Goal: Task Accomplishment & Management: Use online tool/utility

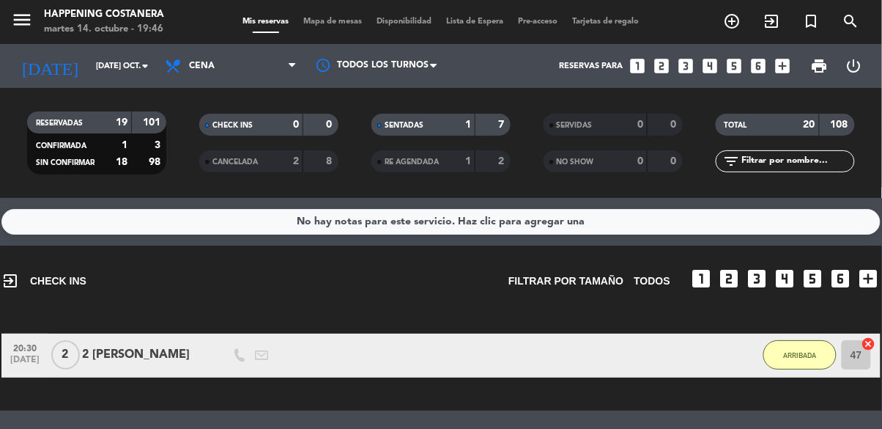
click at [335, 18] on span "Mapa de mesas" at bounding box center [333, 22] width 73 height 8
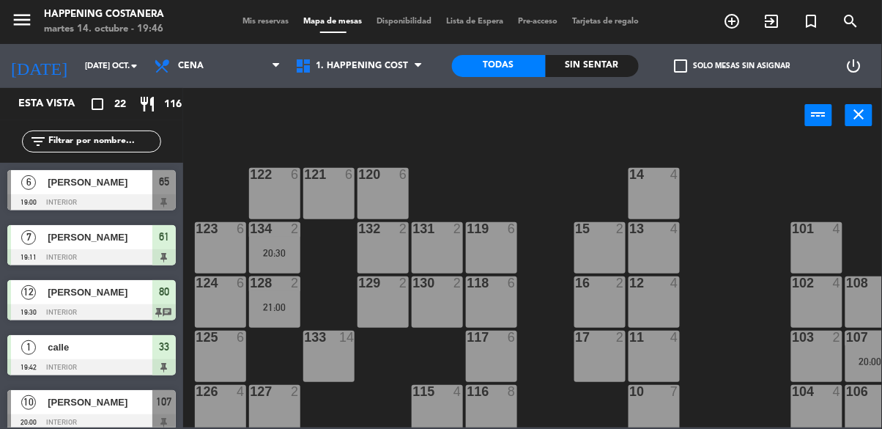
click at [683, 72] on span "check_box_outline_blank" at bounding box center [681, 65] width 13 height 13
click at [733, 66] on input "check_box_outline_blank Solo mesas sin asignar" at bounding box center [733, 66] width 0 height 0
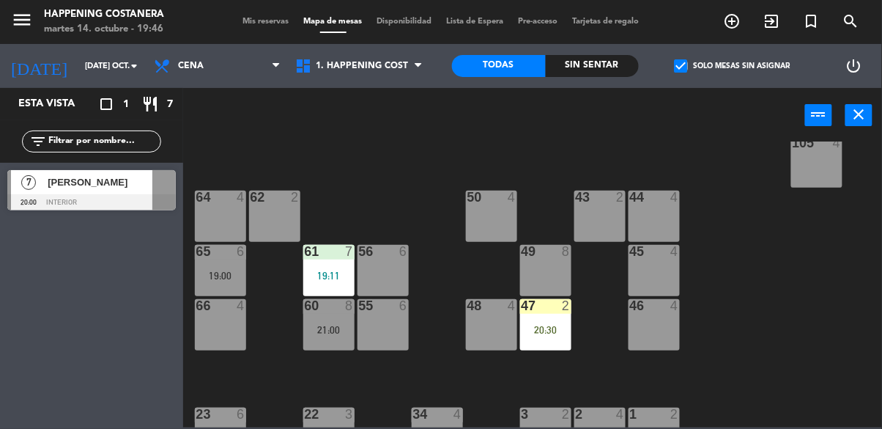
scroll to position [303, 0]
click at [293, 282] on div "69 2 122 6 121 6 120 6 14 4 CAVA 16 20:30 101 4 94 2 70 2 123 6 131 2 134 2 20:…" at bounding box center [537, 284] width 690 height 286
click at [319, 274] on div "19:11" at bounding box center [328, 275] width 51 height 10
click at [775, 281] on div "69 2 122 6 121 6 120 6 14 4 CAVA 16 20:30 101 4 94 2 70 2 123 6 131 2 134 2 20:…" at bounding box center [537, 284] width 690 height 286
click at [106, 188] on span "[PERSON_NAME]" at bounding box center [100, 181] width 105 height 15
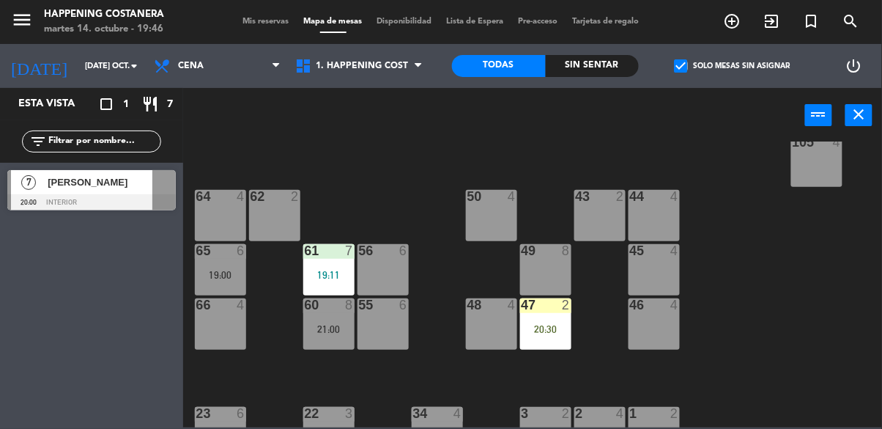
click at [767, 302] on div "69 2 122 6 121 6 120 6 14 4 CAVA 16 20:30 101 4 94 2 70 2 123 6 131 2 134 2 20:…" at bounding box center [537, 284] width 690 height 286
click at [91, 195] on div at bounding box center [91, 202] width 169 height 16
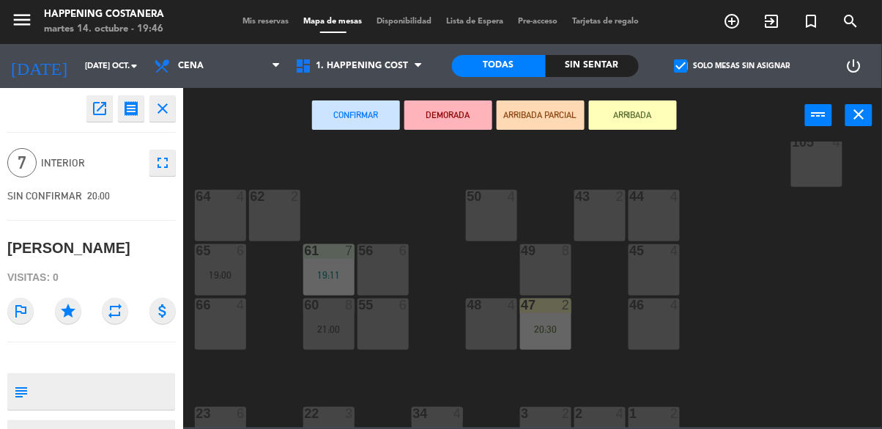
click at [103, 113] on icon "open_in_new" at bounding box center [100, 109] width 18 height 18
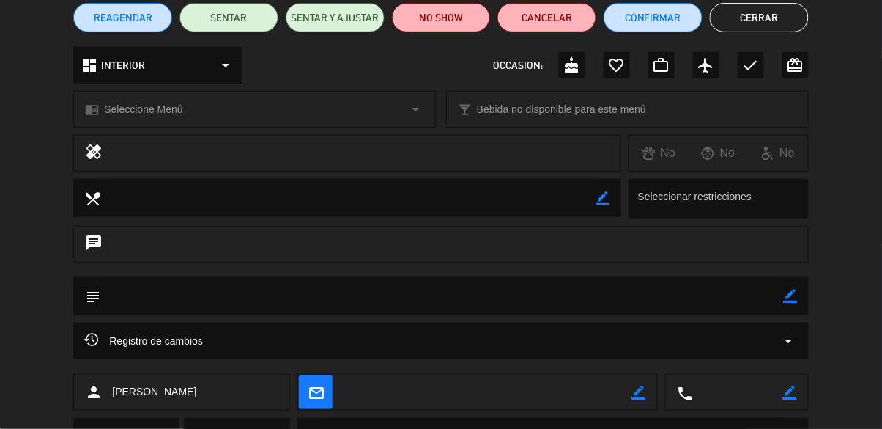
scroll to position [199, 0]
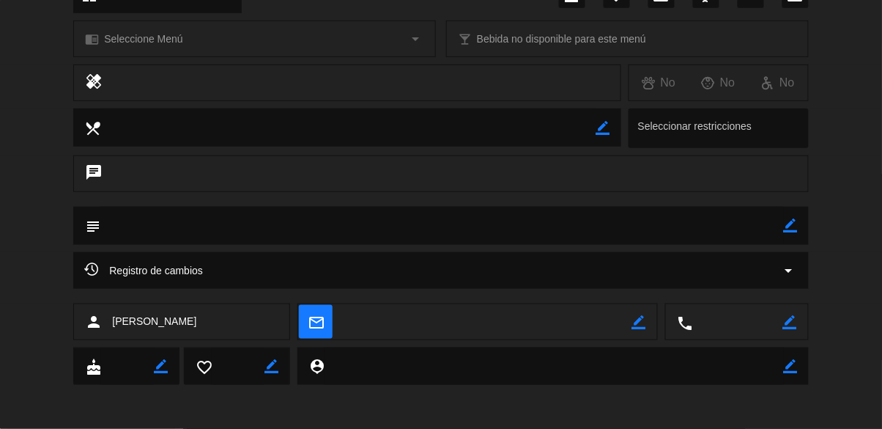
click at [756, 286] on div "Registro de cambios arrow_drop_down" at bounding box center [440, 270] width 735 height 37
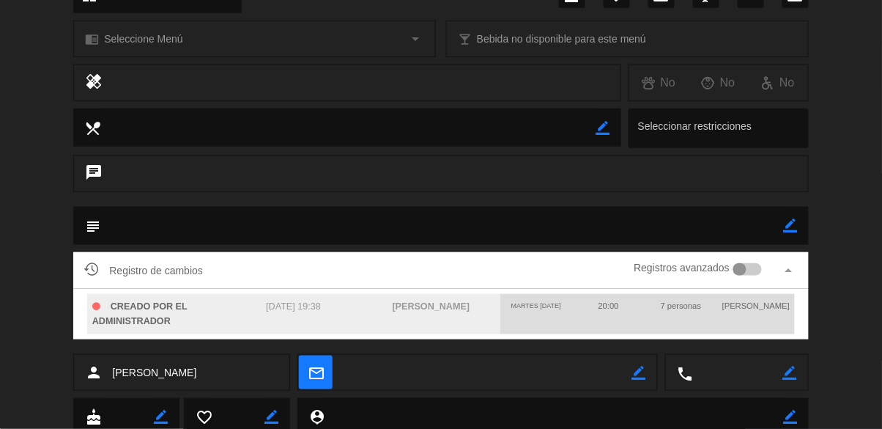
click at [748, 273] on div at bounding box center [748, 269] width 29 height 13
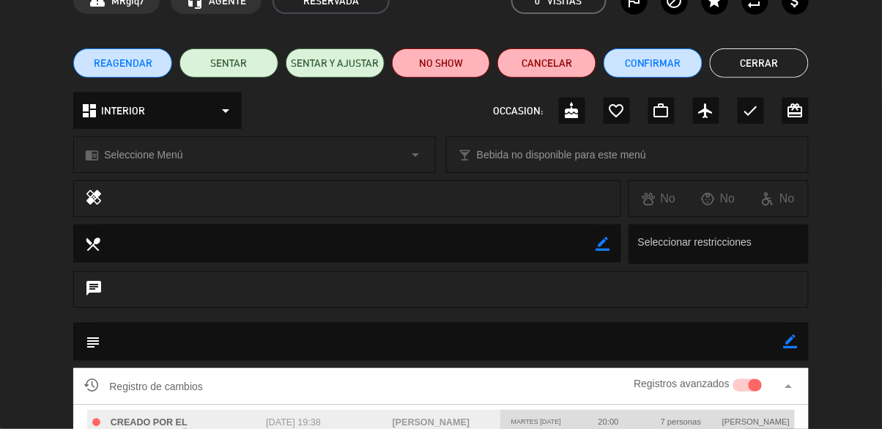
scroll to position [84, 0]
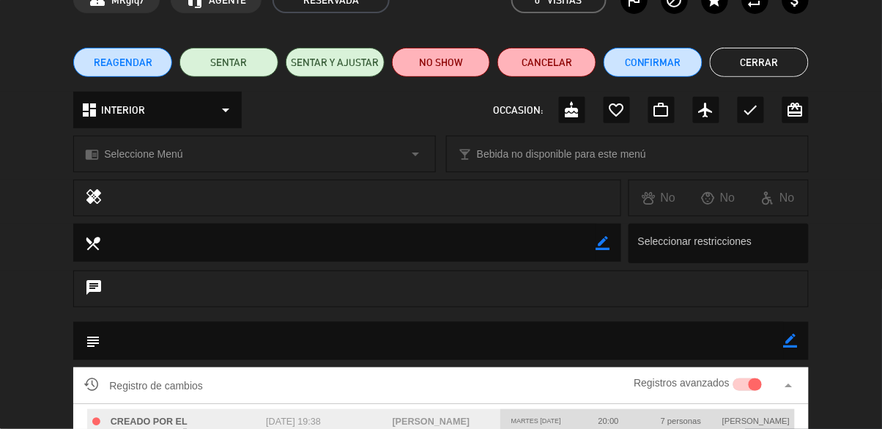
click at [782, 63] on button "Cerrar" at bounding box center [759, 62] width 99 height 29
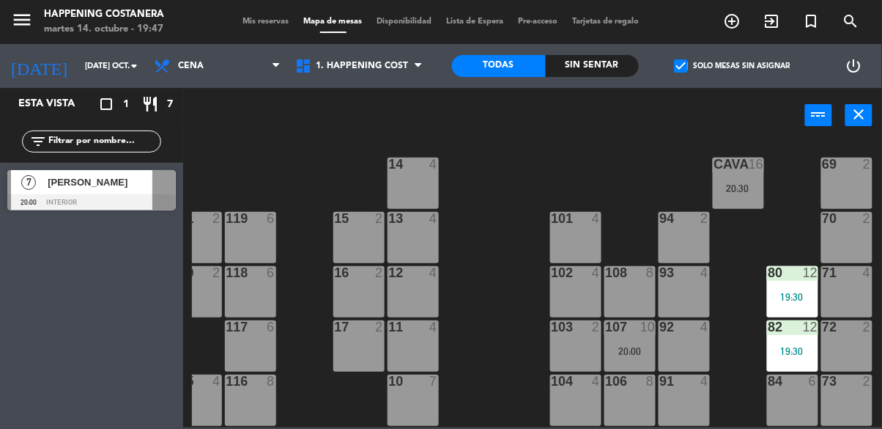
scroll to position [0, 241]
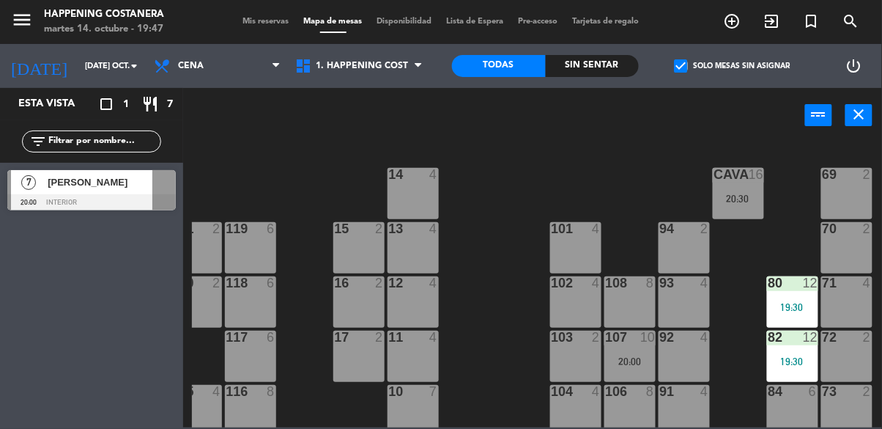
click at [749, 194] on div "20:30" at bounding box center [738, 198] width 51 height 10
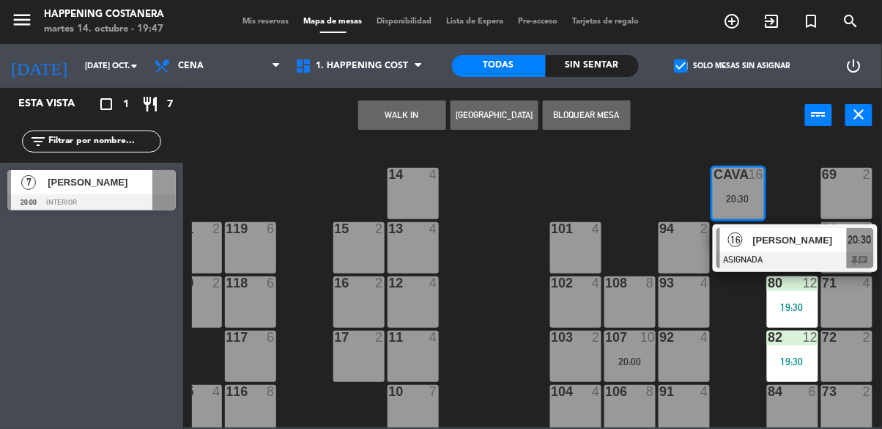
click at [735, 333] on div "69 2 122 6 121 6 120 6 14 4 CAVA 16 20:30 16 maria conorti ASIGNADA 20:30 chat …" at bounding box center [537, 284] width 690 height 286
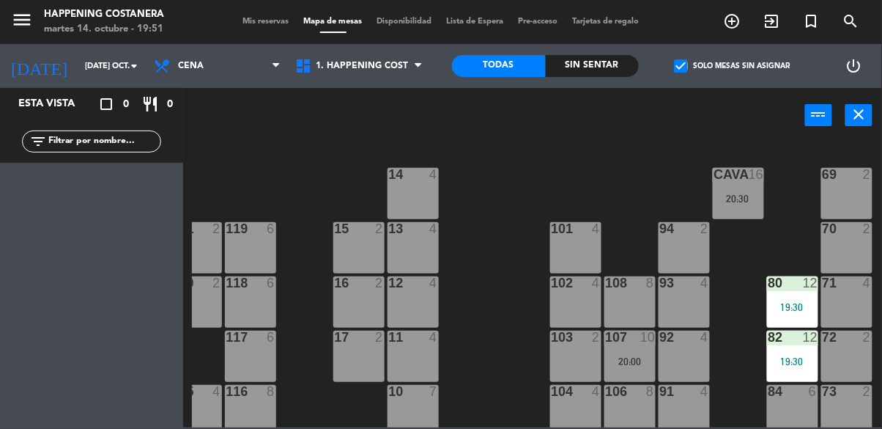
click at [695, 66] on label "check_box Solo mesas sin asignar" at bounding box center [733, 65] width 116 height 13
click at [733, 66] on input "check_box Solo mesas sin asignar" at bounding box center [733, 66] width 0 height 0
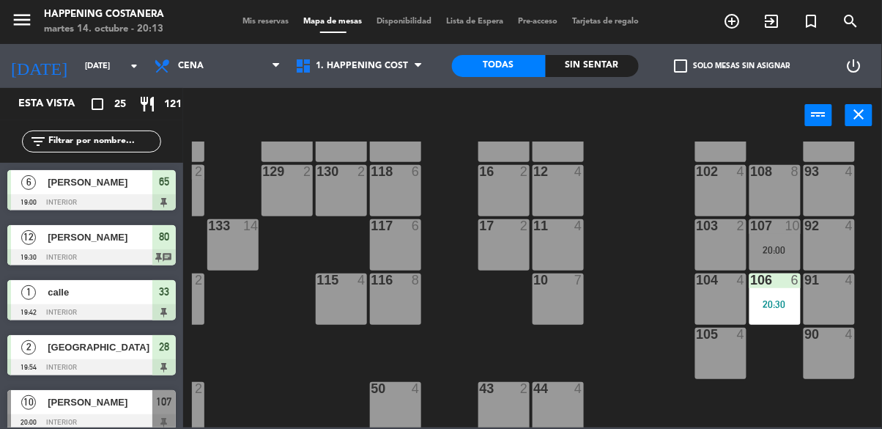
scroll to position [111, 103]
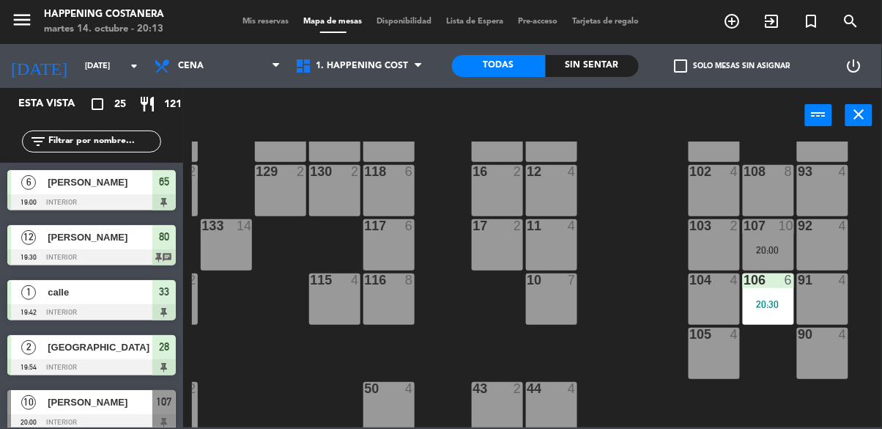
click at [762, 249] on div "20:00" at bounding box center [768, 250] width 51 height 10
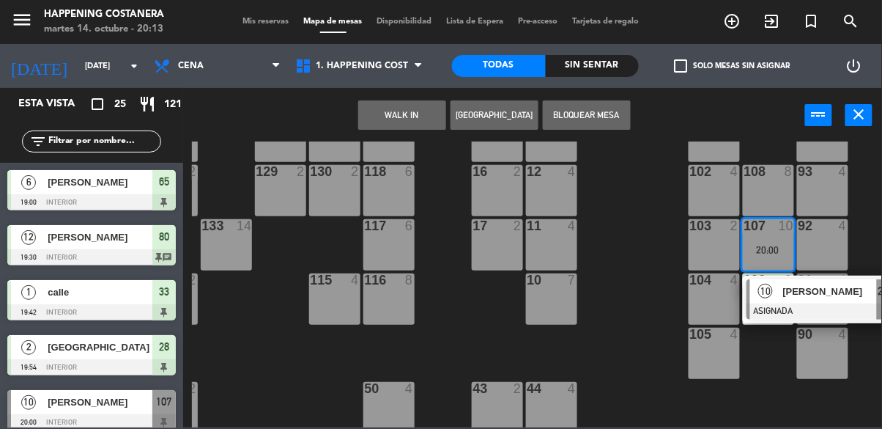
click at [792, 306] on div at bounding box center [826, 311] width 158 height 16
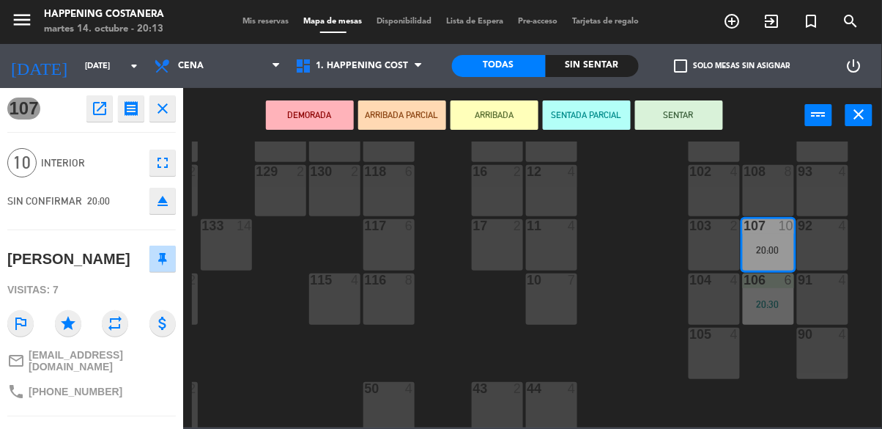
click at [696, 124] on button "SENTAR" at bounding box center [679, 114] width 88 height 29
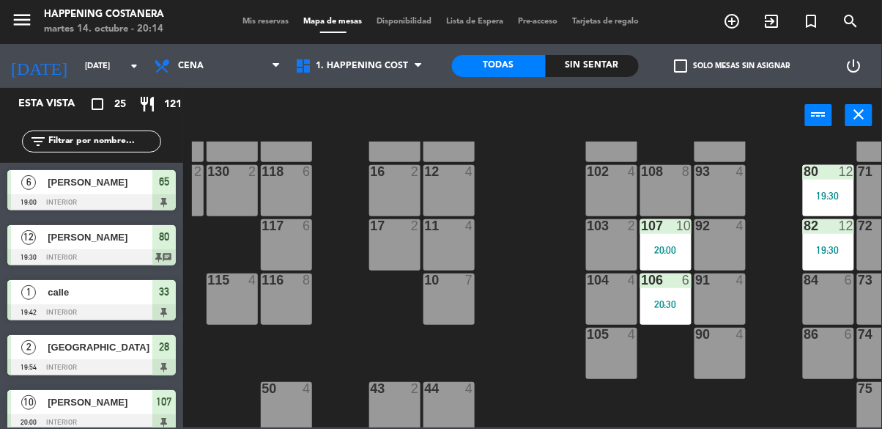
scroll to position [111, 241]
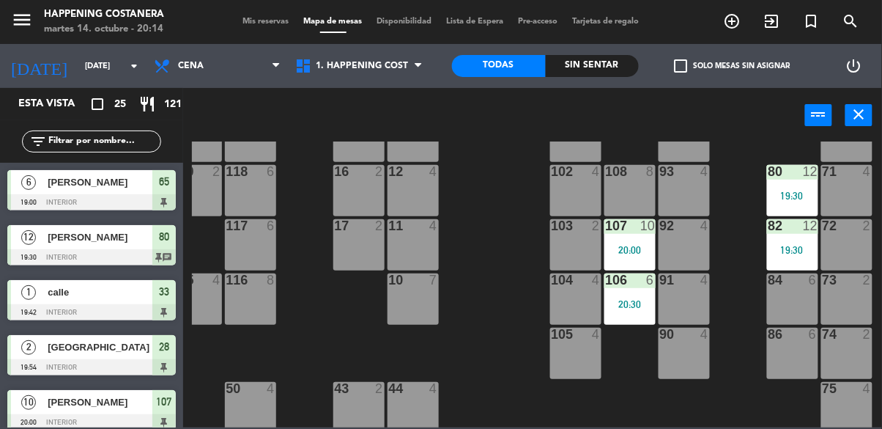
click at [491, 328] on div "69 2 122 6 121 6 120 6 14 4 CAVA 16 20:30 101 4 94 2 70 2 123 6 131 2 134 2 20:…" at bounding box center [537, 284] width 690 height 286
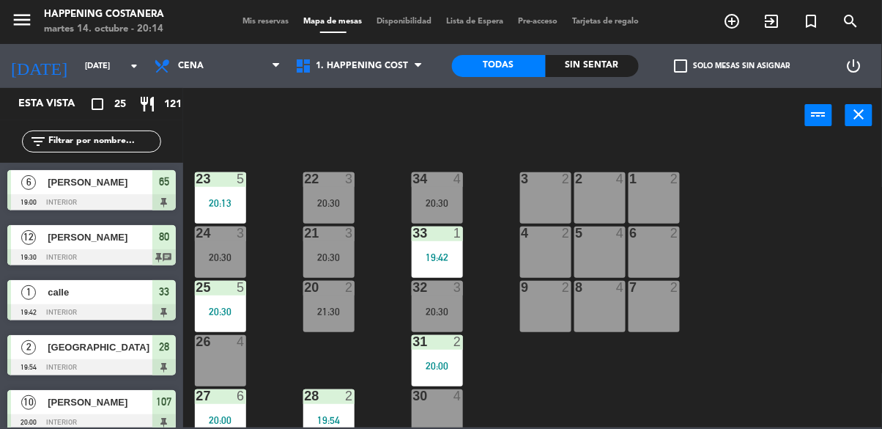
scroll to position [559, 0]
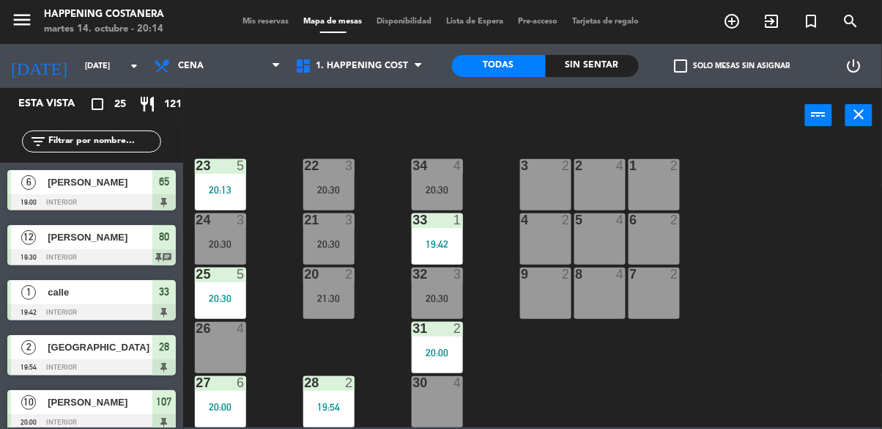
click at [746, 318] on div "69 2 122 6 121 6 120 6 14 4 CAVA 16 20:30 101 4 94 2 70 2 123 6 131 2 134 2 20:…" at bounding box center [537, 284] width 690 height 286
click at [306, 273] on div "20" at bounding box center [305, 274] width 1 height 13
click at [766, 350] on div "69 2 122 6 121 6 120 6 14 4 CAVA 16 20:30 101 4 94 2 70 2 123 6 131 2 134 2 20:…" at bounding box center [537, 284] width 690 height 286
click at [349, 298] on div "20 2 21:30" at bounding box center [328, 293] width 51 height 51
click at [715, 334] on div "69 2 122 6 121 6 120 6 14 4 CAVA 16 20:30 101 4 94 2 70 2 123 6 131 2 134 2 20:…" at bounding box center [537, 284] width 690 height 286
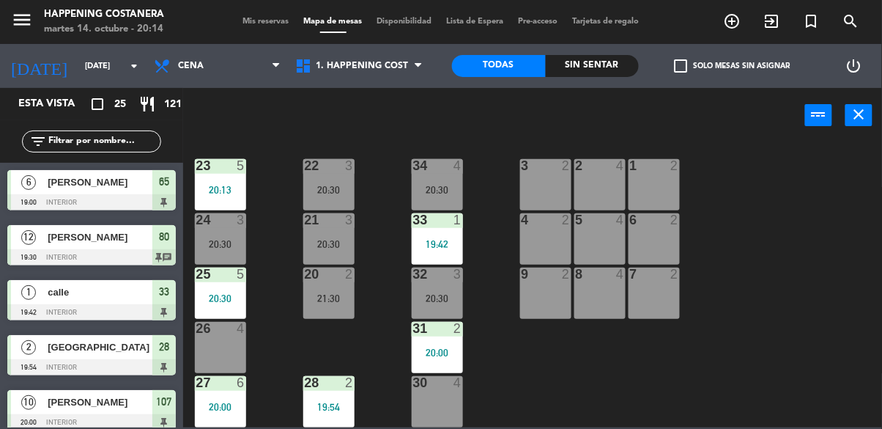
click at [303, 268] on div "20" at bounding box center [304, 274] width 24 height 13
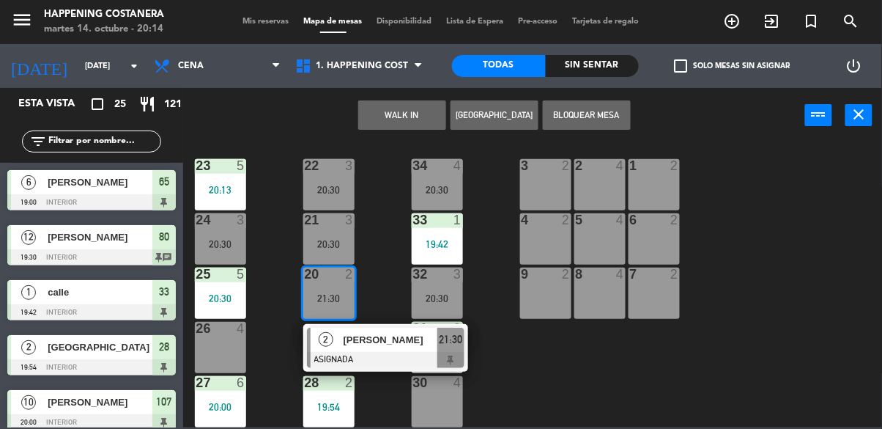
click at [712, 312] on div "69 2 122 6 121 6 120 6 14 4 CAVA 16 20:30 101 4 94 2 70 2 123 6 131 2 134 2 20:…" at bounding box center [537, 284] width 690 height 286
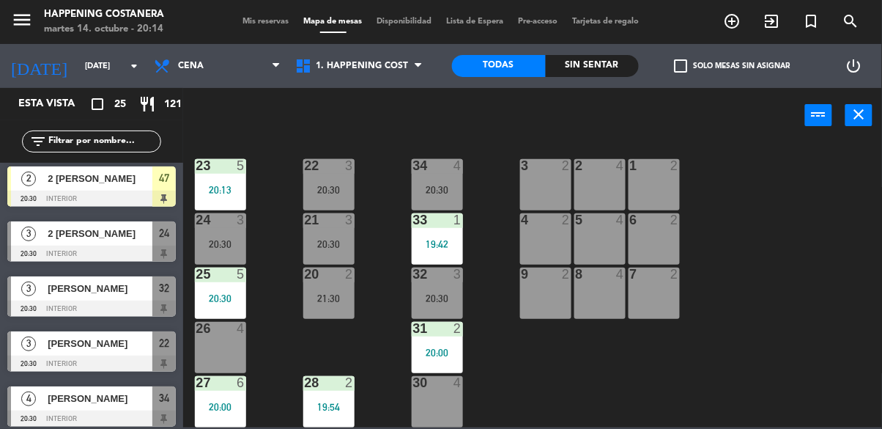
scroll to position [503, 0]
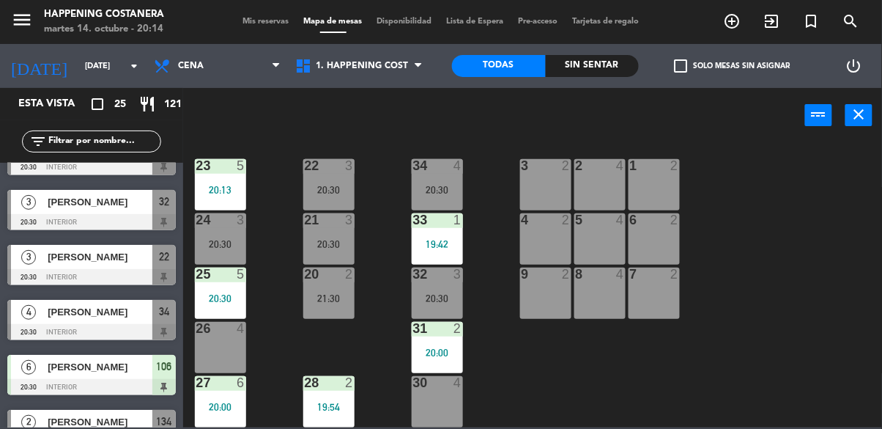
click at [139, 381] on div at bounding box center [91, 387] width 169 height 16
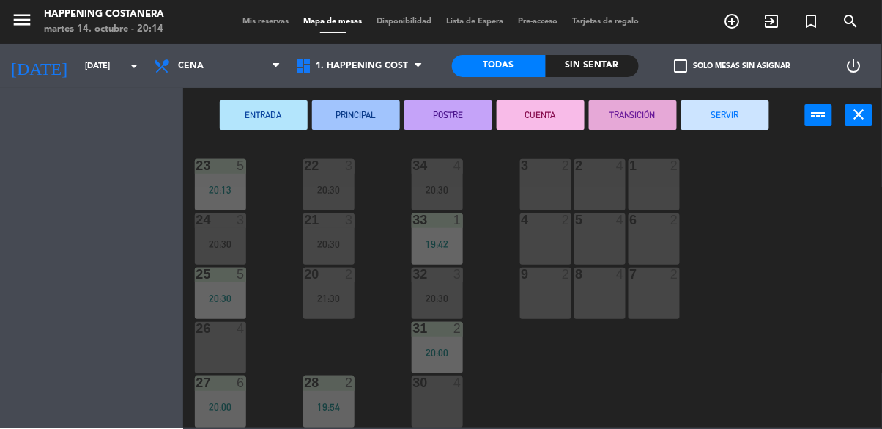
scroll to position [0, 0]
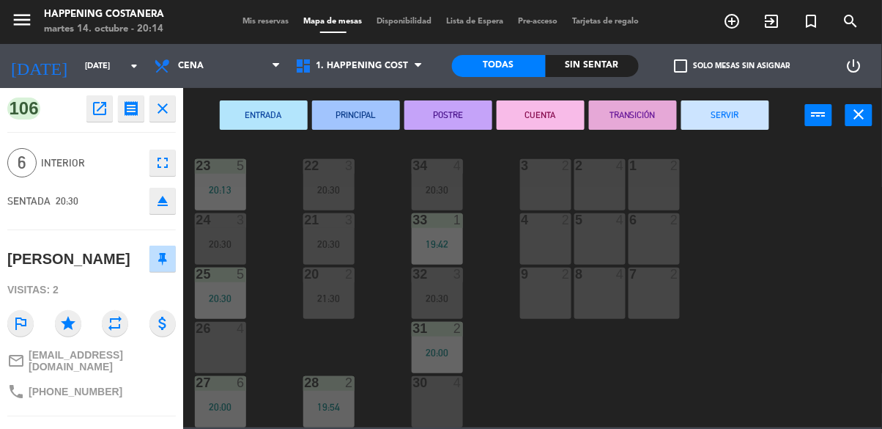
click at [739, 308] on div "69 2 122 6 121 6 120 6 14 4 CAVA 16 20:30 101 4 94 2 70 2 123 6 131 2 134 2 20:…" at bounding box center [537, 284] width 690 height 286
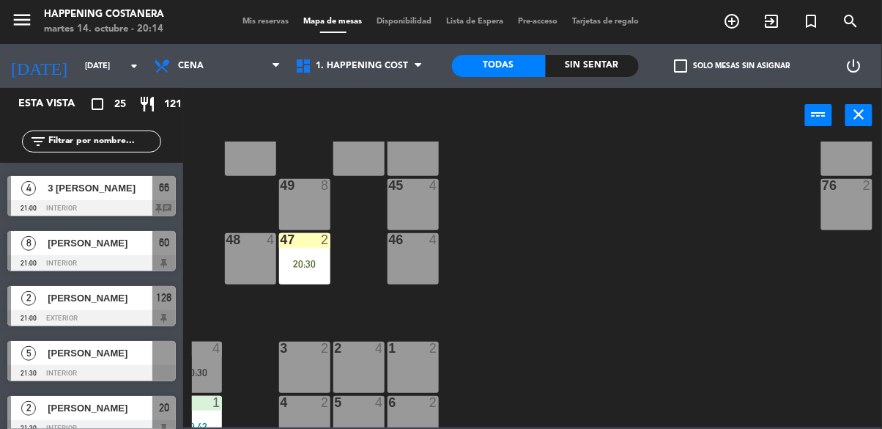
scroll to position [366, 241]
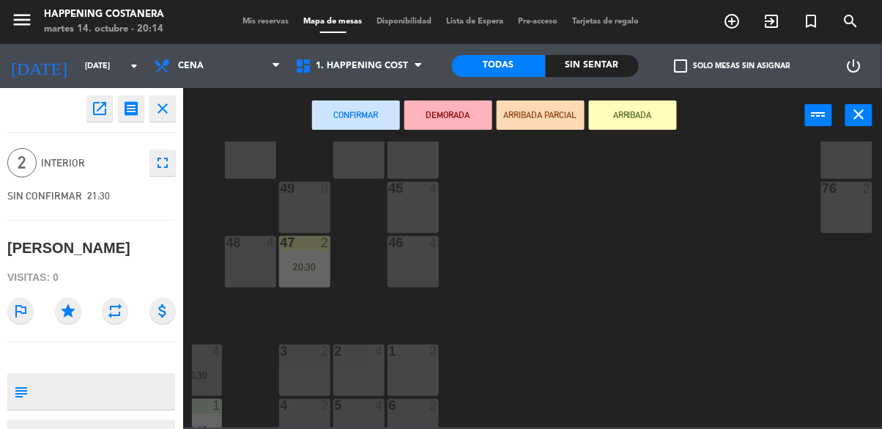
click at [421, 163] on div "44 4" at bounding box center [413, 153] width 51 height 51
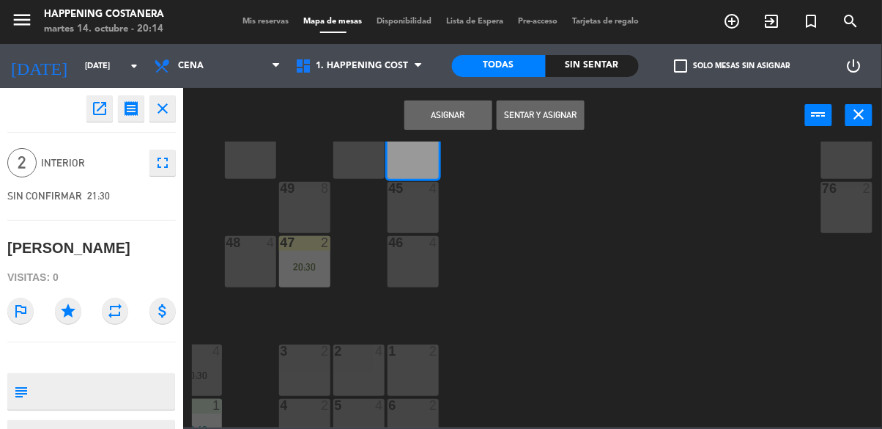
click at [464, 113] on button "Asignar" at bounding box center [449, 114] width 88 height 29
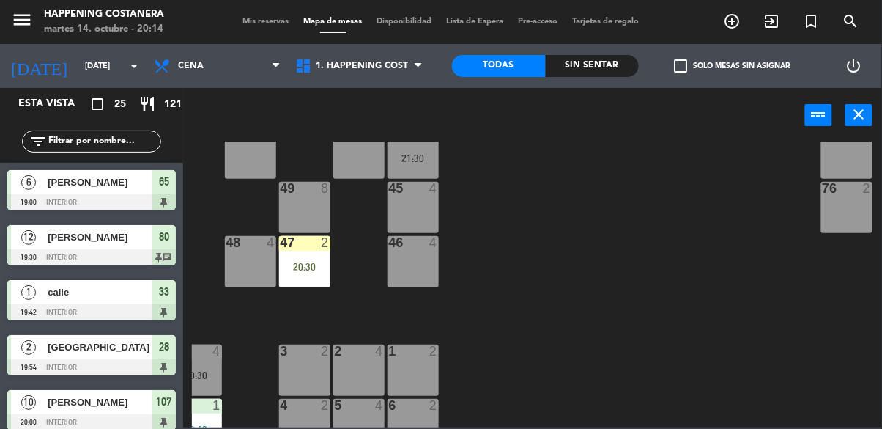
scroll to position [432, 0]
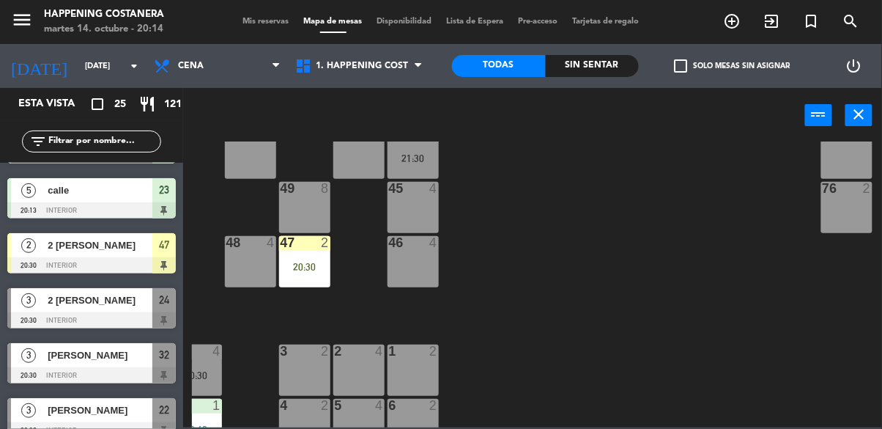
click at [426, 161] on div "21:30" at bounding box center [413, 158] width 51 height 10
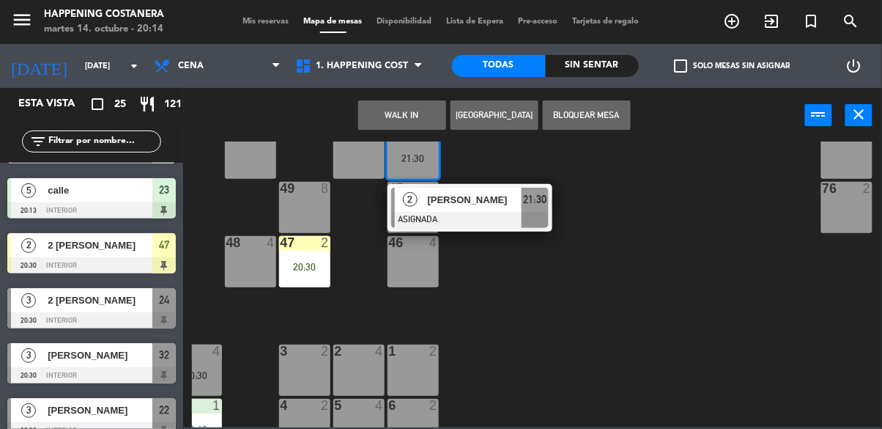
click at [491, 209] on div "[PERSON_NAME]" at bounding box center [474, 200] width 95 height 24
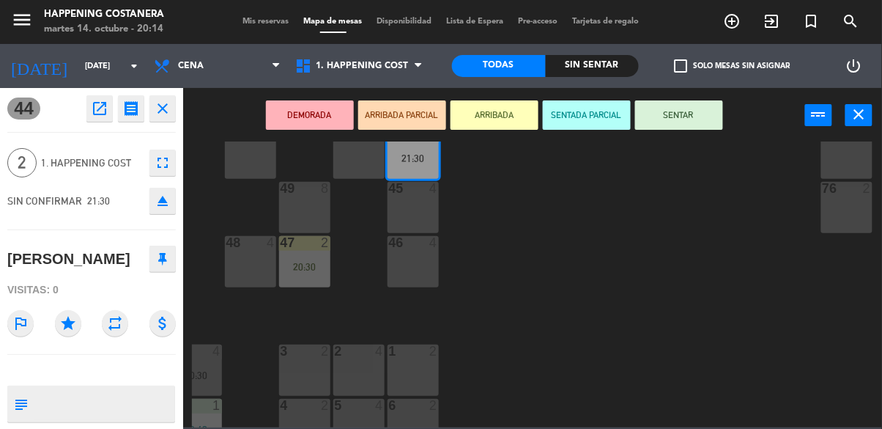
click at [510, 120] on button "ARRIBADA" at bounding box center [495, 114] width 88 height 29
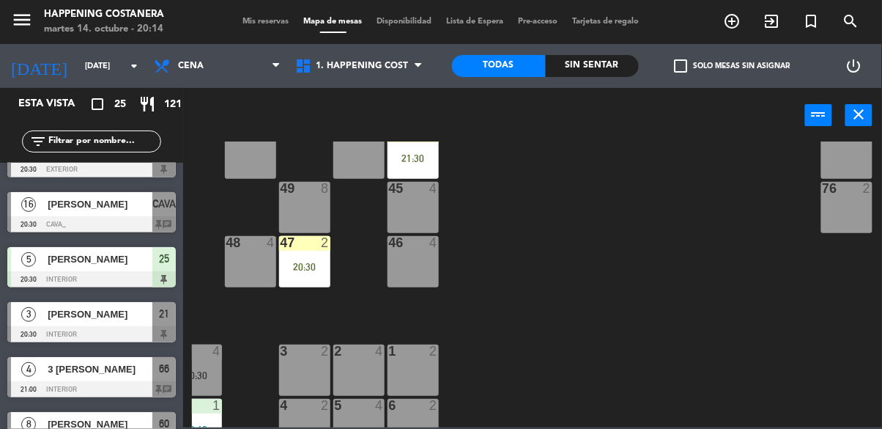
scroll to position [1039, 0]
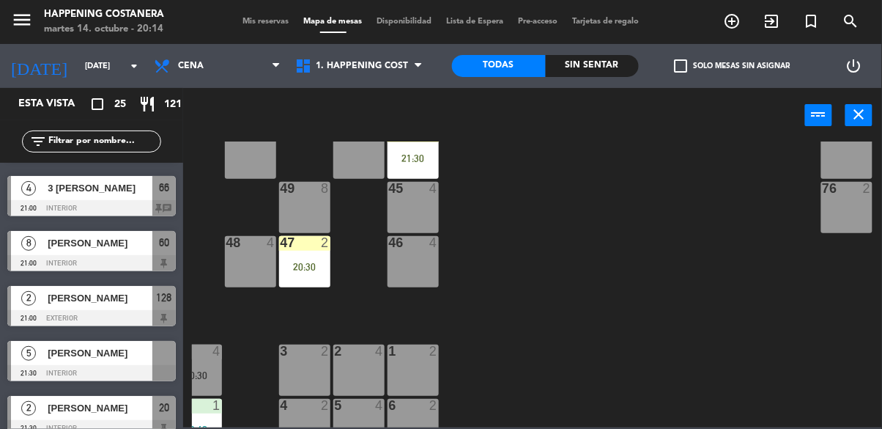
click at [293, 265] on div "20:30" at bounding box center [304, 267] width 51 height 10
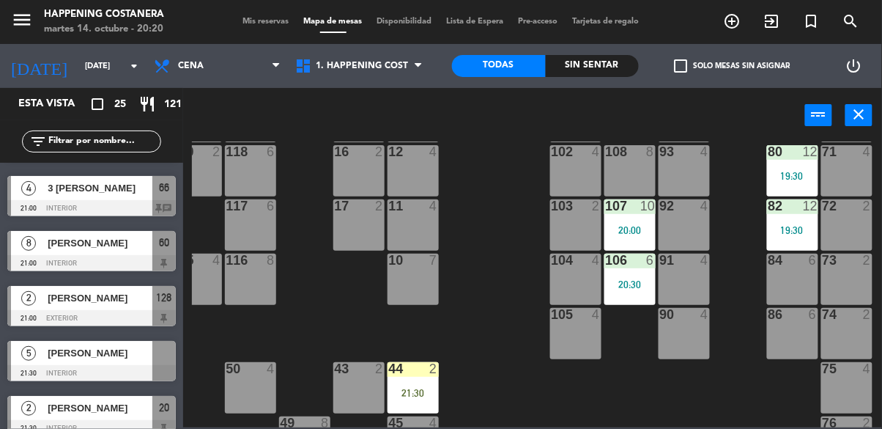
scroll to position [0, 241]
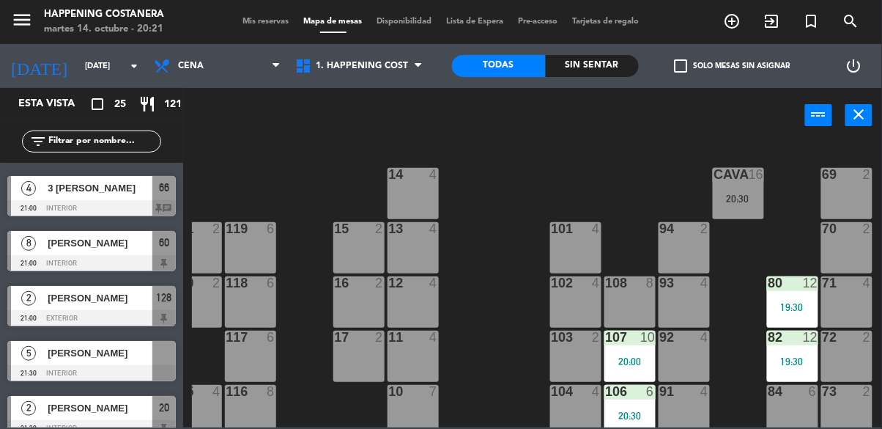
click at [713, 208] on div "CAVA 16 20:30" at bounding box center [738, 193] width 51 height 51
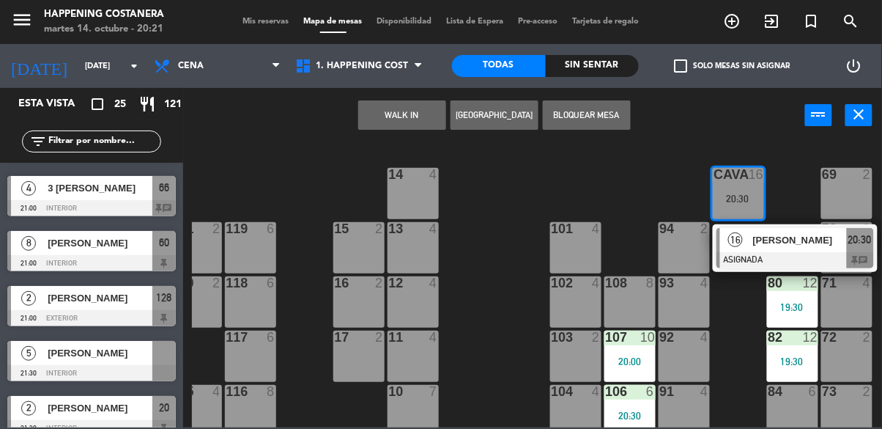
click at [761, 259] on div at bounding box center [796, 260] width 158 height 16
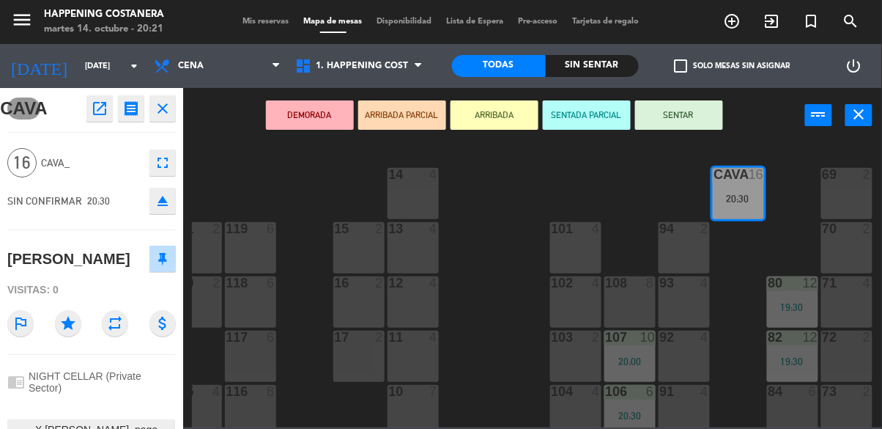
click at [449, 252] on div "69 2 122 6 121 6 120 6 14 4 CAVA 16 20:30 101 4 94 2 70 2 123 6 131 2 134 2 20:…" at bounding box center [537, 284] width 690 height 286
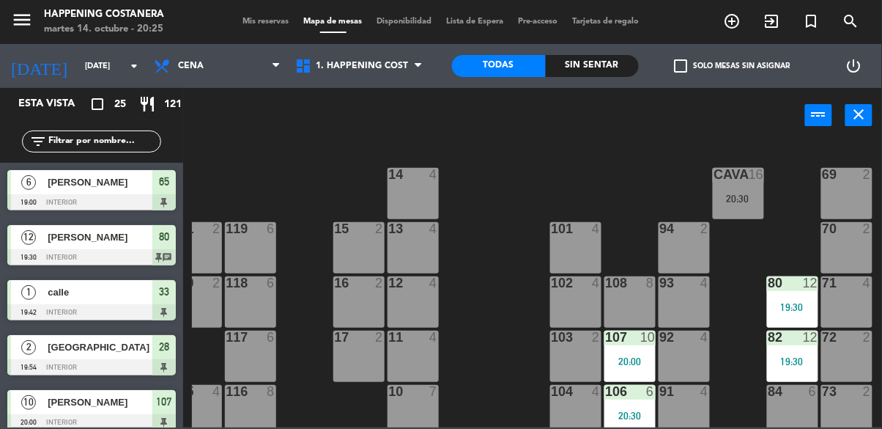
click at [735, 191] on div "CAVA 16 20:30" at bounding box center [738, 193] width 51 height 51
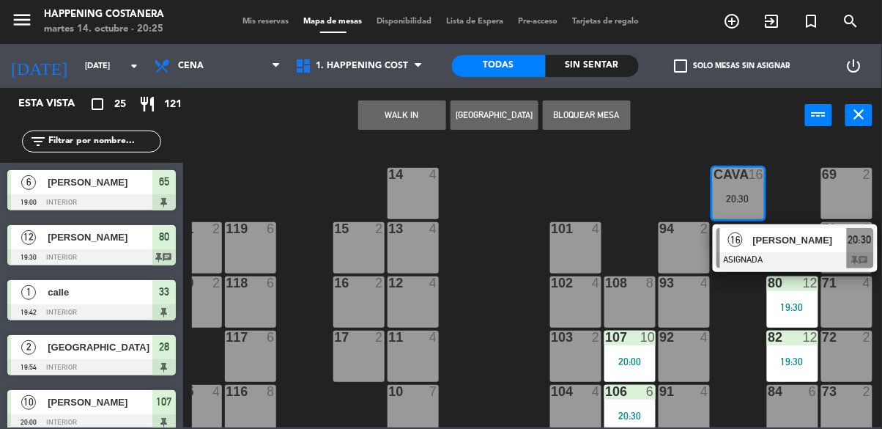
click at [804, 253] on div at bounding box center [796, 260] width 158 height 16
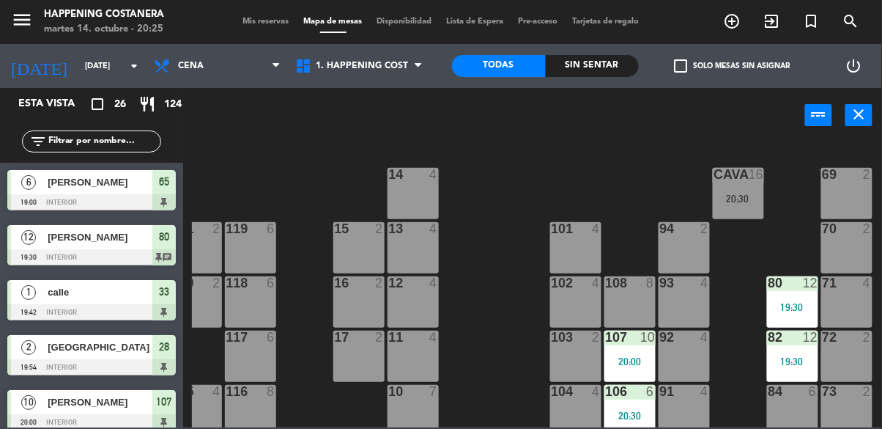
click at [510, 279] on div "69 2 122 6 121 6 120 6 14 4 CAVA 16 20:30 101 4 94 2 70 2 123 6 131 2 134 2 20:…" at bounding box center [537, 284] width 690 height 286
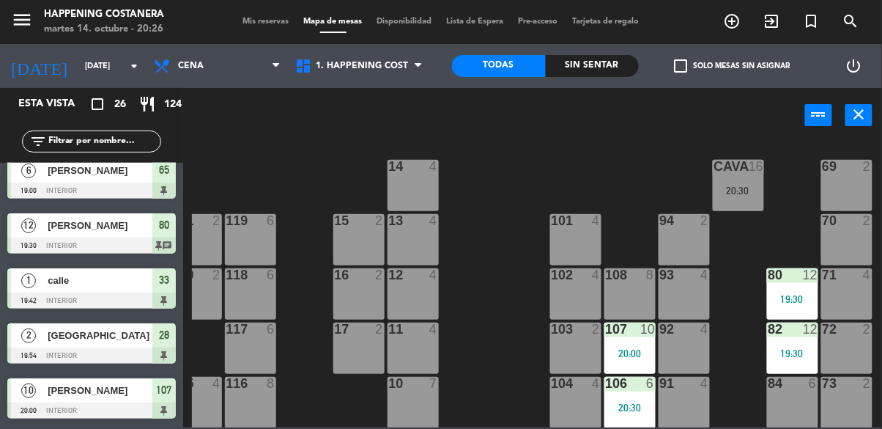
scroll to position [0, 241]
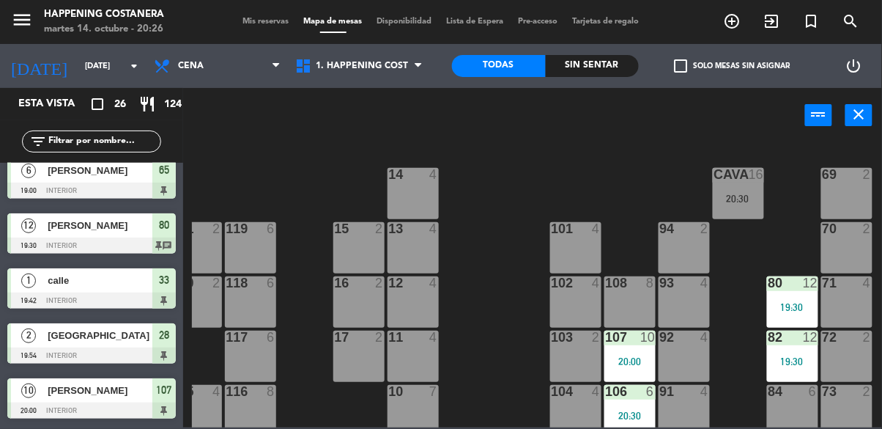
click at [747, 199] on div "20:30" at bounding box center [738, 198] width 51 height 10
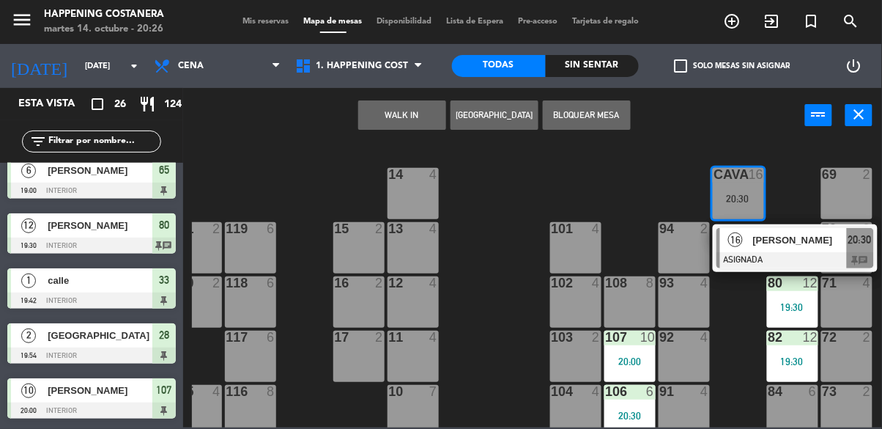
click at [731, 257] on div at bounding box center [796, 260] width 158 height 16
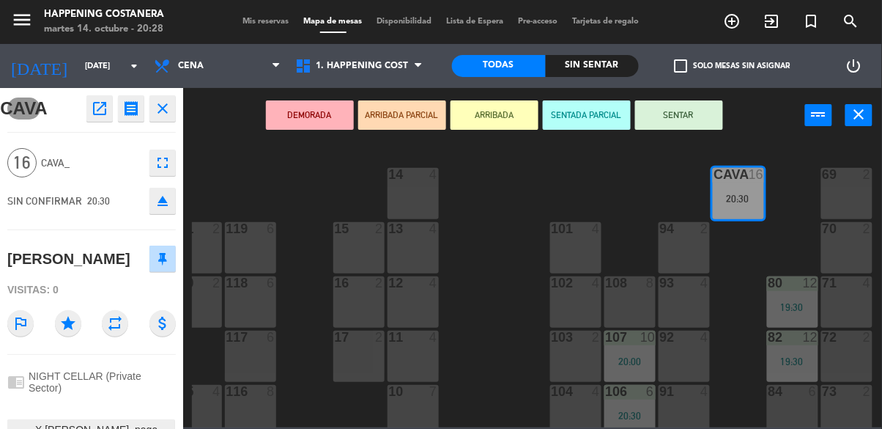
click at [669, 128] on button "SENTAR" at bounding box center [679, 114] width 88 height 29
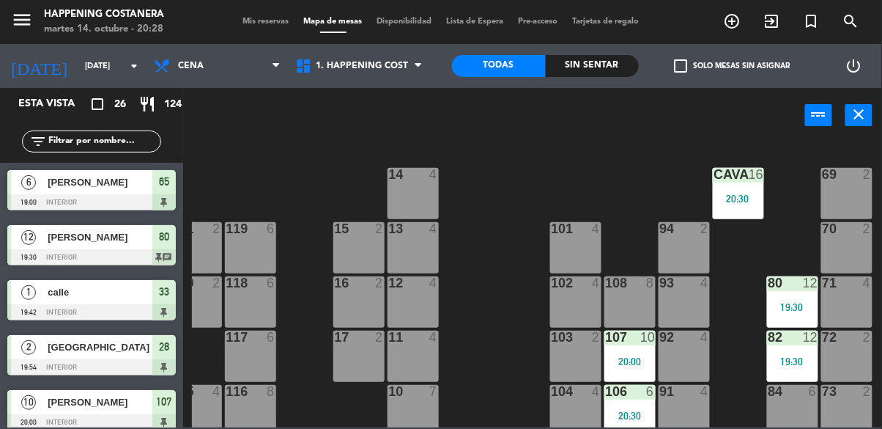
scroll to position [12, 0]
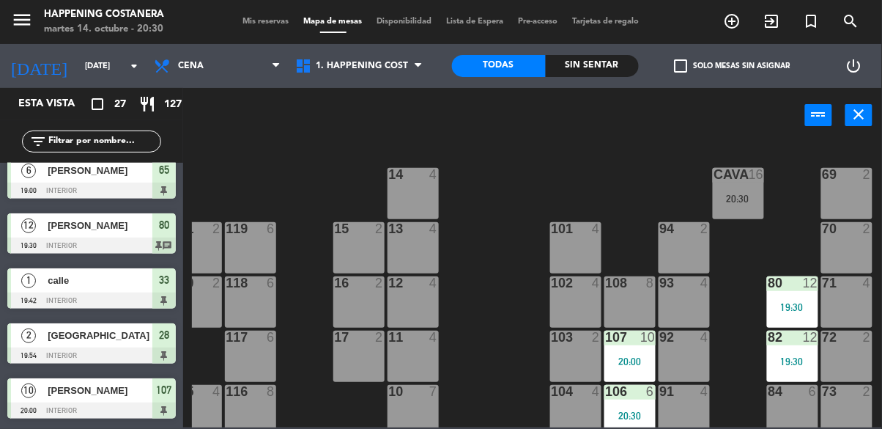
click at [125, 142] on input "text" at bounding box center [104, 141] width 114 height 16
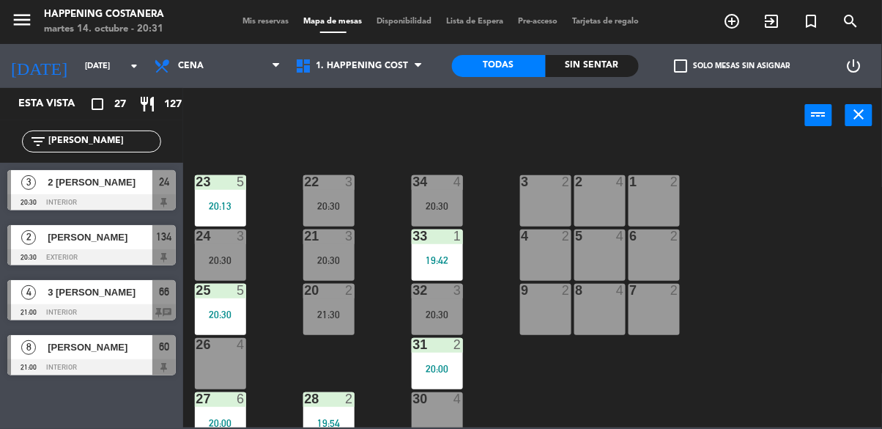
scroll to position [559, 0]
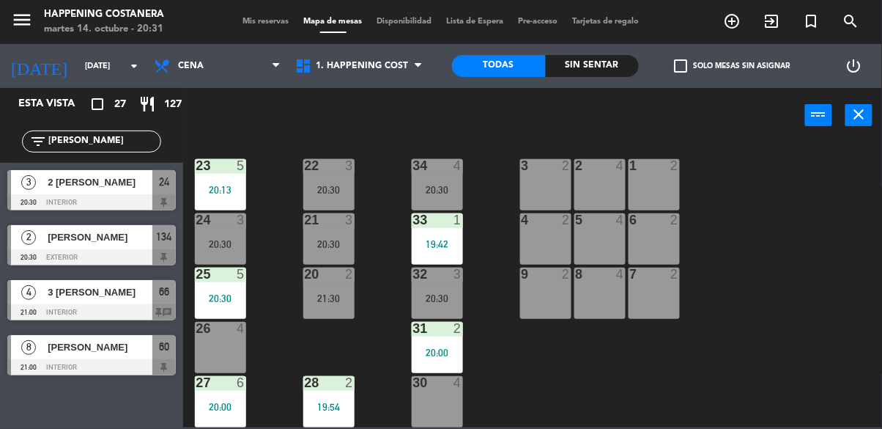
type input "[PERSON_NAME]"
click at [59, 254] on div at bounding box center [91, 257] width 169 height 16
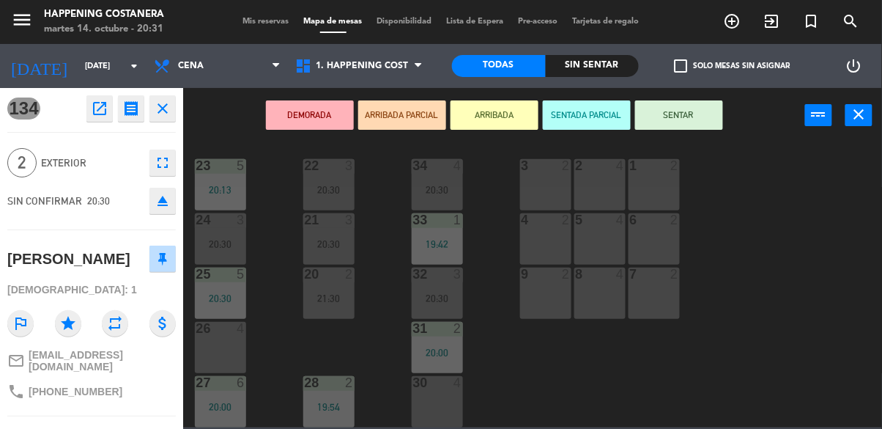
click at [652, 243] on div "6 2" at bounding box center [654, 238] width 51 height 51
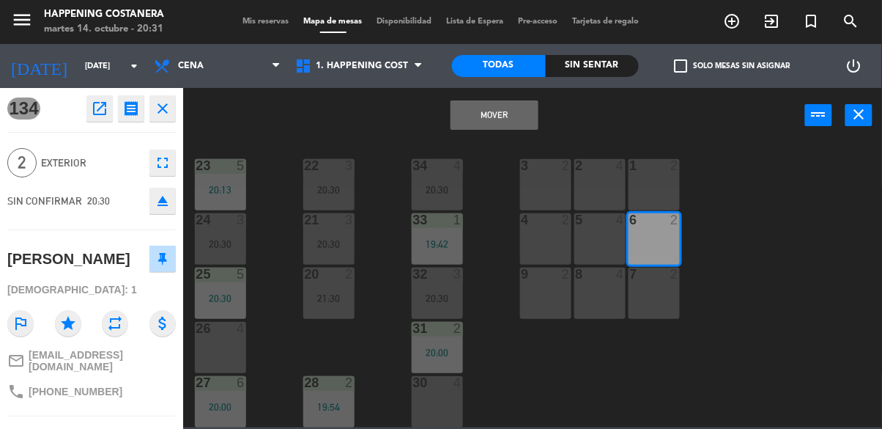
click at [501, 117] on button "Mover" at bounding box center [495, 114] width 88 height 29
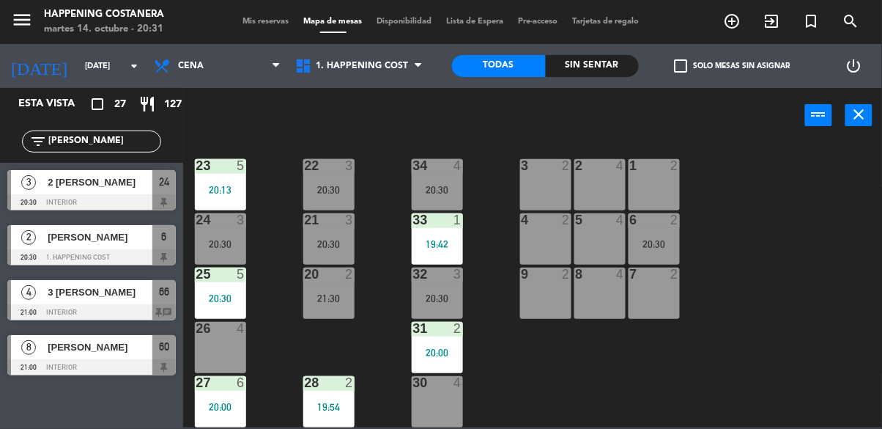
click at [645, 224] on div "6 2 20:30" at bounding box center [654, 238] width 51 height 51
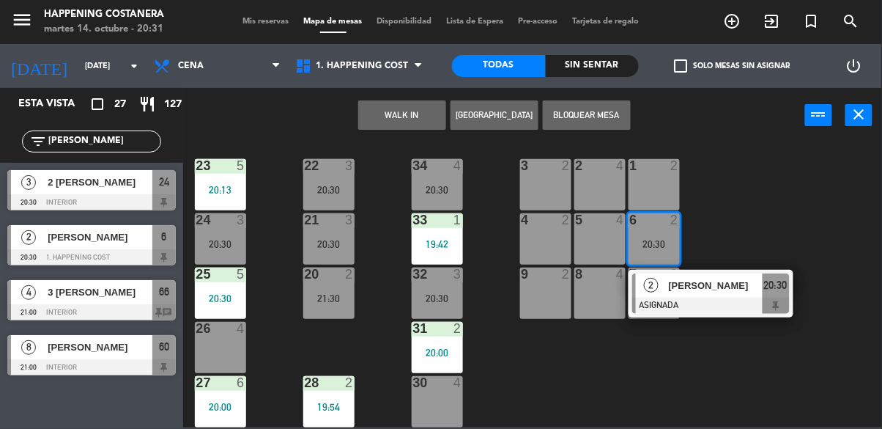
click at [713, 281] on span "[PERSON_NAME]" at bounding box center [716, 285] width 94 height 15
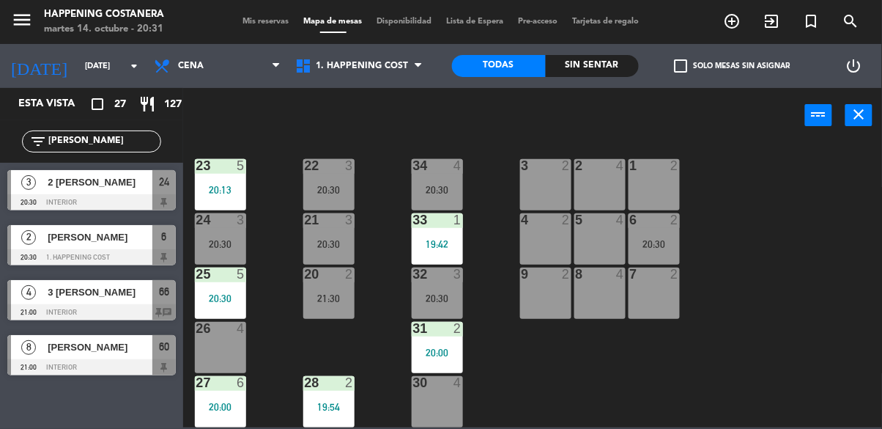
click at [134, 146] on input "[PERSON_NAME]" at bounding box center [104, 141] width 114 height 16
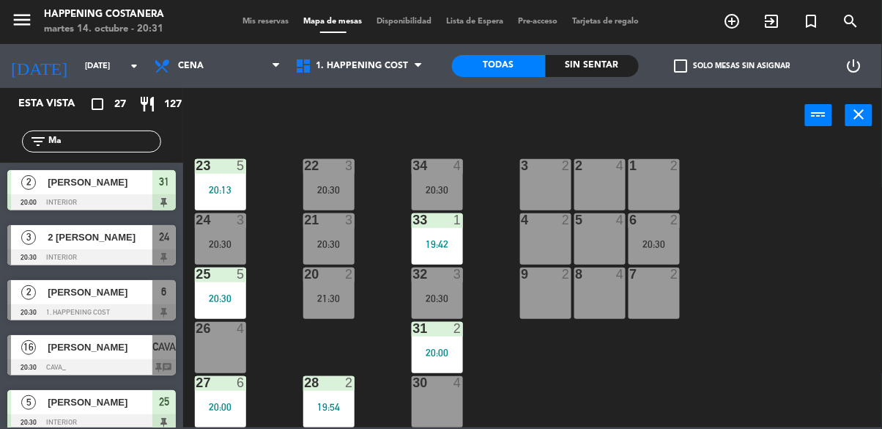
type input "M"
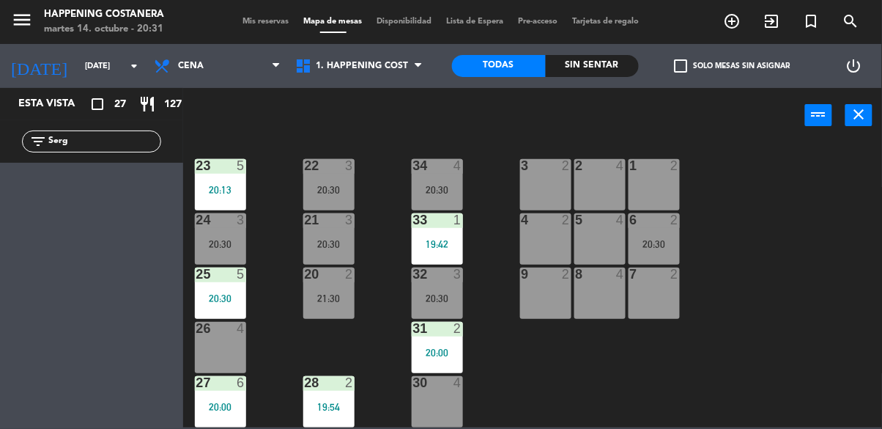
click at [86, 147] on input "Serg" at bounding box center [104, 141] width 114 height 16
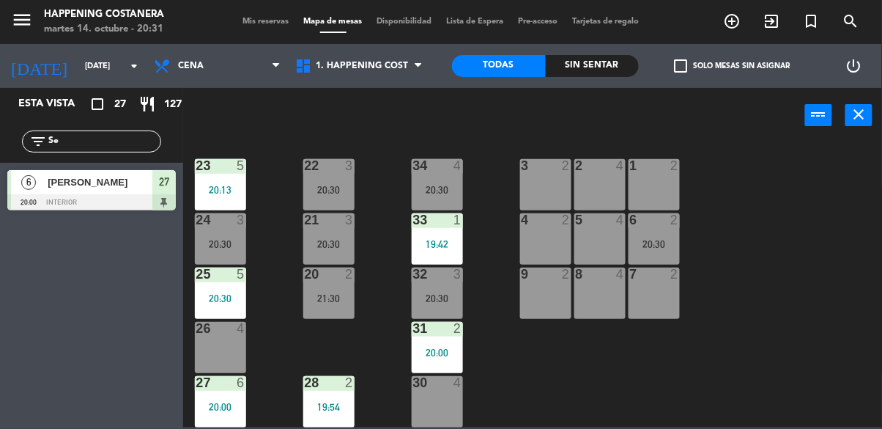
type input "S"
click at [77, 136] on input "Gr" at bounding box center [104, 141] width 114 height 16
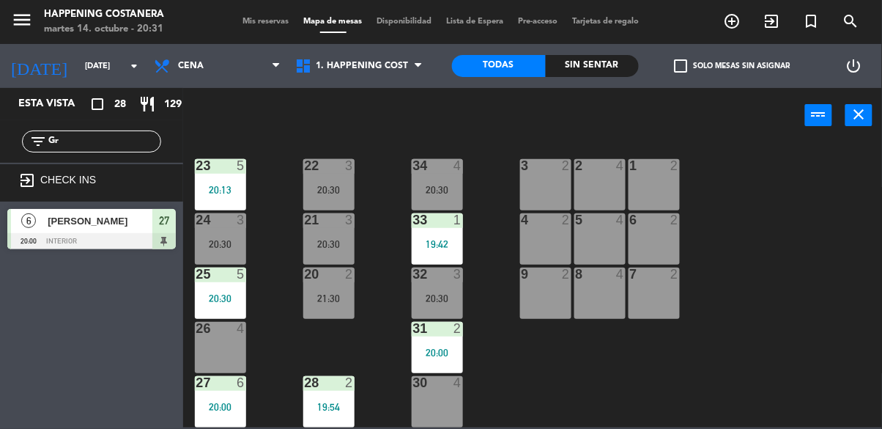
type input "G"
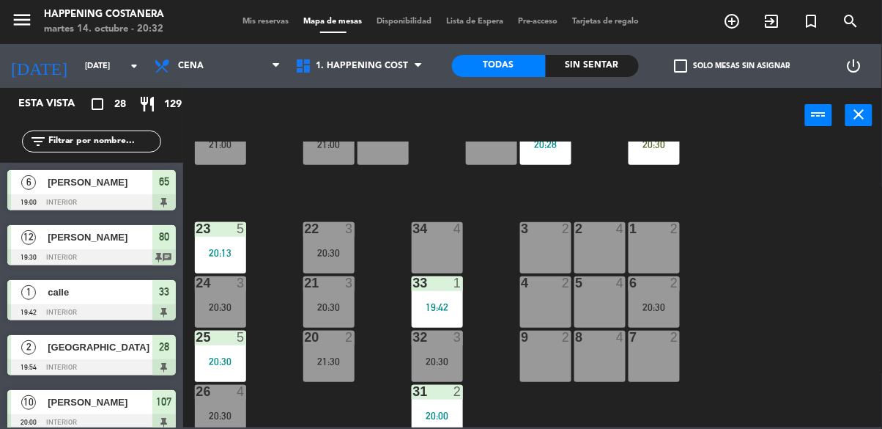
scroll to position [482, 0]
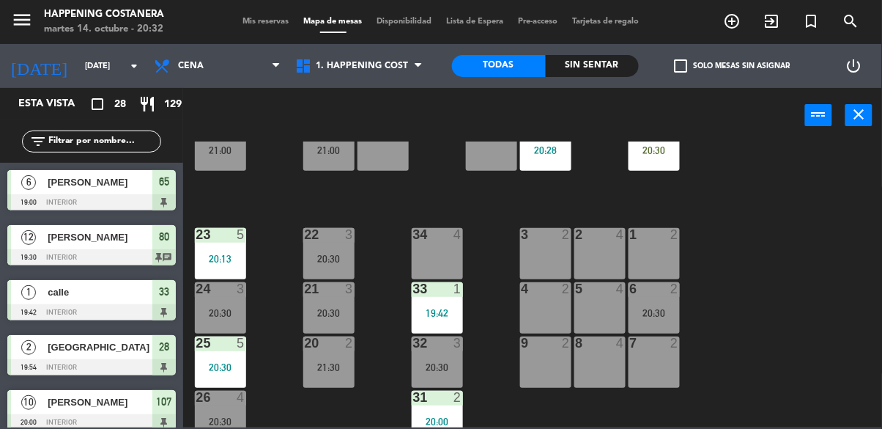
click at [84, 141] on input "text" at bounding box center [104, 141] width 114 height 16
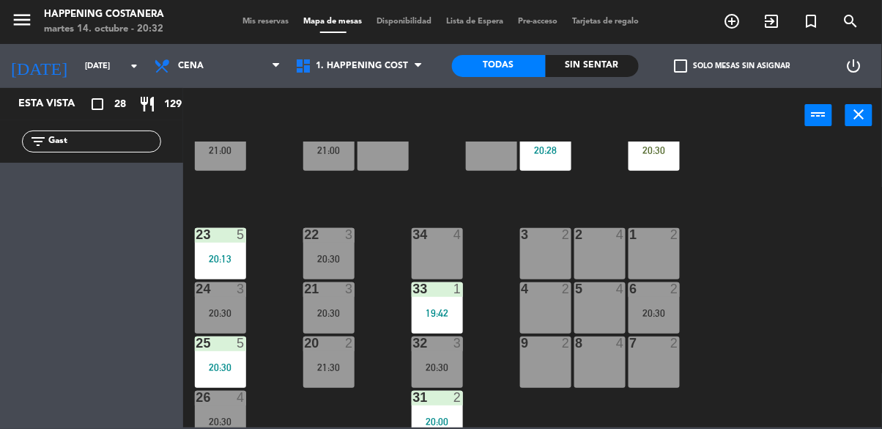
click at [87, 147] on input "Gast" at bounding box center [104, 141] width 114 height 16
click at [81, 147] on input "Gas" at bounding box center [104, 141] width 114 height 16
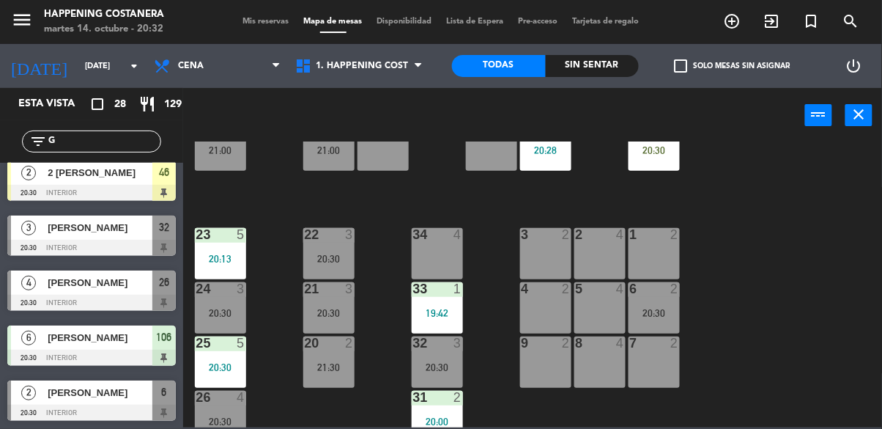
scroll to position [0, 0]
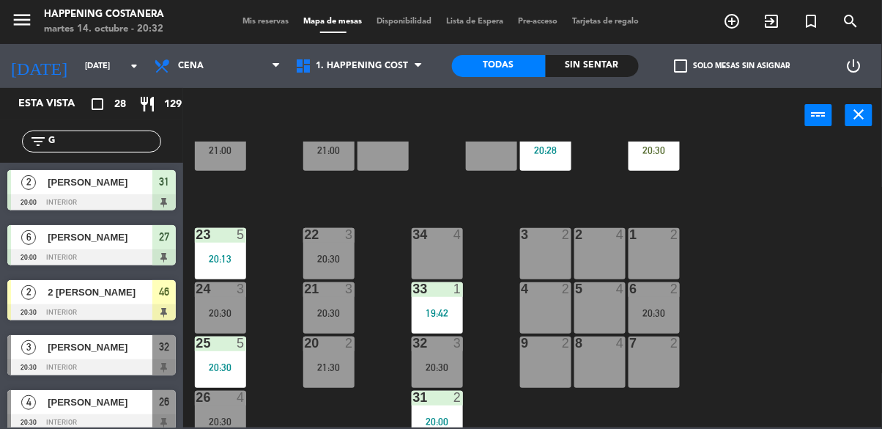
click at [75, 141] on input "G" at bounding box center [104, 141] width 114 height 16
type input "G"
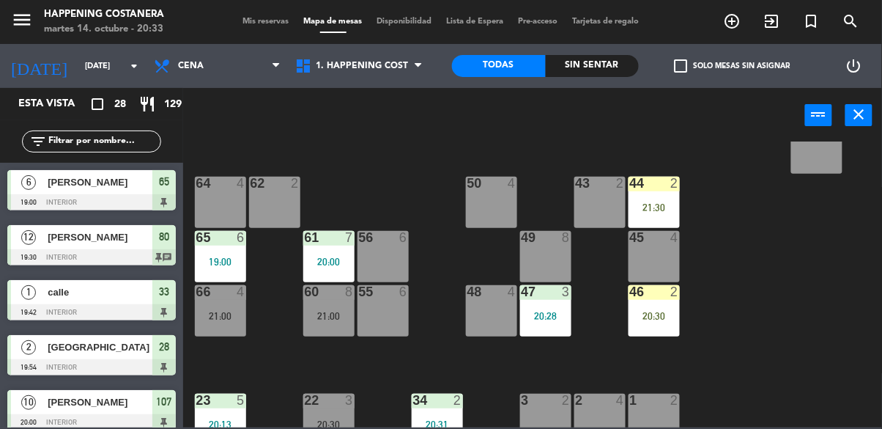
scroll to position [313, 0]
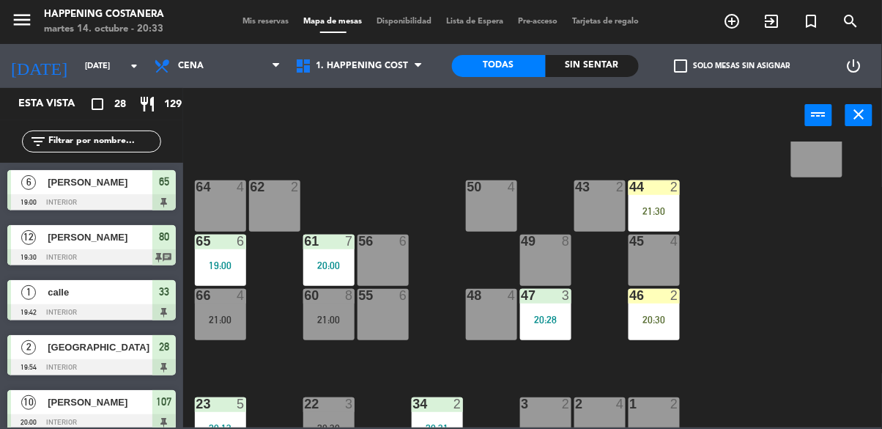
click at [487, 199] on div "50 4" at bounding box center [491, 205] width 51 height 51
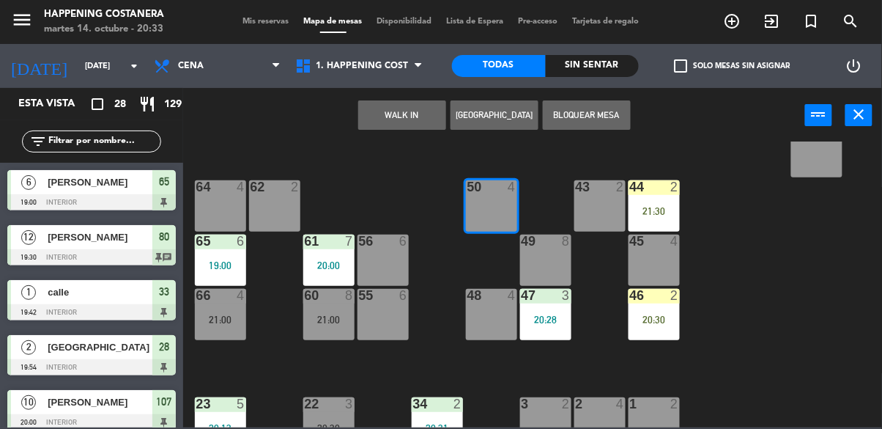
click at [777, 216] on div "69 2 122 6 121 6 120 6 14 4 CAVA 16 20:30 101 4 94 2 70 2 123 6 131 2 134 2 132…" at bounding box center [537, 284] width 690 height 286
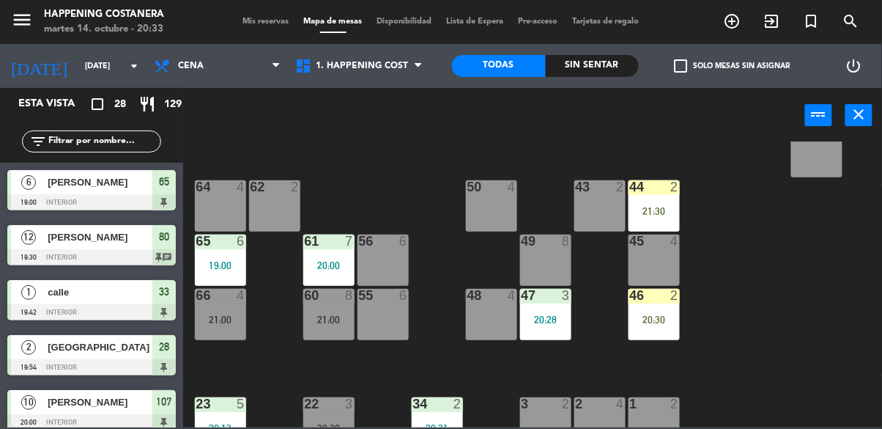
click at [93, 136] on input "text" at bounding box center [104, 141] width 114 height 16
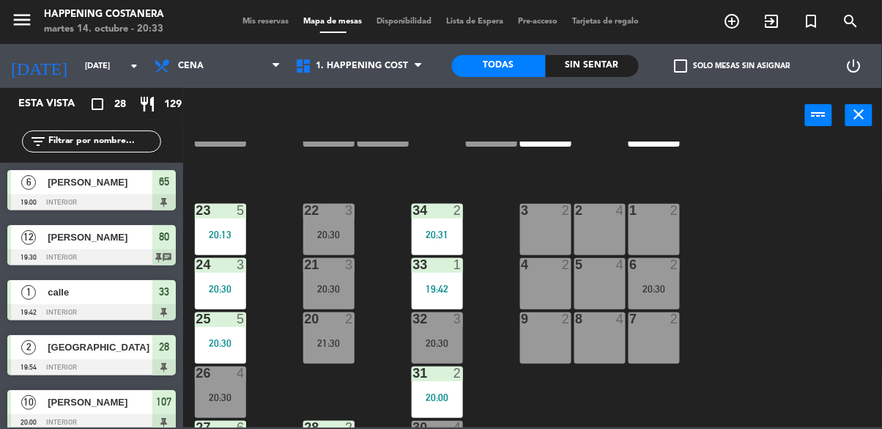
scroll to position [559, 0]
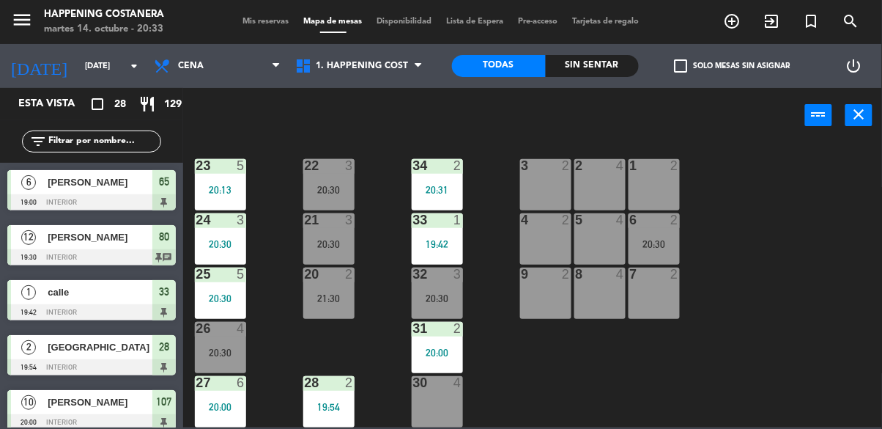
click at [651, 239] on div "20:30" at bounding box center [654, 244] width 51 height 10
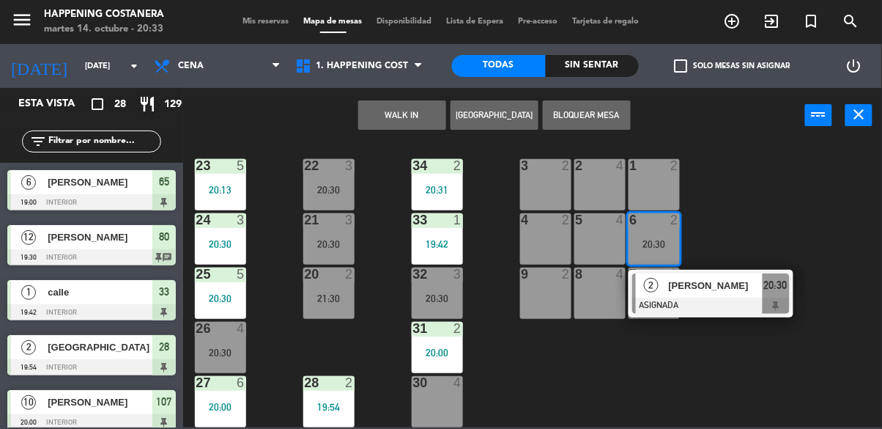
click at [744, 278] on span "[PERSON_NAME]" at bounding box center [716, 285] width 94 height 15
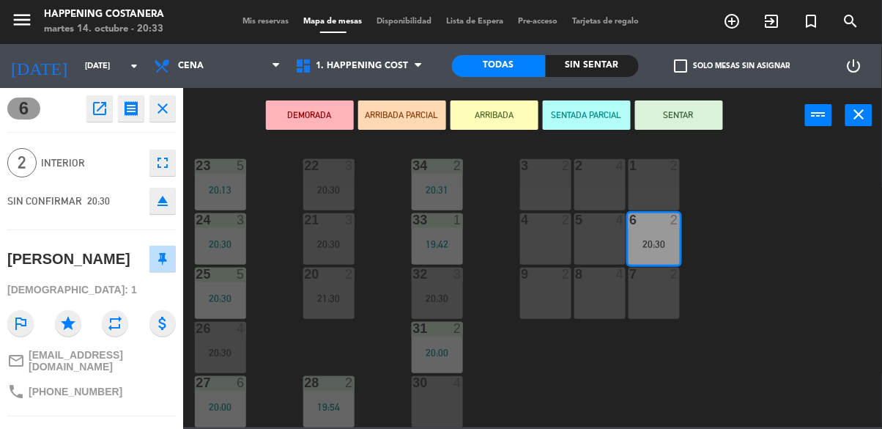
click at [692, 107] on button "SENTAR" at bounding box center [679, 114] width 88 height 29
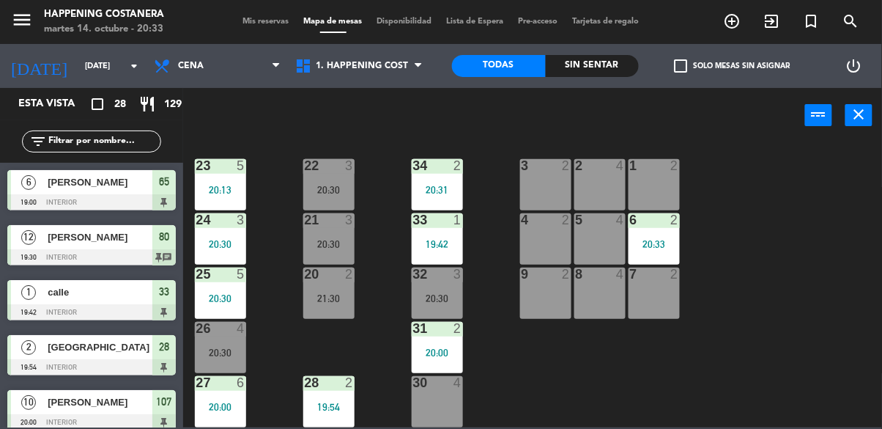
scroll to position [0, 0]
click at [606, 295] on div "8 4" at bounding box center [600, 293] width 51 height 51
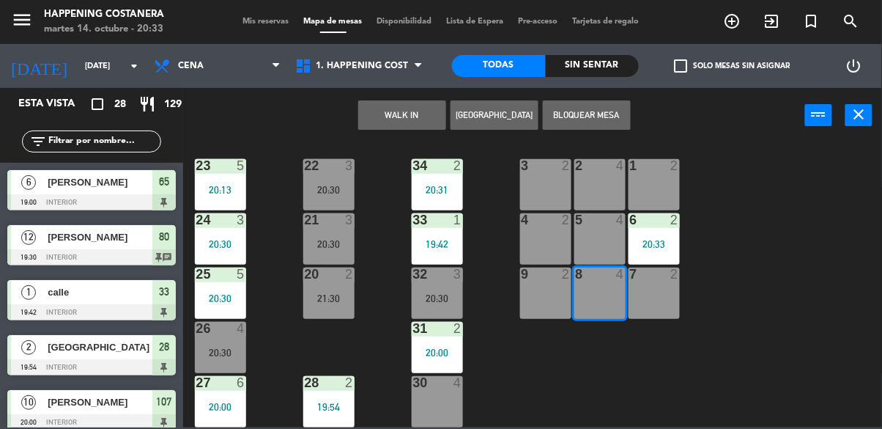
click at [797, 315] on div "69 2 122 6 121 6 120 6 14 4 CAVA 16 20:30 101 4 94 2 70 2 123 6 131 2 134 2 132…" at bounding box center [537, 284] width 690 height 286
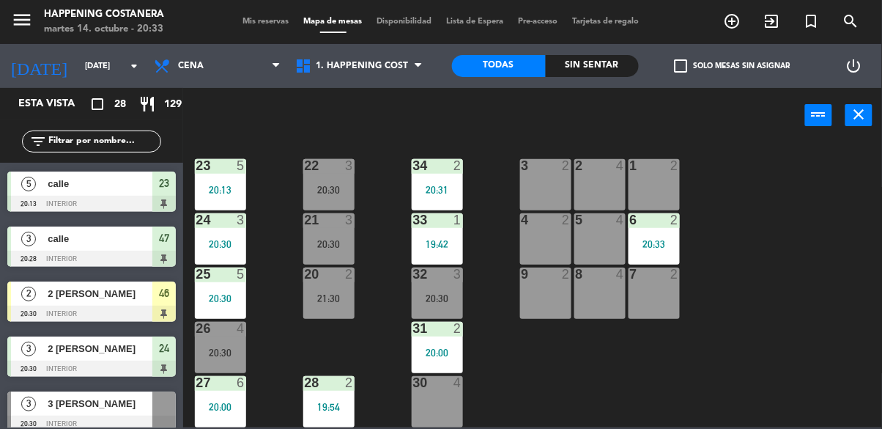
scroll to position [440, 0]
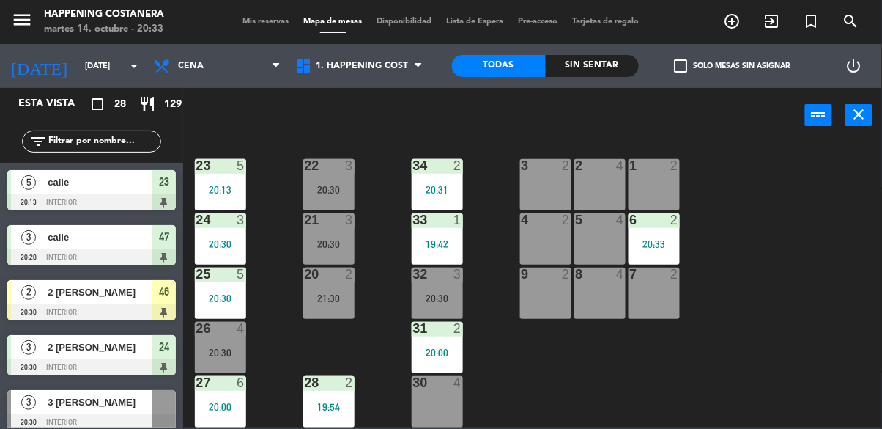
click at [80, 136] on input "text" at bounding box center [104, 141] width 114 height 16
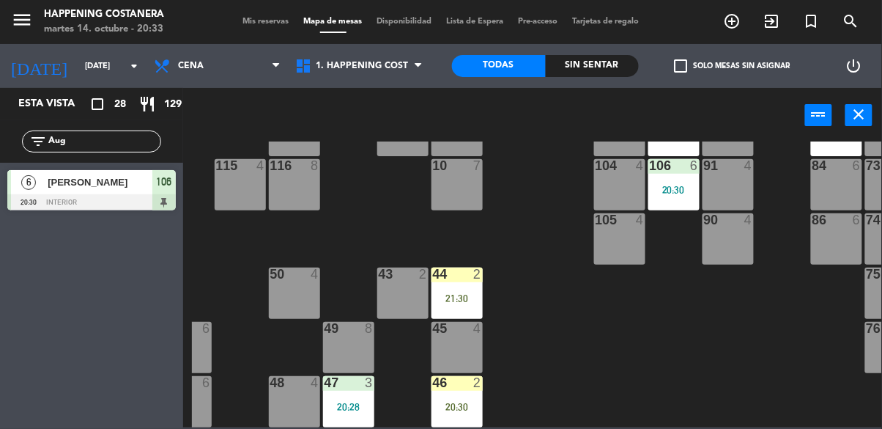
scroll to position [226, 241]
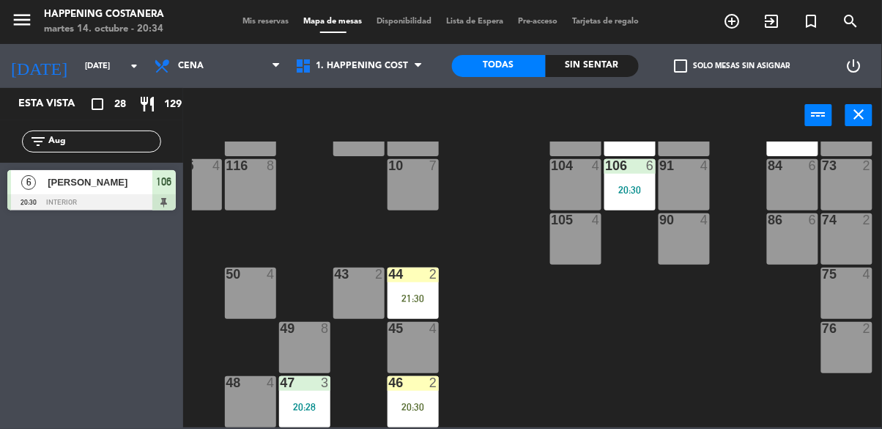
click at [86, 144] on input "Aug" at bounding box center [104, 141] width 114 height 16
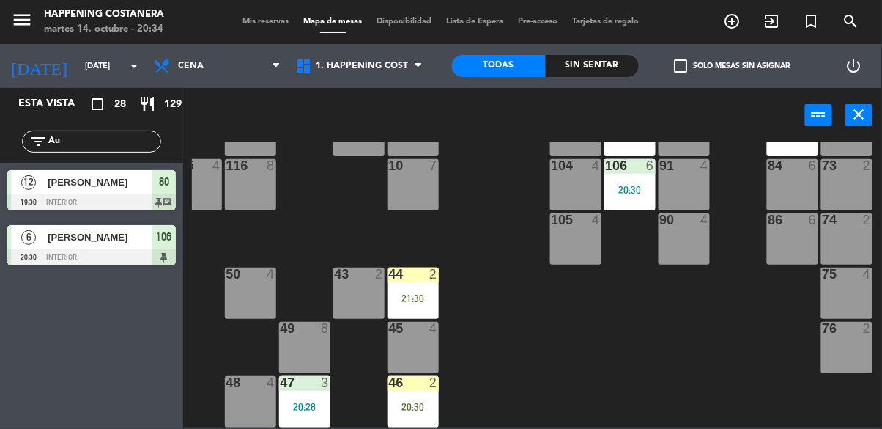
type input "A"
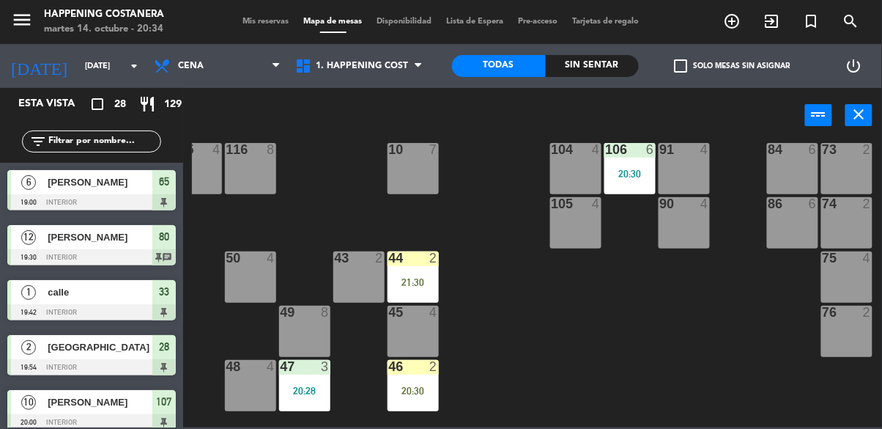
scroll to position [234, 241]
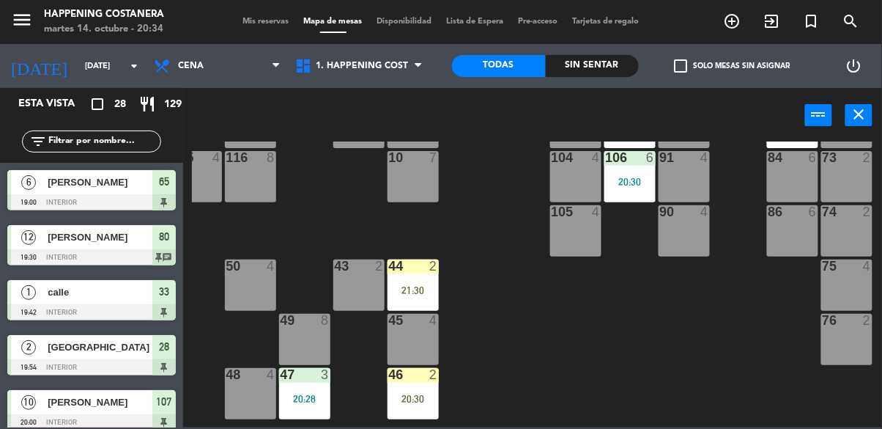
click at [59, 144] on input "text" at bounding box center [104, 141] width 114 height 16
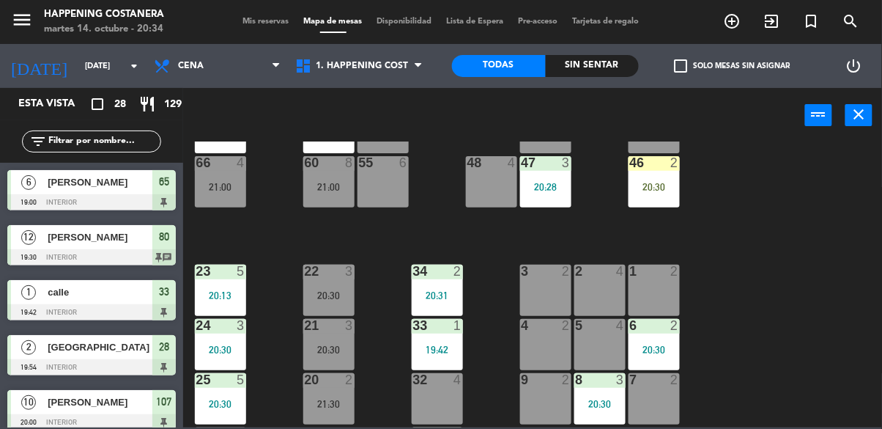
scroll to position [292, 0]
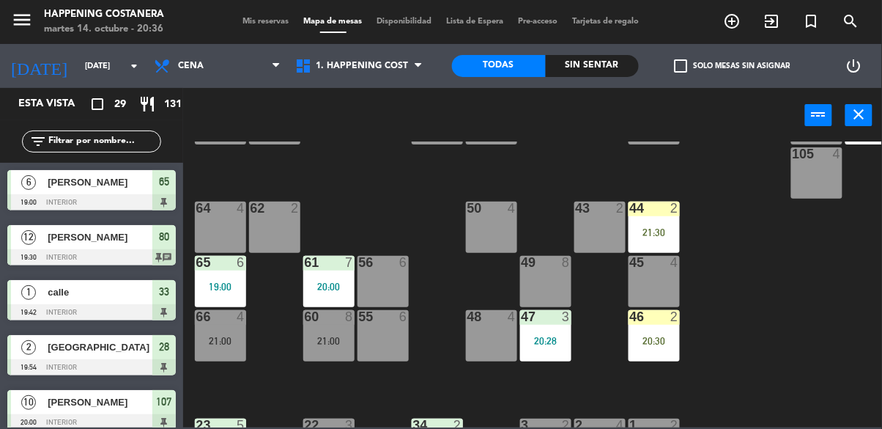
click at [652, 353] on div "46 2 20:30" at bounding box center [654, 335] width 51 height 51
click at [765, 298] on div "69 2 122 6 121 6 120 6 14 4 CAVA 16 20:30 101 4 94 2 70 2 123 6 131 2 134 2 132…" at bounding box center [537, 284] width 690 height 286
click at [663, 217] on div "44 2 21:30" at bounding box center [654, 227] width 51 height 51
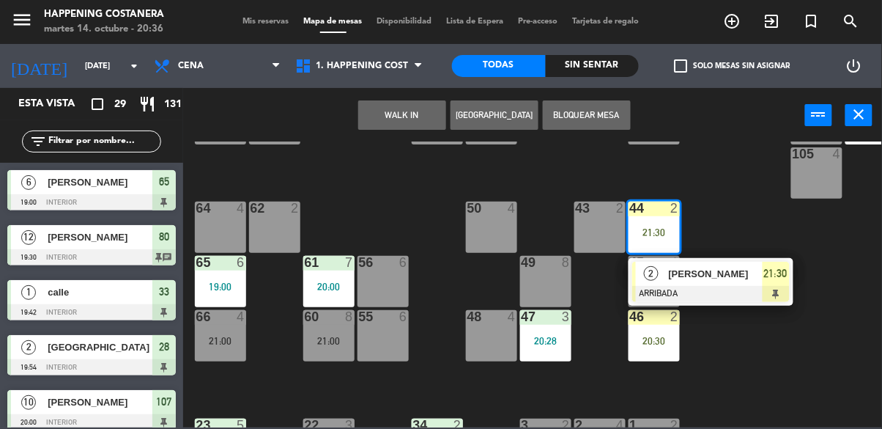
click at [760, 372] on div "69 2 122 6 121 6 120 6 14 4 CAVA 16 20:30 101 4 94 2 70 2 123 6 131 2 134 2 132…" at bounding box center [537, 284] width 690 height 286
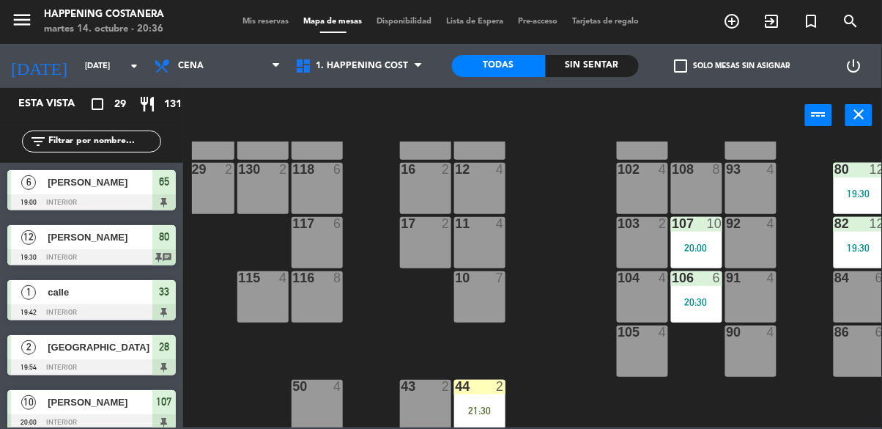
scroll to position [0, 241]
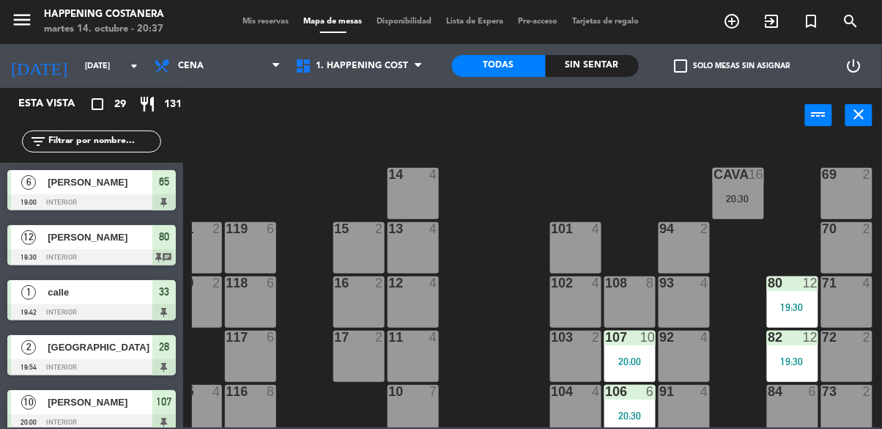
click at [729, 213] on div "CAVA 16 20:30" at bounding box center [738, 193] width 51 height 51
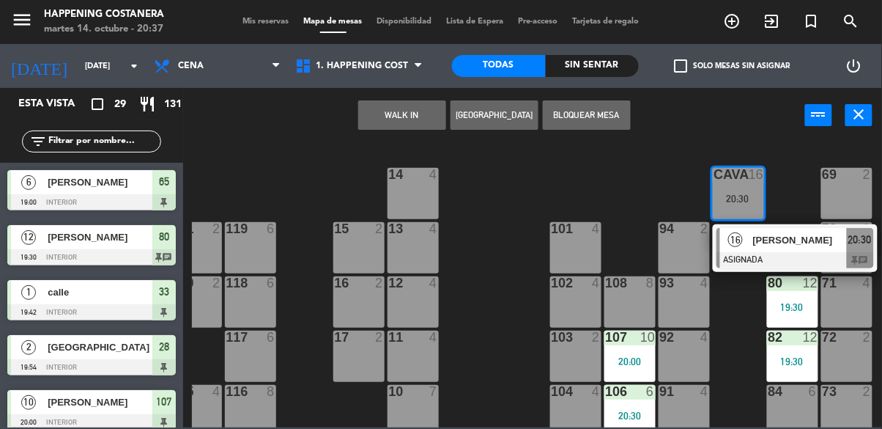
click at [777, 268] on div "16 [PERSON_NAME] ASIGNADA 20:30 chat" at bounding box center [795, 248] width 165 height 48
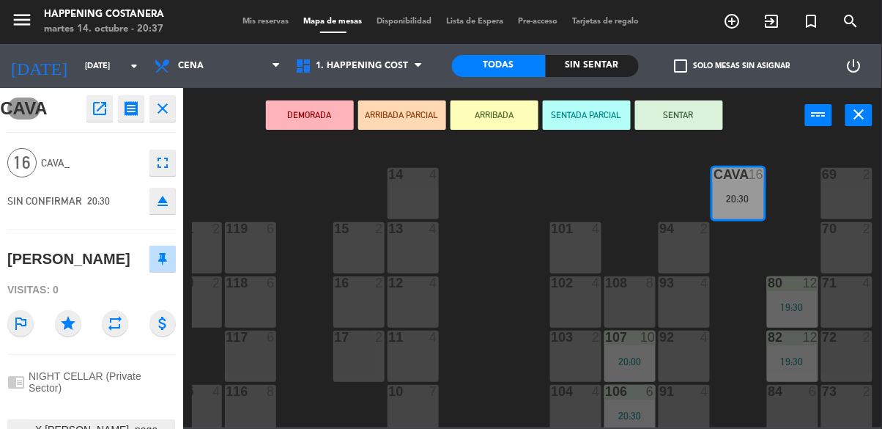
click at [694, 118] on button "SENTAR" at bounding box center [679, 114] width 88 height 29
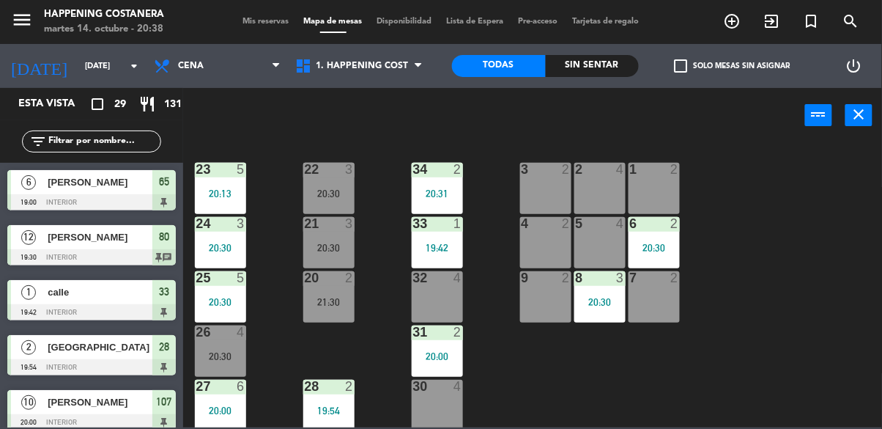
scroll to position [559, 0]
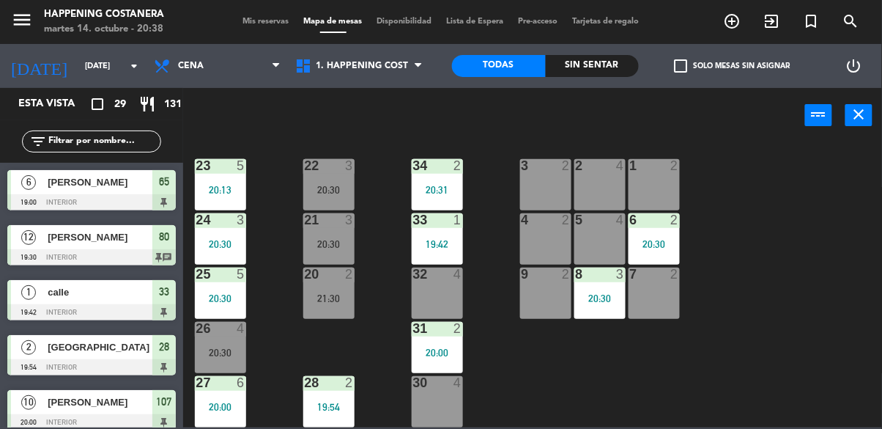
click at [209, 347] on div "20:30" at bounding box center [220, 352] width 51 height 10
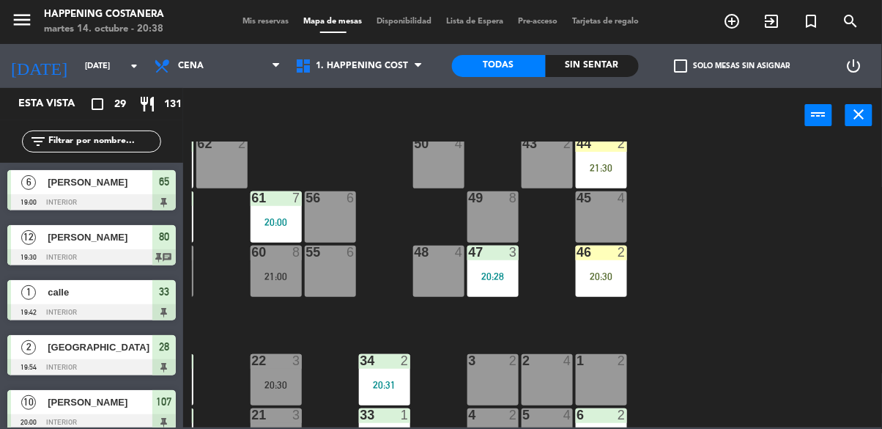
scroll to position [320, 53]
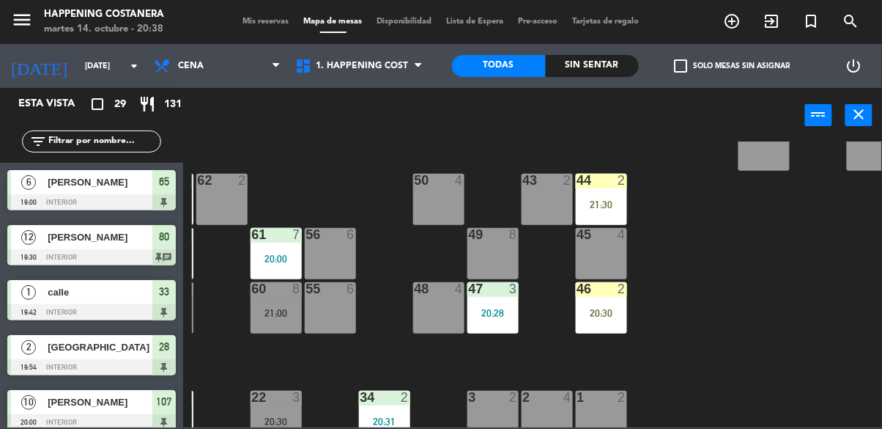
click at [723, 344] on div "69 2 122 6 121 6 120 6 14 4 CAVA 16 20:30 101 4 94 2 70 2 123 6 131 2 134 2 132…" at bounding box center [537, 284] width 690 height 286
click at [505, 309] on div "20:28" at bounding box center [493, 313] width 51 height 10
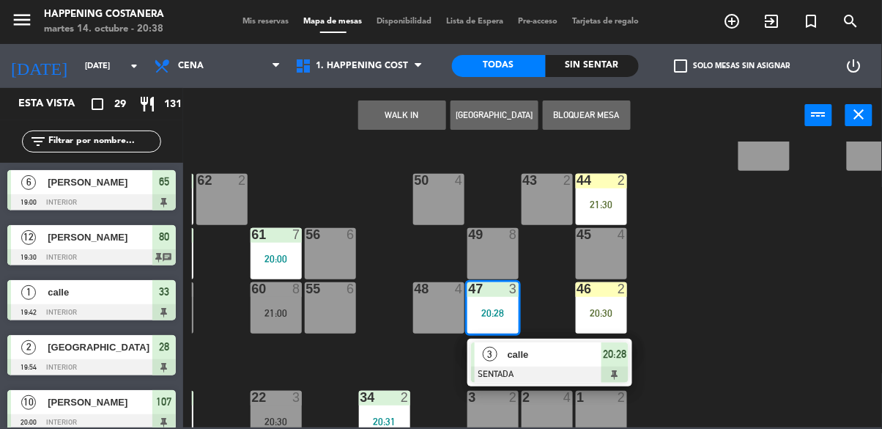
click at [701, 330] on div "69 2 122 6 121 6 120 6 14 4 CAVA 16 20:30 101 4 94 2 70 2 123 6 131 2 134 2 132…" at bounding box center [537, 284] width 690 height 286
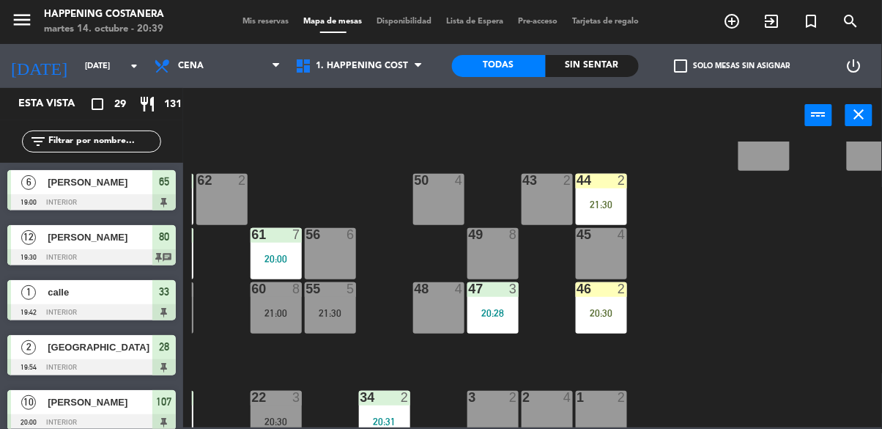
click at [619, 296] on div "46 2 20:30" at bounding box center [601, 307] width 51 height 51
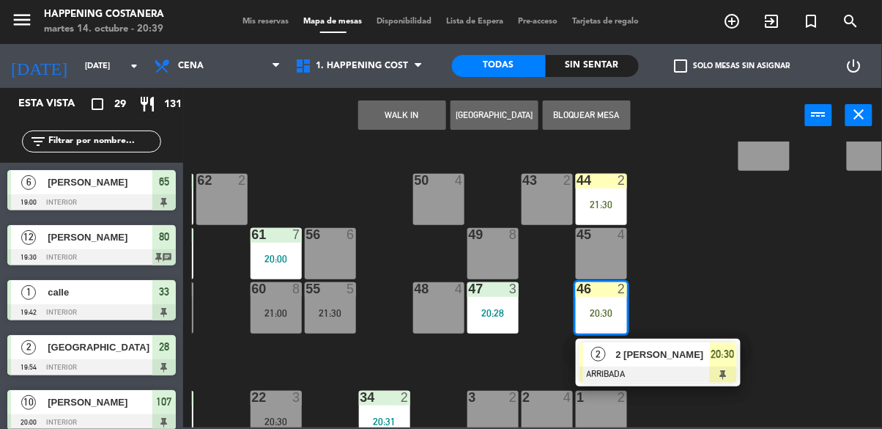
click at [797, 300] on div "69 2 122 6 121 6 120 6 14 4 CAVA 16 20:30 101 4 94 2 70 2 123 6 131 2 134 2 132…" at bounding box center [537, 284] width 690 height 286
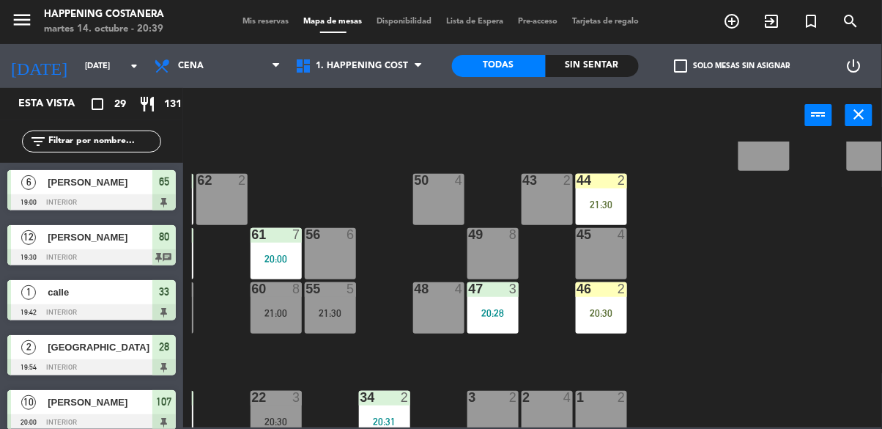
click at [617, 204] on div "21:30" at bounding box center [601, 204] width 51 height 10
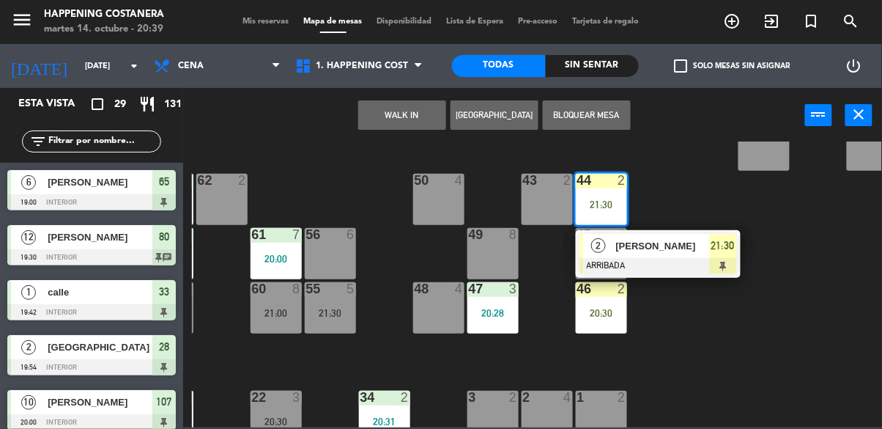
click at [822, 273] on div "69 2 122 6 121 6 120 6 14 4 CAVA 16 20:30 101 4 94 2 70 2 123 6 131 2 134 2 132…" at bounding box center [537, 284] width 690 height 286
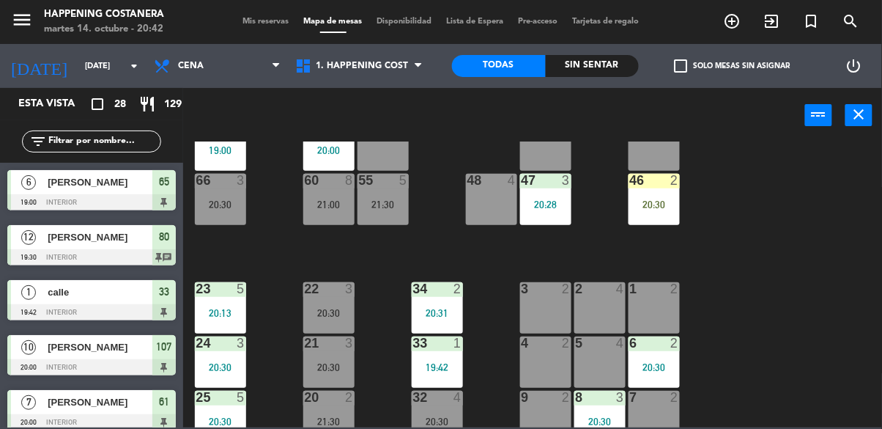
scroll to position [559, 0]
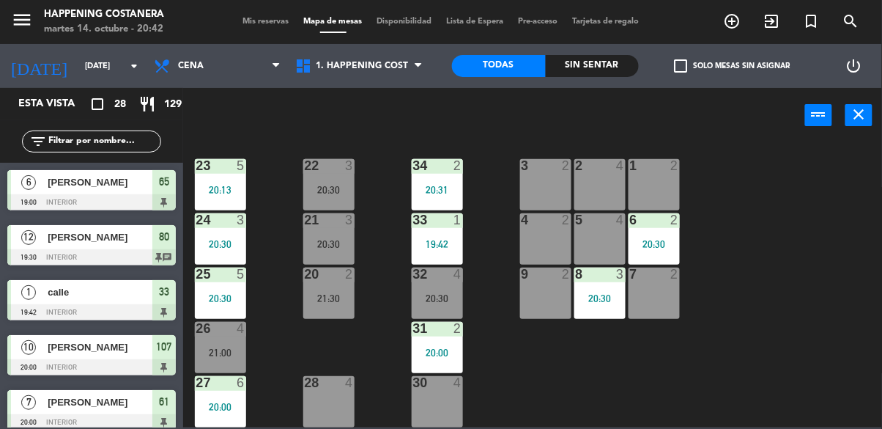
click at [213, 228] on div "24 3 20:30" at bounding box center [220, 238] width 51 height 51
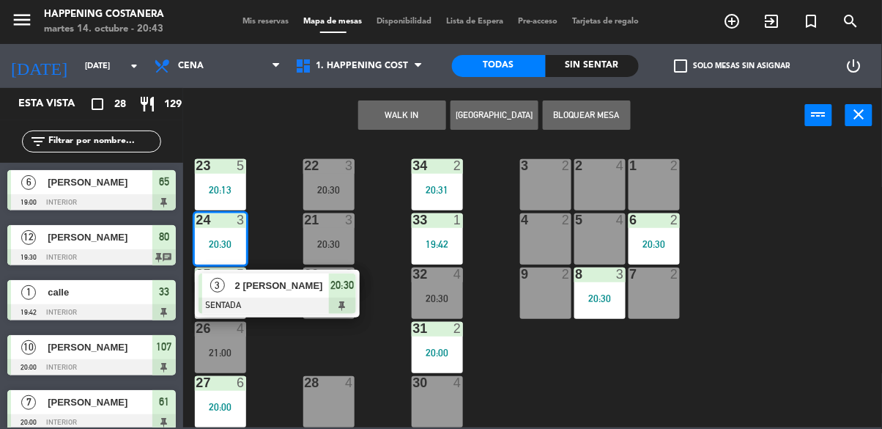
click at [757, 348] on div "69 2 122 6 121 6 120 6 14 4 CAVA 16 20:30 101 4 94 2 70 2 123 6 131 2 134 2 132…" at bounding box center [537, 284] width 690 height 286
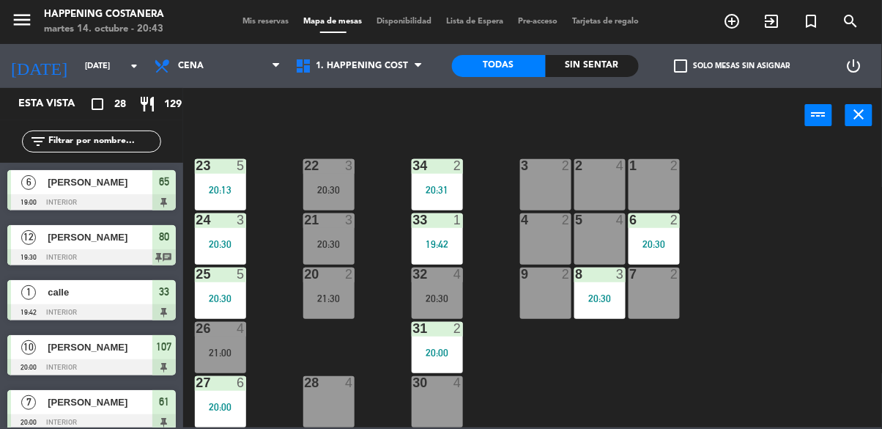
click at [128, 146] on input "text" at bounding box center [104, 141] width 114 height 16
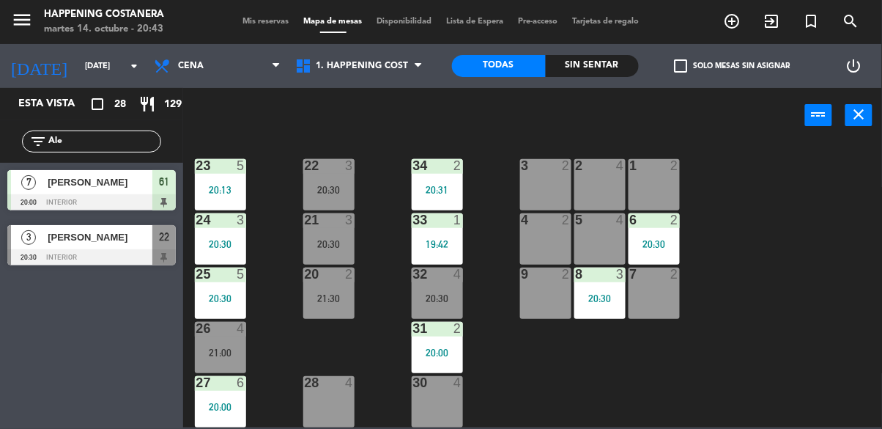
type input "Ale"
click at [43, 256] on div at bounding box center [91, 257] width 169 height 16
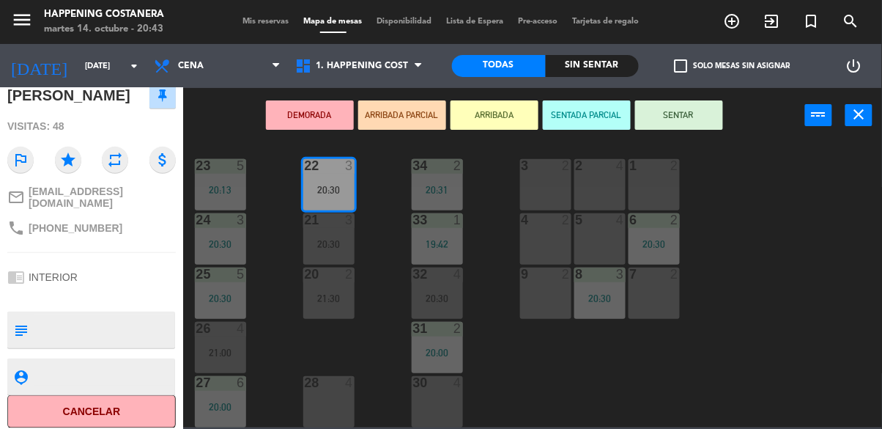
scroll to position [0, 0]
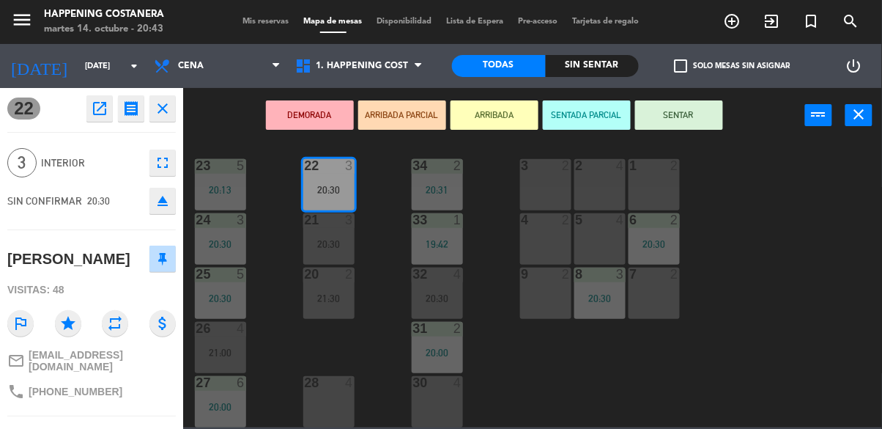
click at [794, 319] on div "69 2 122 6 121 6 120 6 14 4 CAVA 16 20:30 101 4 94 2 70 2 123 6 131 2 134 2 132…" at bounding box center [537, 284] width 690 height 286
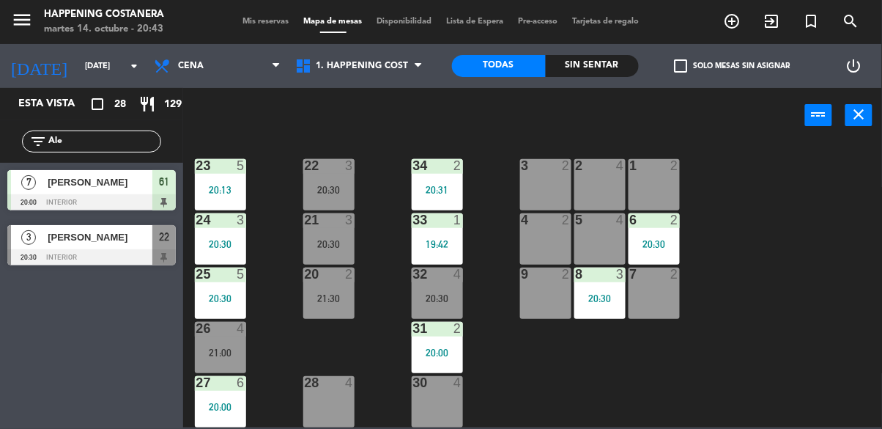
scroll to position [559, 0]
click at [50, 219] on div "3 Alejandro 20:30 INTERIOR 22" at bounding box center [91, 245] width 183 height 55
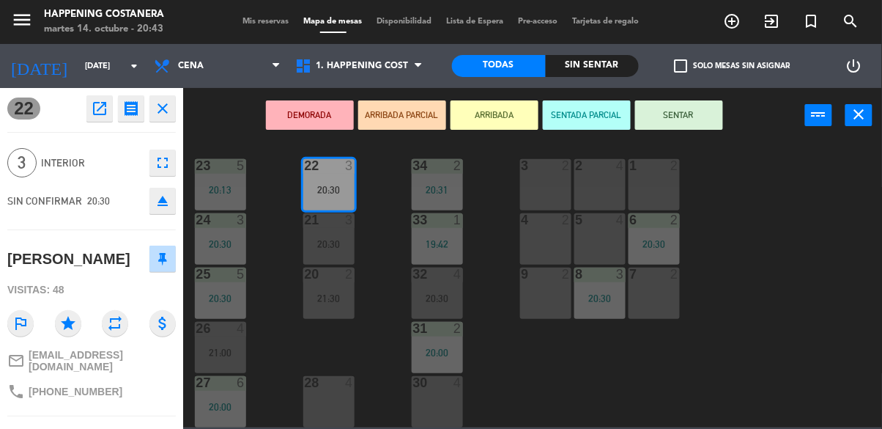
click at [427, 252] on div "33 1 19:42" at bounding box center [437, 238] width 51 height 51
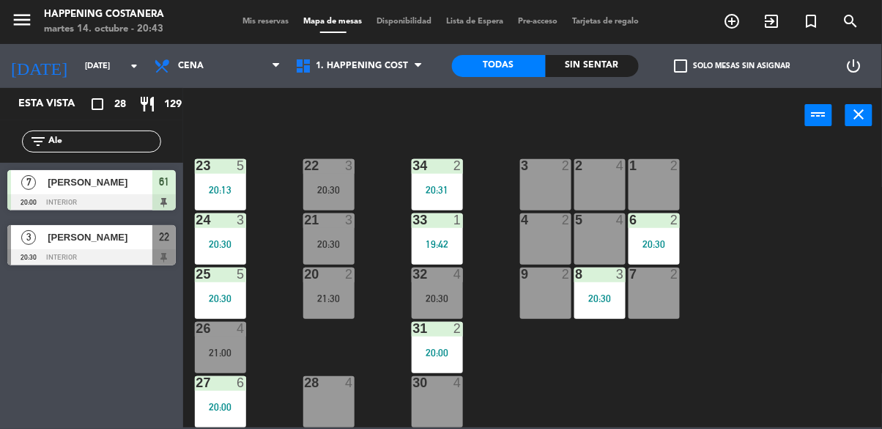
click at [869, 283] on div "69 2 122 6 121 6 120 6 14 4 CAVA 16 20:30 101 4 94 2 70 2 123 6 131 2 134 2 132…" at bounding box center [537, 284] width 690 height 286
click at [326, 174] on div "22 3 20:30" at bounding box center [328, 184] width 51 height 51
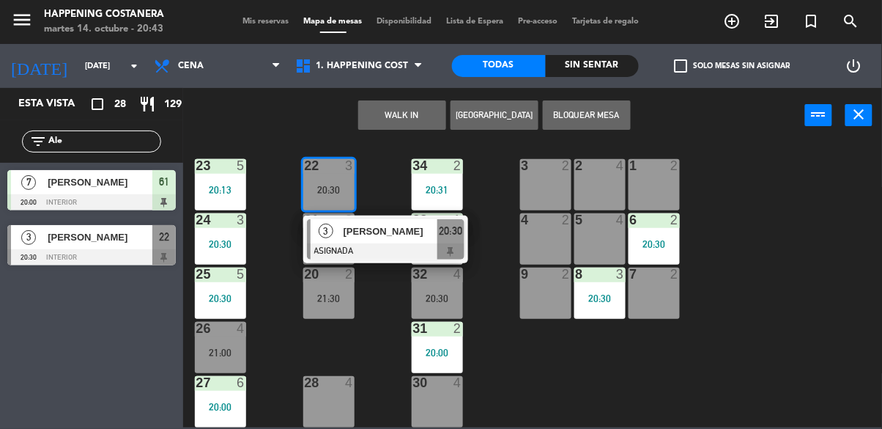
click at [455, 293] on div "20:30" at bounding box center [437, 298] width 51 height 10
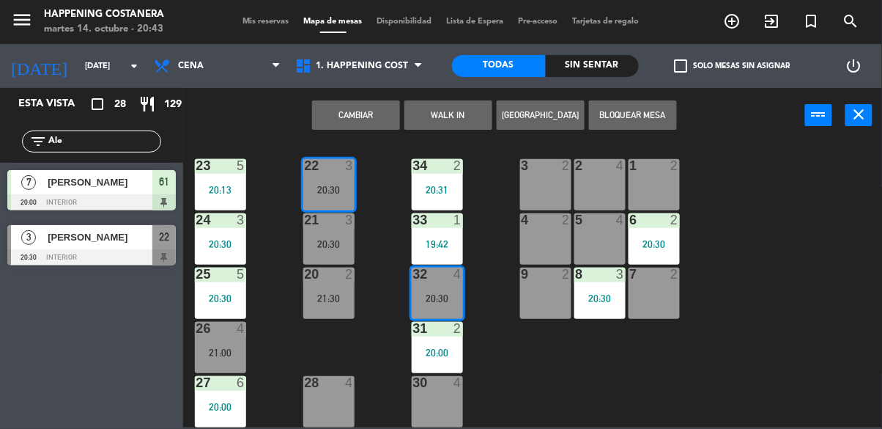
click at [377, 112] on button "Cambiar" at bounding box center [356, 114] width 88 height 29
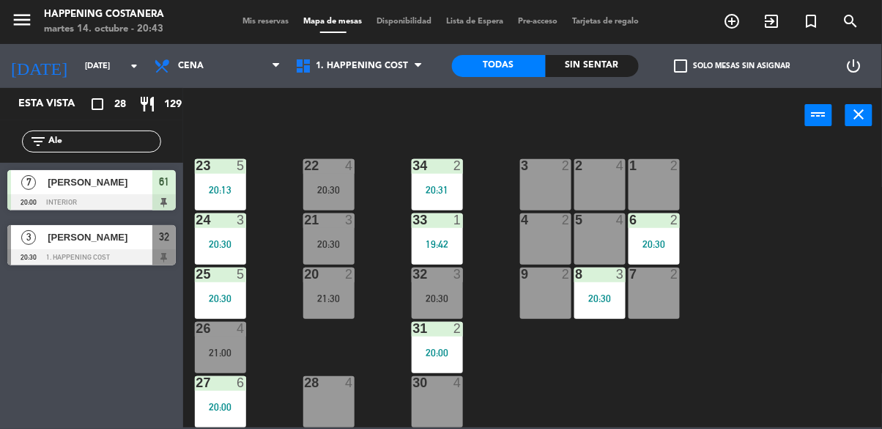
click at [443, 280] on div "32 3 20:30" at bounding box center [437, 293] width 51 height 51
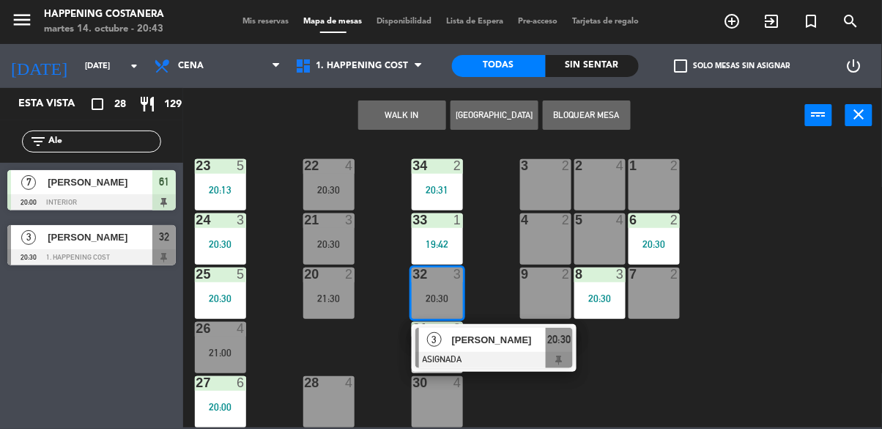
click at [529, 352] on div at bounding box center [495, 360] width 158 height 16
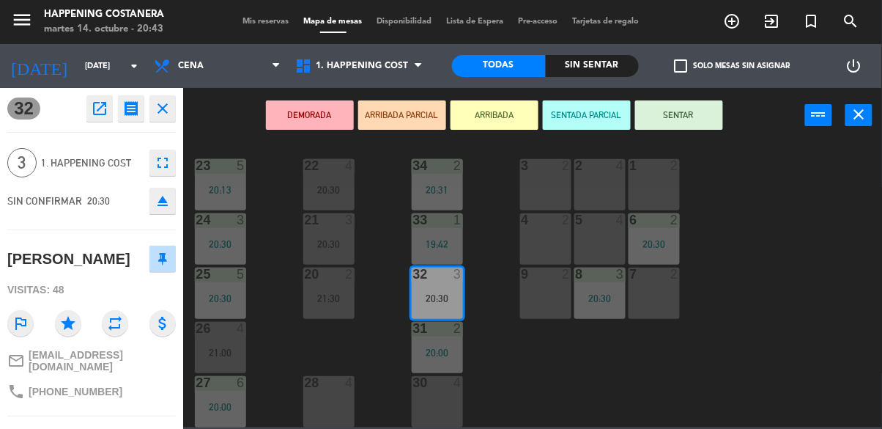
click at [684, 111] on button "SENTAR" at bounding box center [679, 114] width 88 height 29
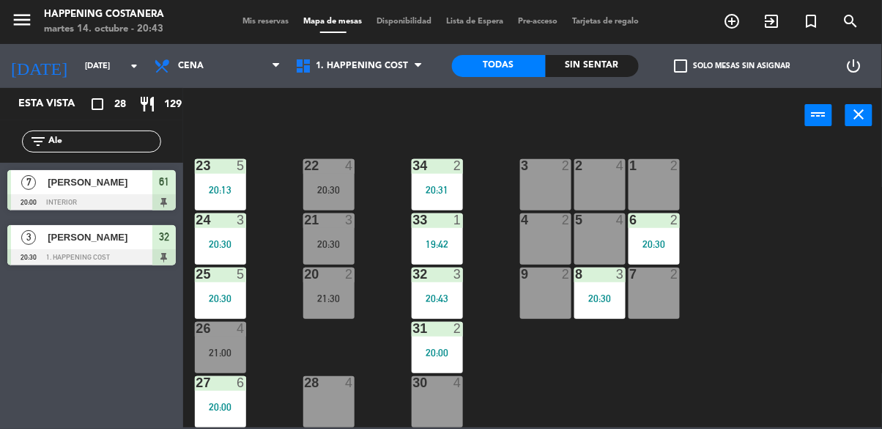
click at [133, 143] on input "Ale" at bounding box center [104, 141] width 114 height 16
type input "A"
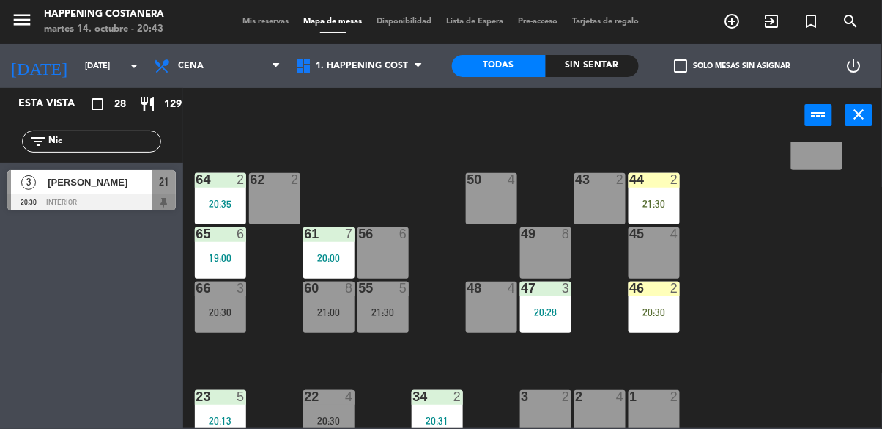
scroll to position [318, 0]
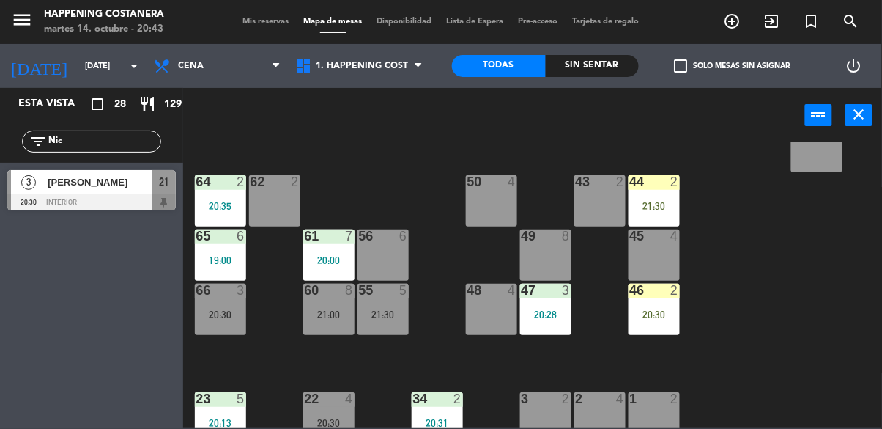
type input "Nic"
click at [70, 186] on span "[PERSON_NAME]" at bounding box center [100, 181] width 105 height 15
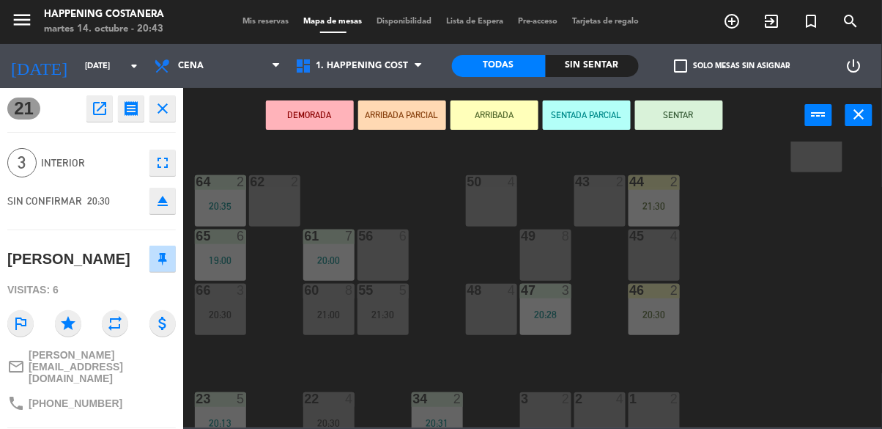
click at [493, 207] on div "50 4" at bounding box center [491, 200] width 51 height 51
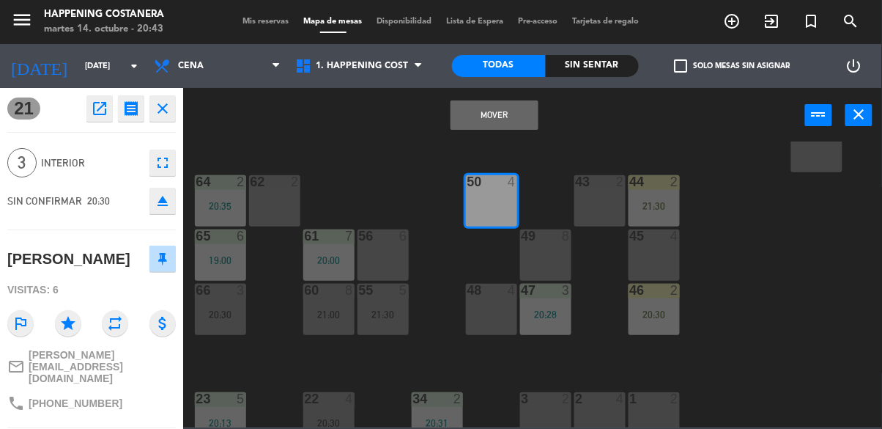
click at [527, 117] on button "Mover" at bounding box center [495, 114] width 88 height 29
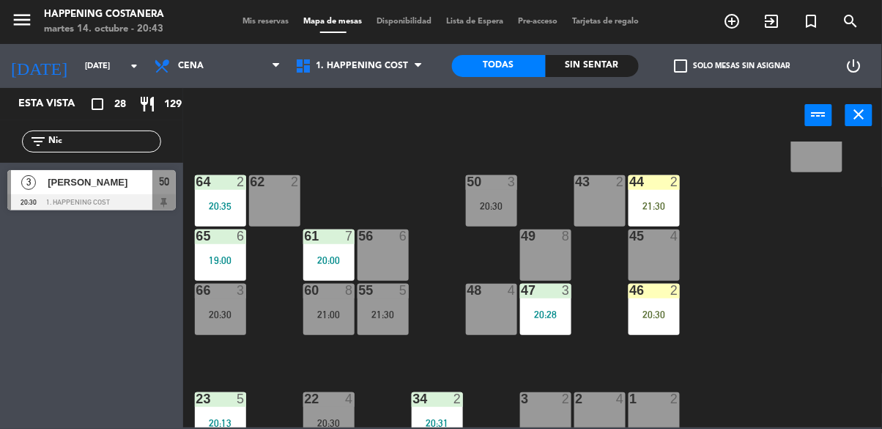
click at [495, 207] on div "20:30" at bounding box center [491, 206] width 51 height 10
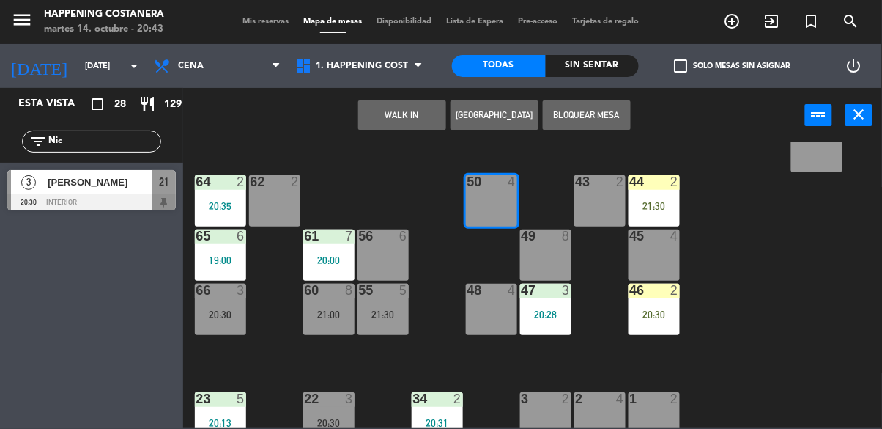
click at [539, 238] on div at bounding box center [546, 235] width 24 height 13
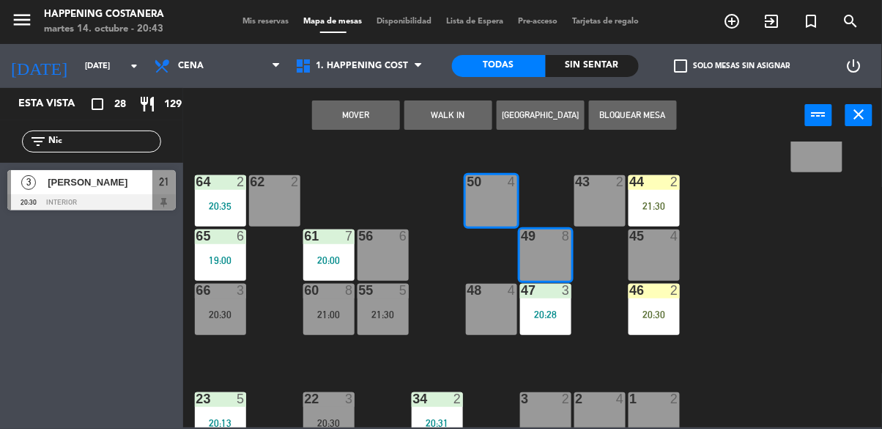
click at [545, 192] on div "69 2 122 6 121 6 120 6 14 4 CAVA 16 20:30 101 4 94 2 70 2 123 6 131 2 134 2 132…" at bounding box center [537, 284] width 690 height 286
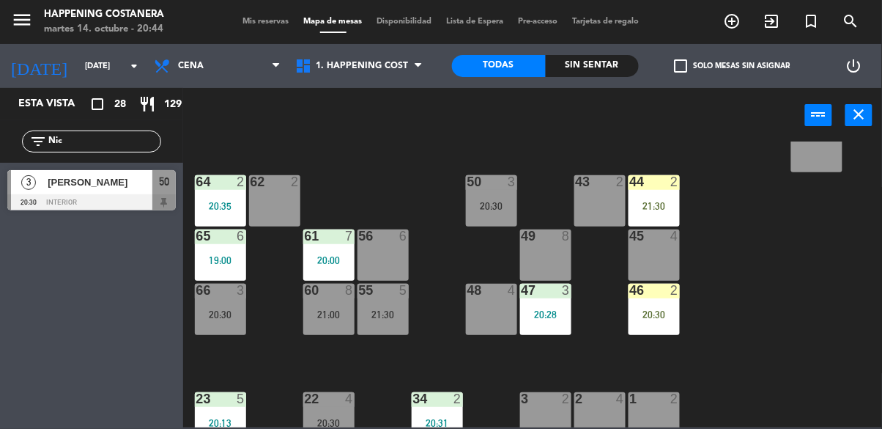
click at [118, 199] on div at bounding box center [91, 202] width 169 height 16
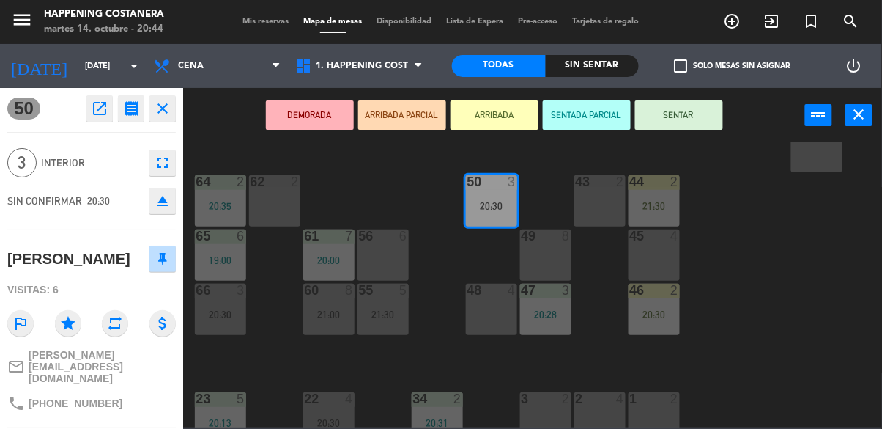
click at [686, 101] on button "SENTAR" at bounding box center [679, 114] width 88 height 29
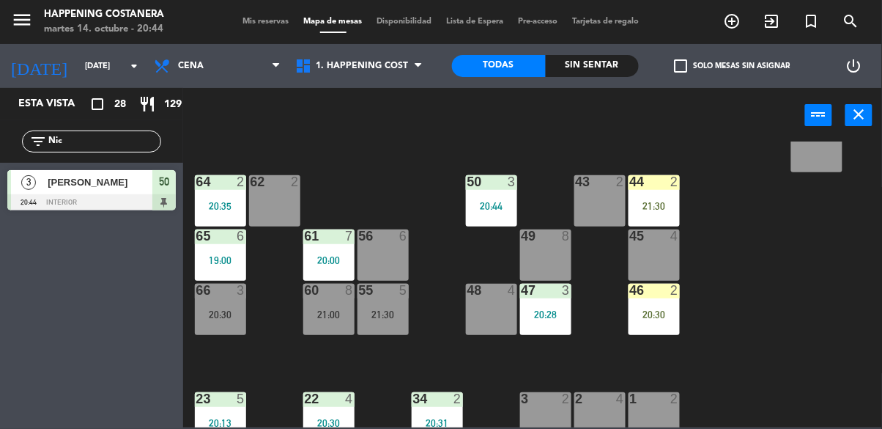
click at [67, 123] on div "filter_list Nic" at bounding box center [91, 141] width 183 height 43
click at [62, 163] on div "3 [PERSON_NAME] 20:44 INTERIOR 50" at bounding box center [91, 190] width 183 height 55
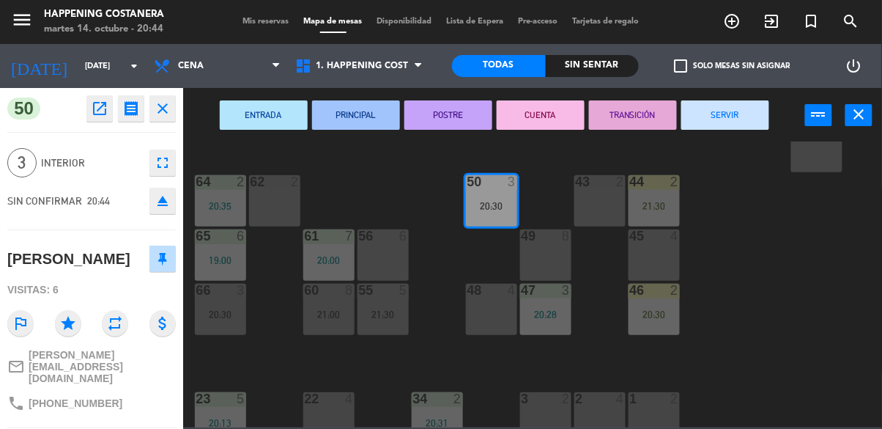
click at [451, 256] on div "69 2 122 6 121 6 120 6 14 4 CAVA 16 20:30 101 4 94 2 70 2 123 6 131 2 134 2 132…" at bounding box center [537, 284] width 690 height 286
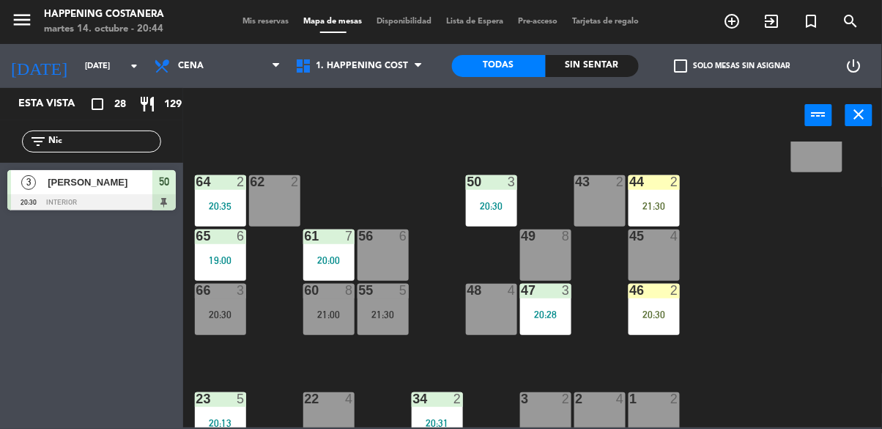
click at [128, 147] on input "Nic" at bounding box center [104, 141] width 114 height 16
type input "N"
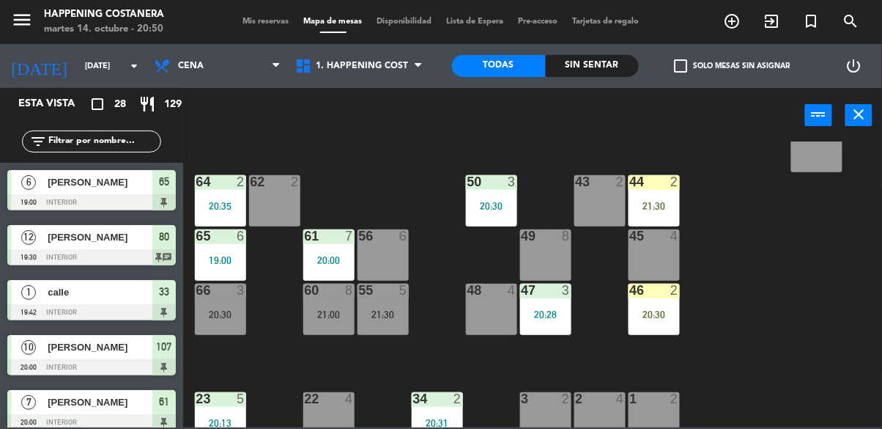
click at [617, 205] on div "43 2" at bounding box center [600, 200] width 51 height 51
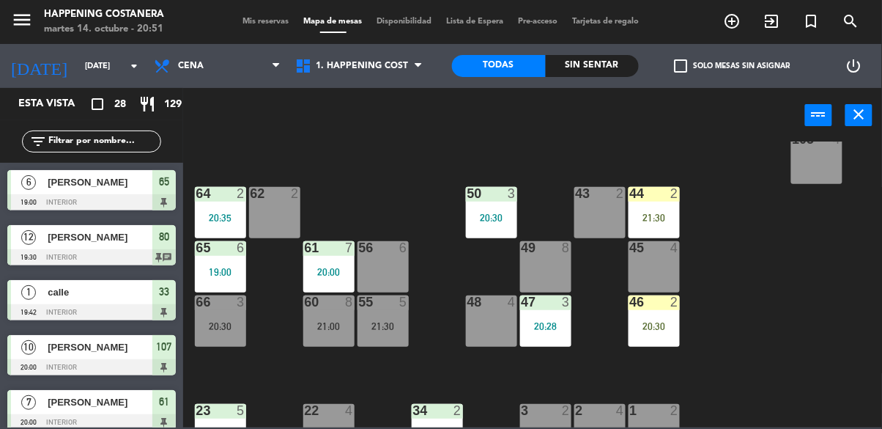
scroll to position [306, 0]
click at [596, 213] on div "43 2" at bounding box center [600, 213] width 51 height 51
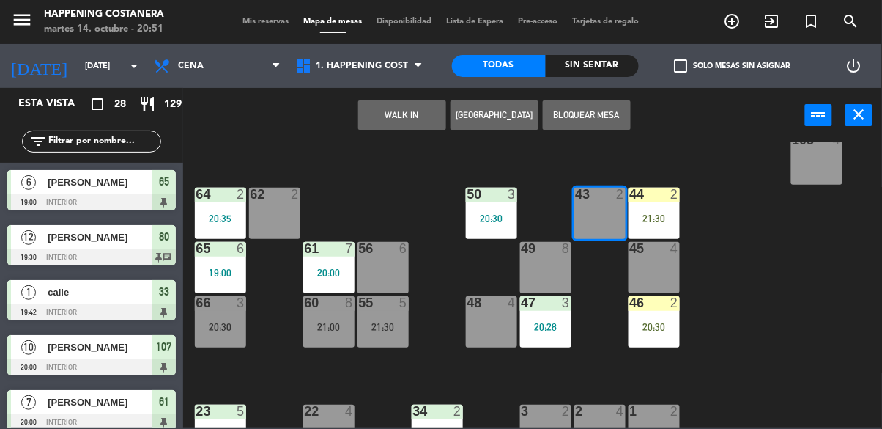
click at [423, 115] on button "WALK IN" at bounding box center [402, 114] width 88 height 29
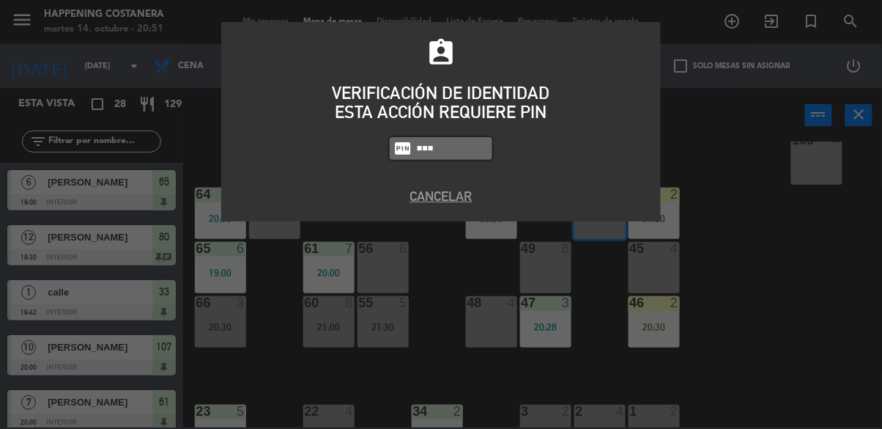
type input "5759"
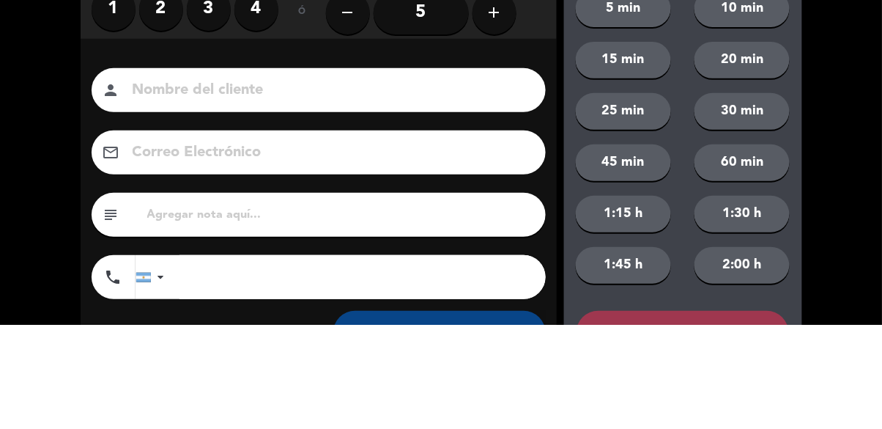
click at [163, 204] on input at bounding box center [329, 195] width 396 height 26
click at [154, 117] on label "2" at bounding box center [161, 113] width 44 height 44
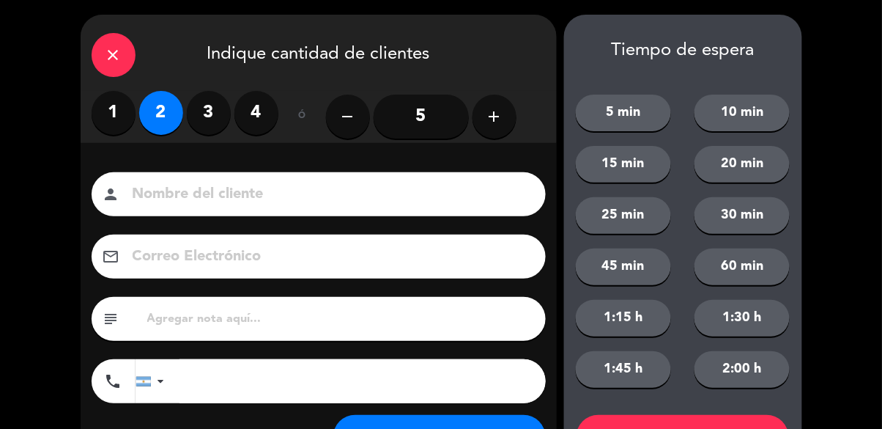
click at [223, 203] on input at bounding box center [329, 195] width 396 height 26
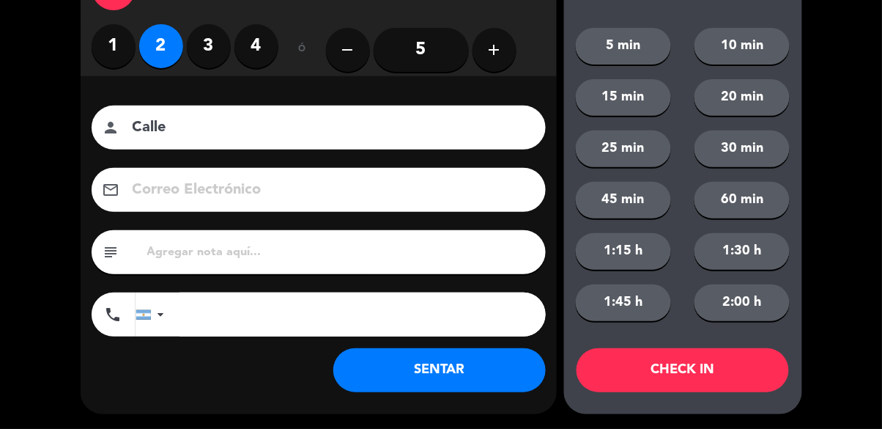
type input "Calle"
click at [447, 382] on button "SENTAR" at bounding box center [439, 370] width 213 height 44
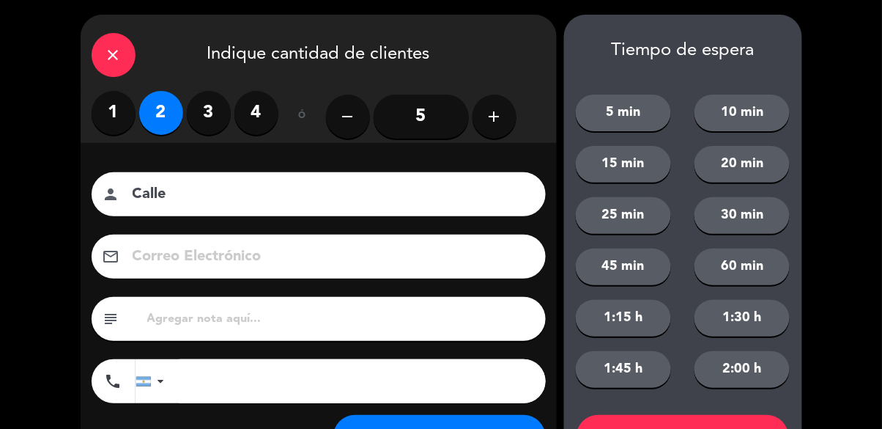
click at [112, 60] on icon "close" at bounding box center [114, 55] width 18 height 18
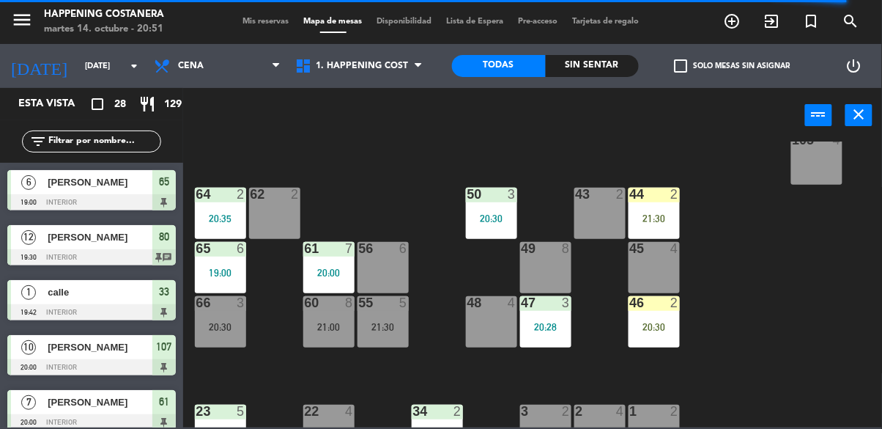
click at [759, 282] on div "69 2 122 6 121 6 120 6 14 4 CAVA 16 20:30 101 4 94 2 70 2 123 6 131 2 134 2 132…" at bounding box center [537, 284] width 690 height 286
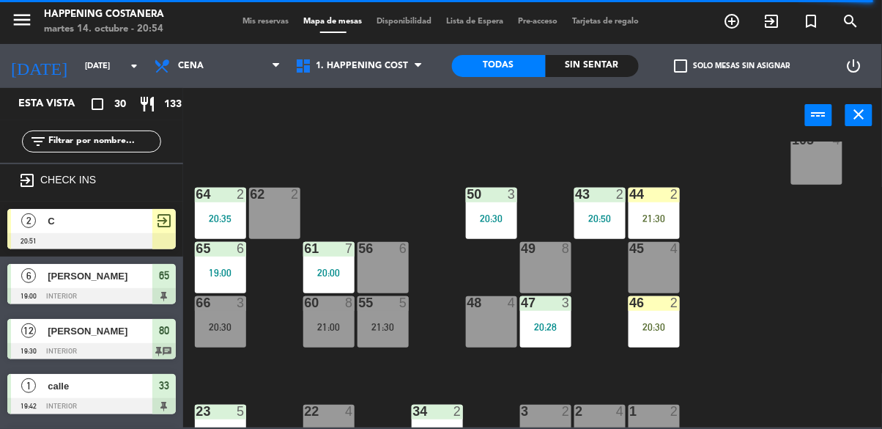
click at [369, 334] on div "55 5 21:30" at bounding box center [383, 321] width 51 height 51
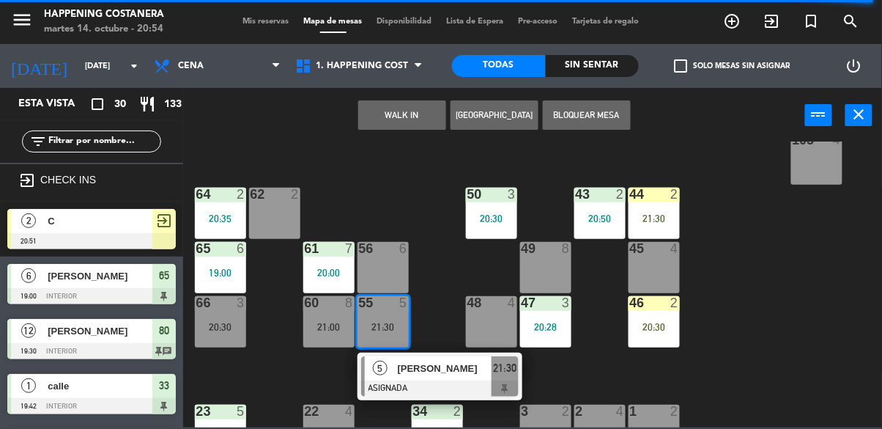
click at [426, 319] on div "69 2 122 6 121 6 120 6 14 4 CAVA 16 20:30 101 4 94 2 70 2 123 6 131 2 134 2 132…" at bounding box center [537, 284] width 690 height 286
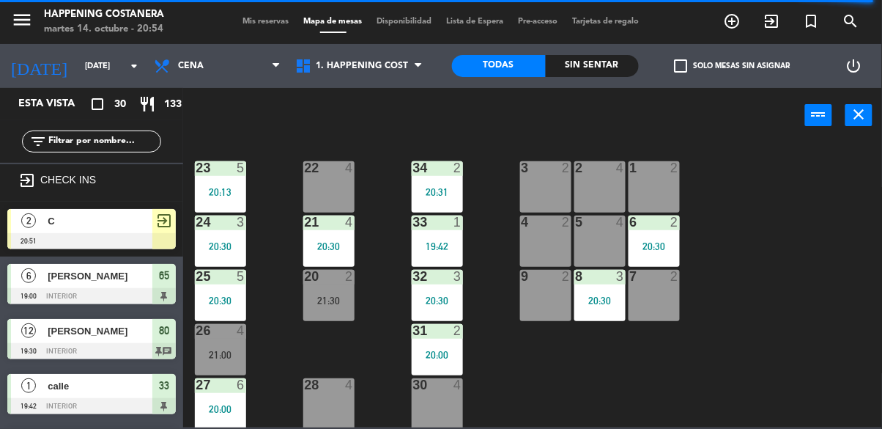
scroll to position [550, 0]
click at [624, 172] on div "4" at bounding box center [620, 167] width 9 height 13
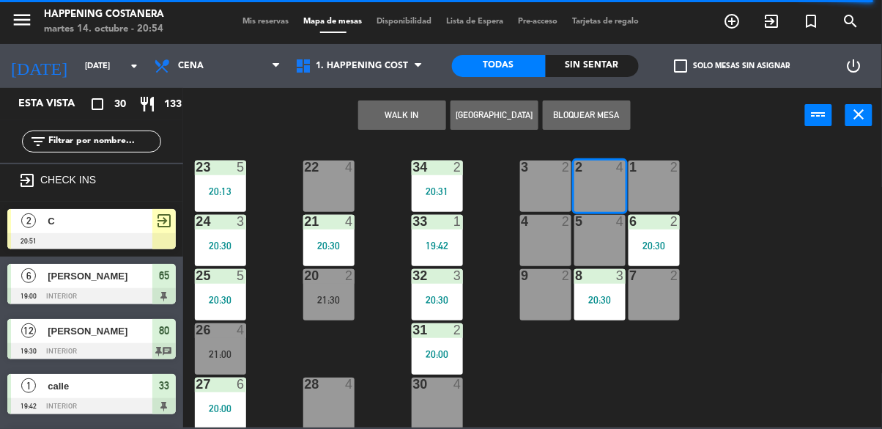
click at [416, 109] on button "WALK IN" at bounding box center [402, 114] width 88 height 29
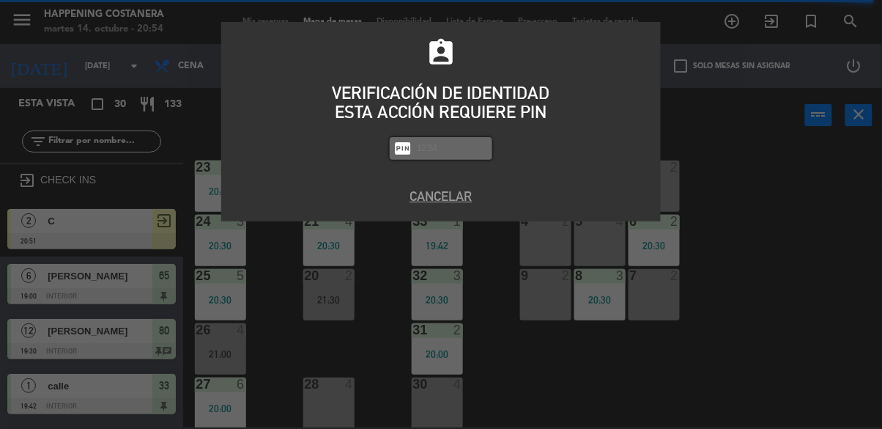
type input "4"
type input "5"
type input "5759"
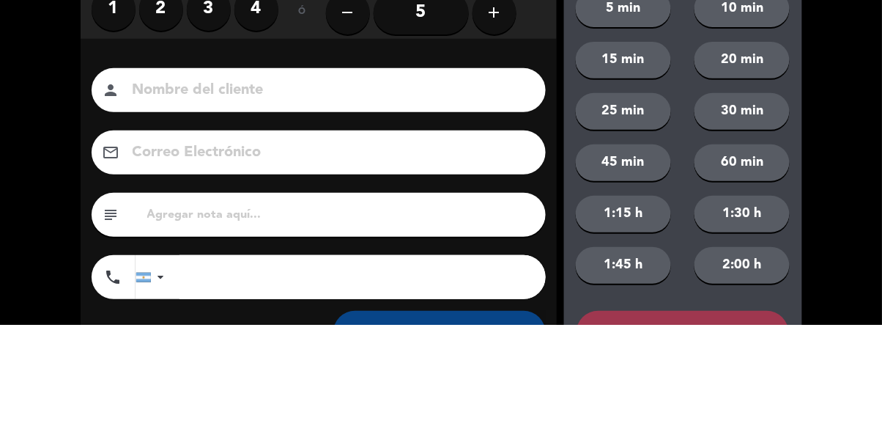
click at [202, 132] on label "3" at bounding box center [209, 113] width 44 height 44
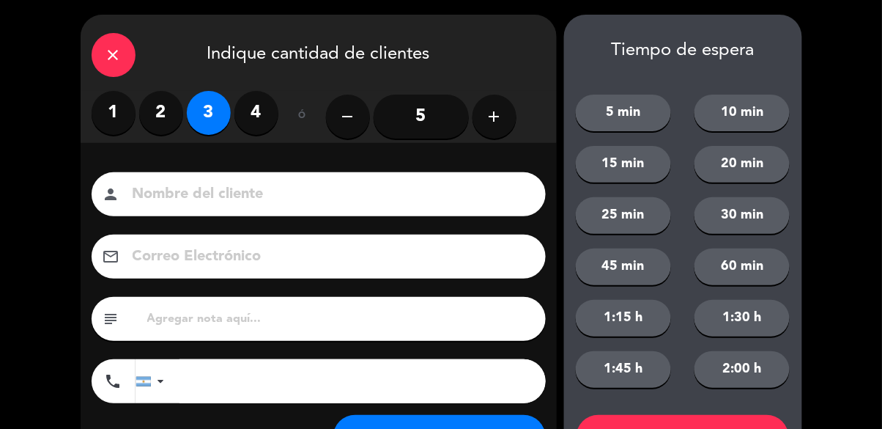
click at [180, 204] on input at bounding box center [329, 195] width 396 height 26
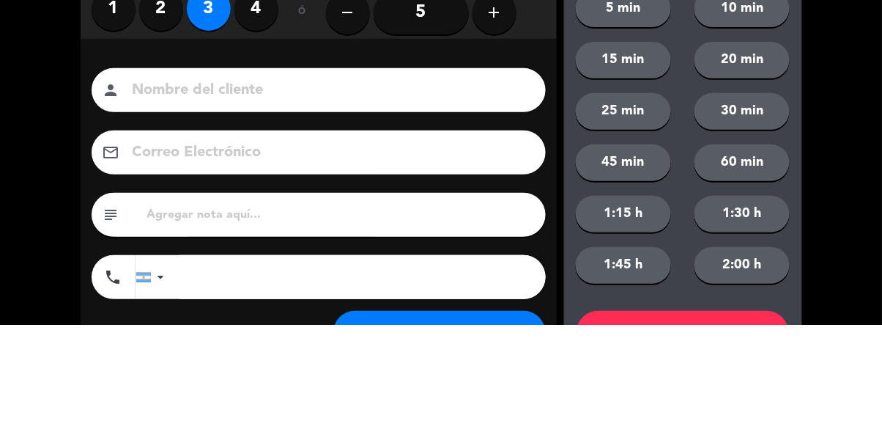
type input "X"
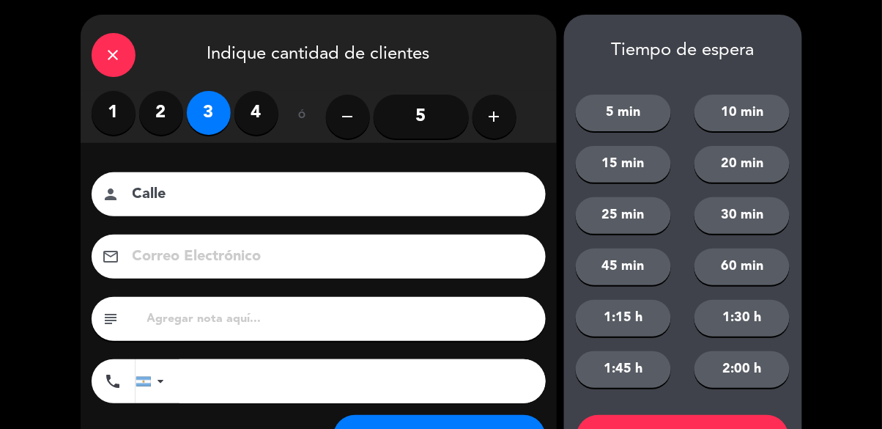
scroll to position [67, 0]
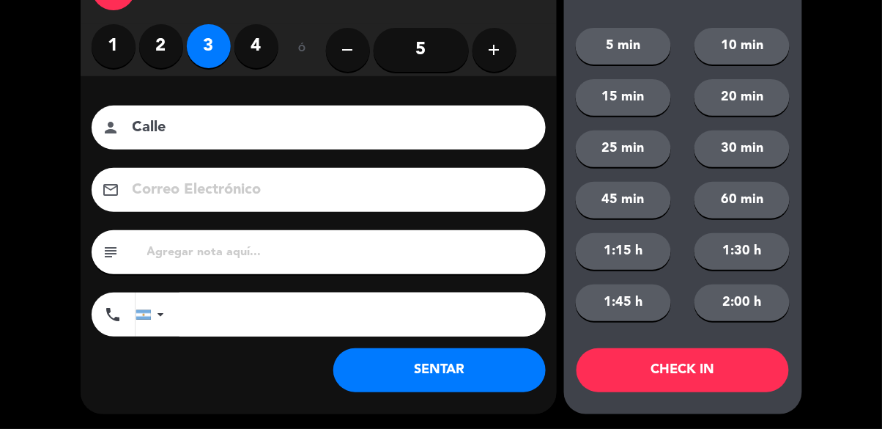
type input "Calle"
click at [459, 386] on button "SENTAR" at bounding box center [439, 370] width 213 height 44
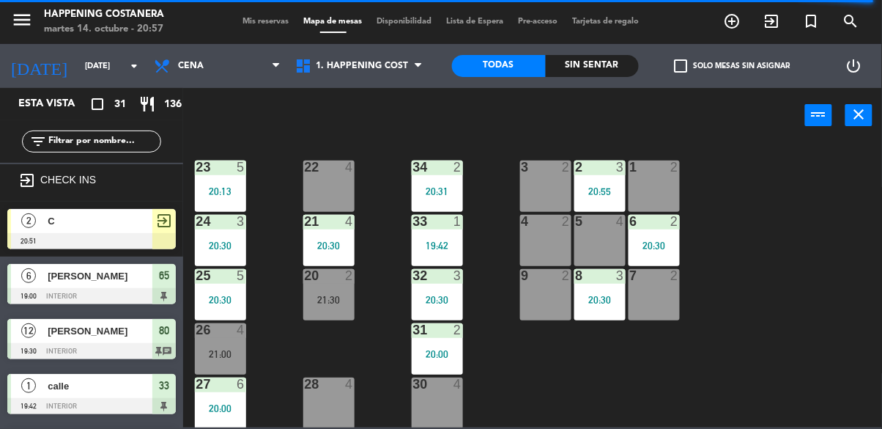
click at [110, 136] on input "text" at bounding box center [104, 141] width 114 height 16
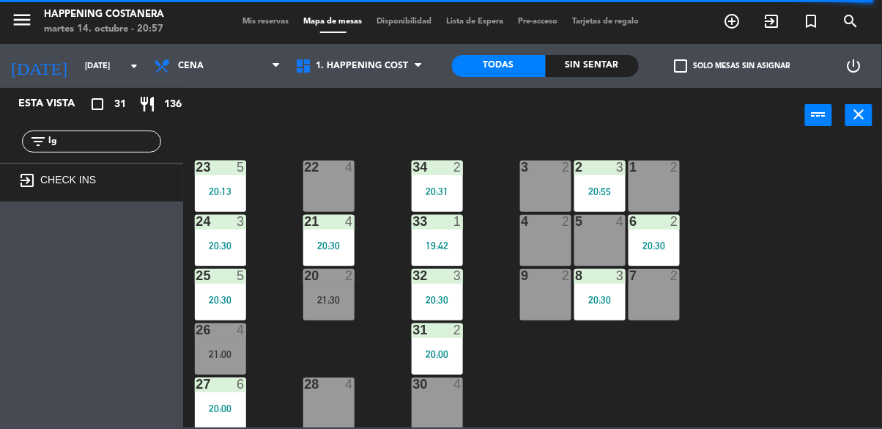
click at [92, 147] on input "Ig" at bounding box center [104, 141] width 114 height 16
type input "I"
click at [94, 147] on input "Nac" at bounding box center [104, 141] width 114 height 16
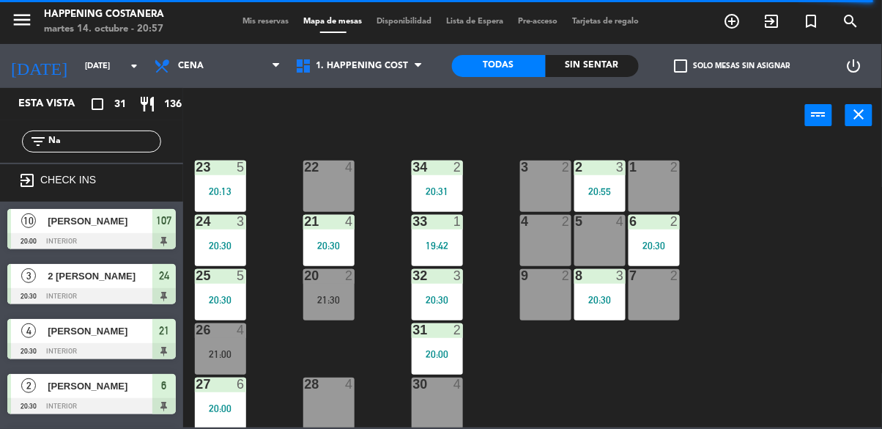
type input "N"
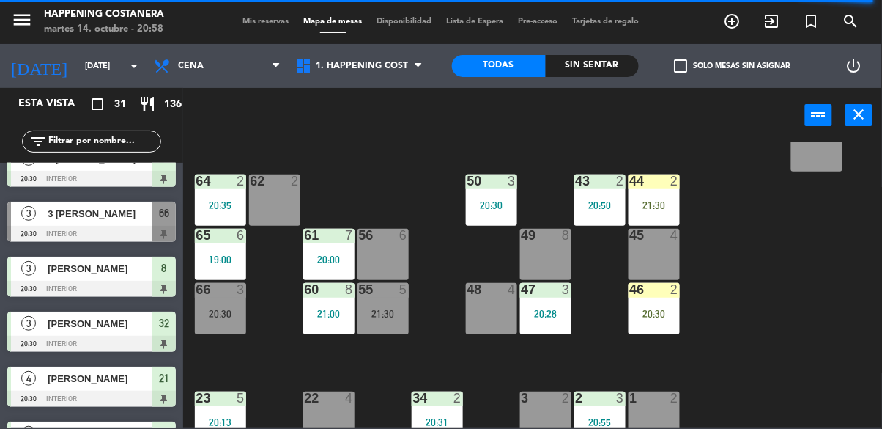
scroll to position [306, 0]
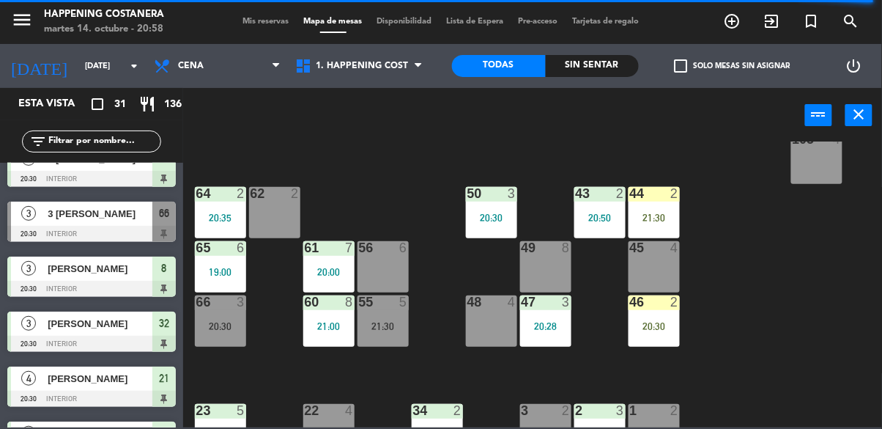
click at [769, 351] on div "69 2 122 6 121 6 120 6 14 4 CAVA 16 20:30 101 4 94 2 70 2 123 6 131 2 134 2 132…" at bounding box center [537, 284] width 690 height 286
click at [331, 343] on div "60 8 21:00" at bounding box center [328, 320] width 51 height 51
click at [766, 358] on div "69 2 122 6 121 6 120 6 14 4 CAVA 16 20:30 101 4 94 2 70 2 123 6 131 2 134 2 132…" at bounding box center [537, 284] width 690 height 286
click at [64, 136] on input "text" at bounding box center [104, 141] width 114 height 16
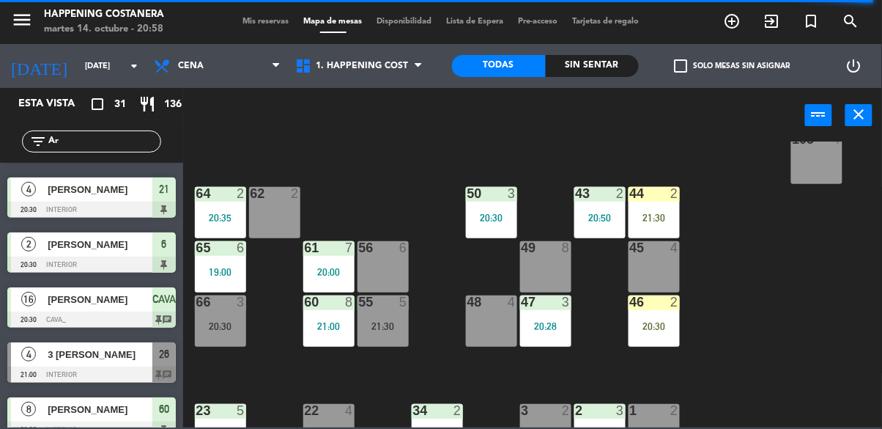
scroll to position [0, 0]
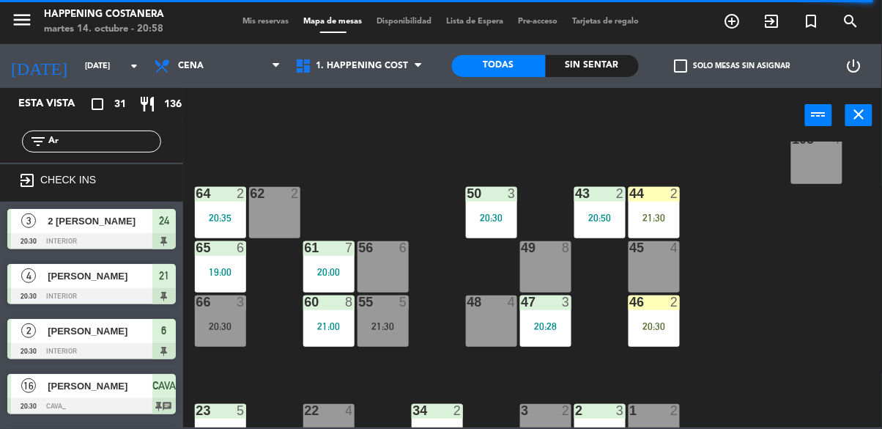
click at [80, 135] on input "Ar" at bounding box center [104, 141] width 114 height 16
type input "A"
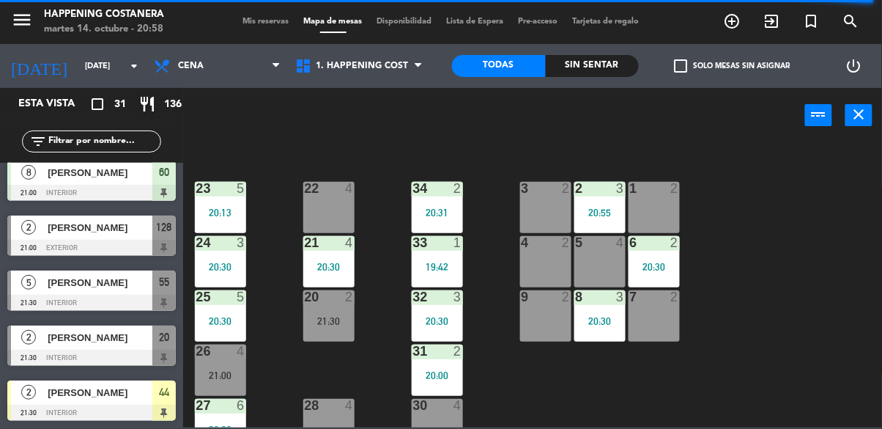
scroll to position [559, 0]
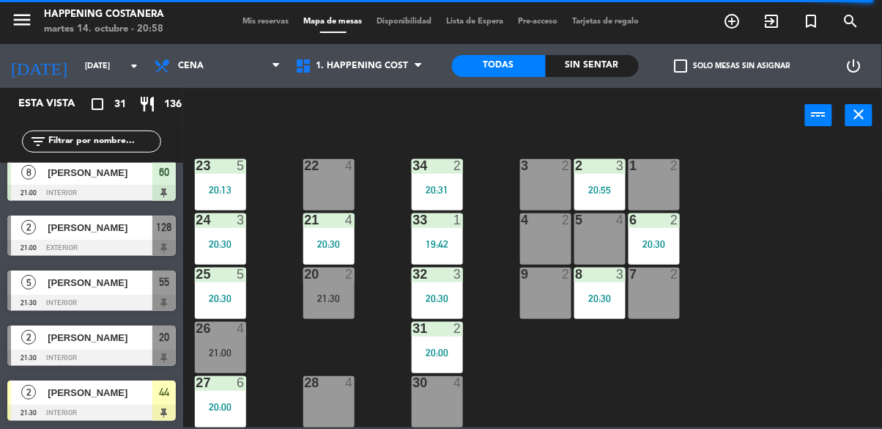
click at [231, 335] on div "26 4 21:00" at bounding box center [220, 347] width 51 height 51
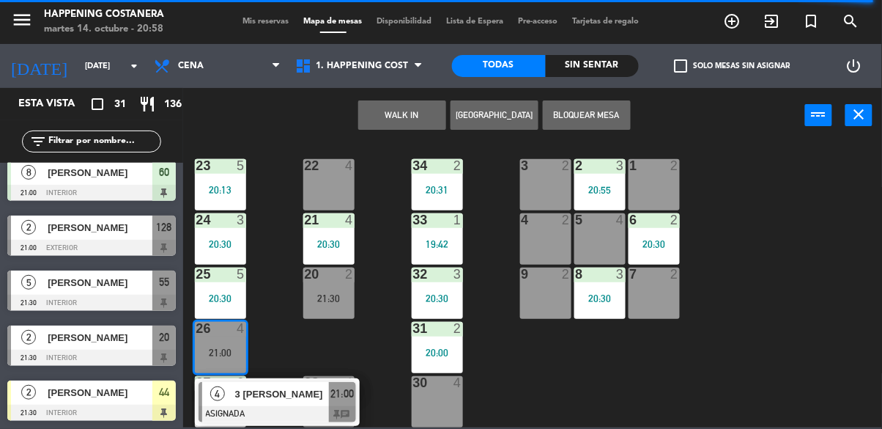
click at [536, 375] on div "69 2 122 6 121 6 120 6 14 4 CAVA 16 20:30 101 4 94 2 70 2 123 6 131 2 134 2 132…" at bounding box center [537, 284] width 690 height 286
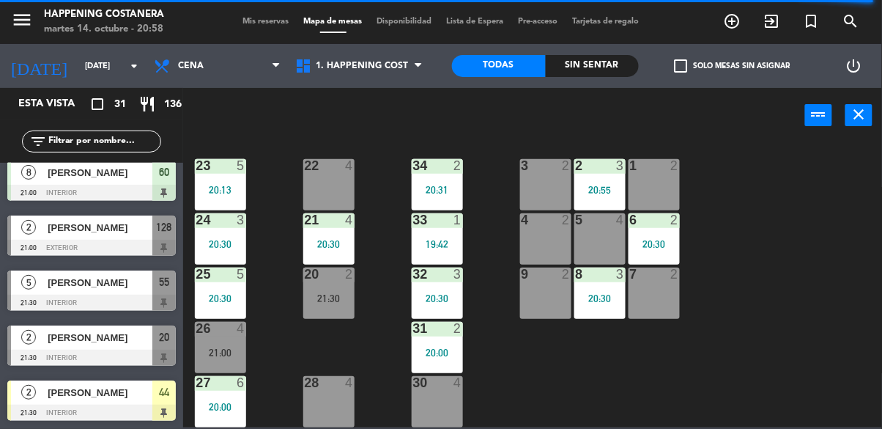
click at [232, 333] on div "26 4 21:00" at bounding box center [220, 347] width 51 height 51
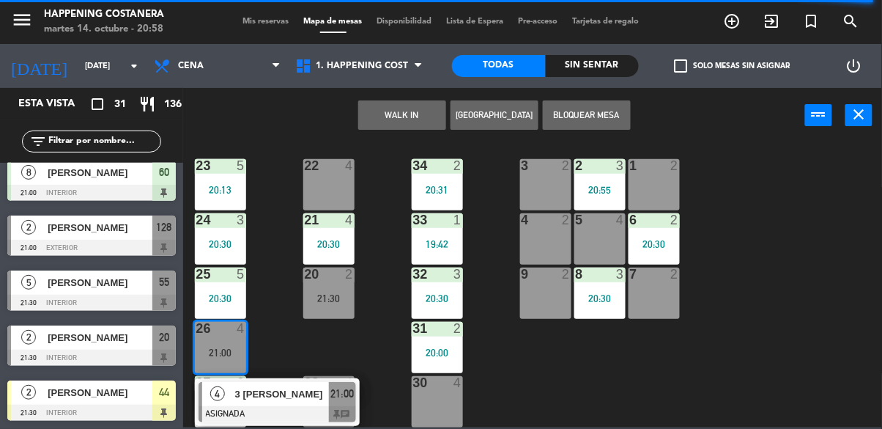
click at [287, 382] on div "3 [PERSON_NAME]" at bounding box center [281, 394] width 95 height 24
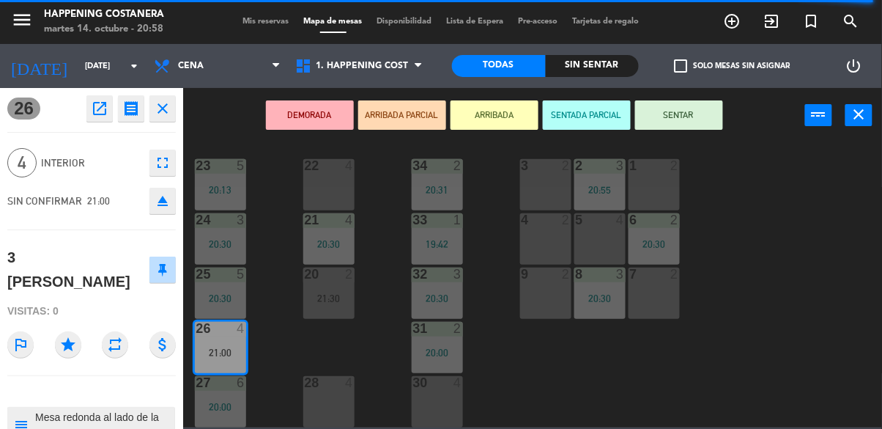
scroll to position [80, 0]
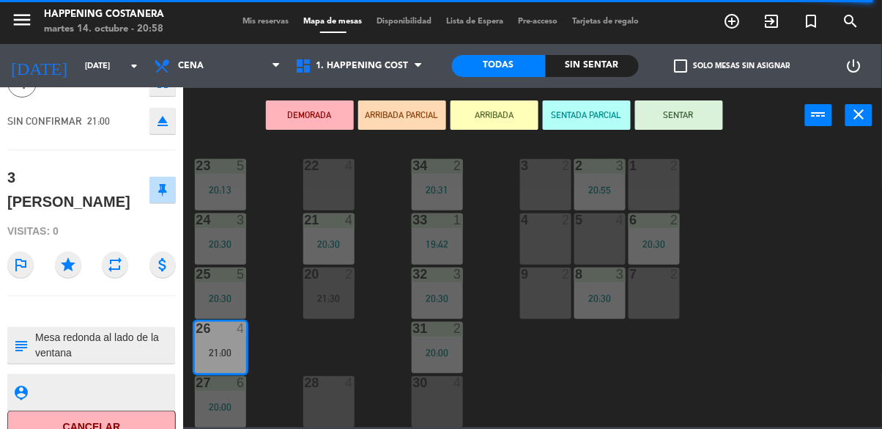
click at [504, 106] on button "ARRIBADA" at bounding box center [495, 114] width 88 height 29
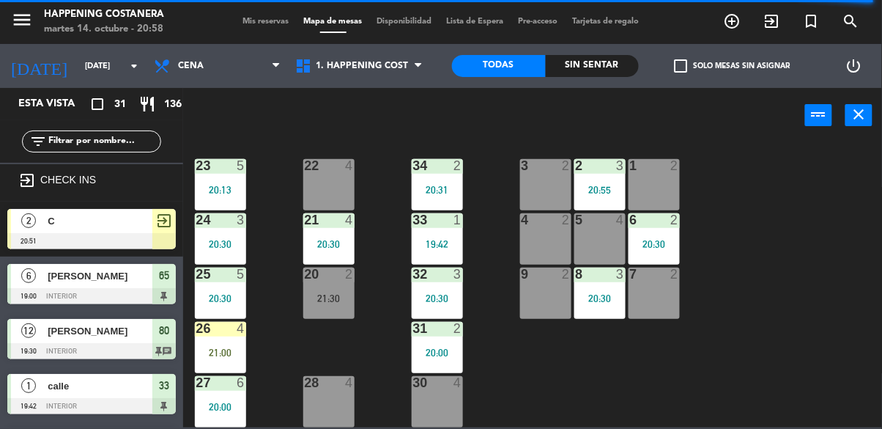
scroll to position [287, 0]
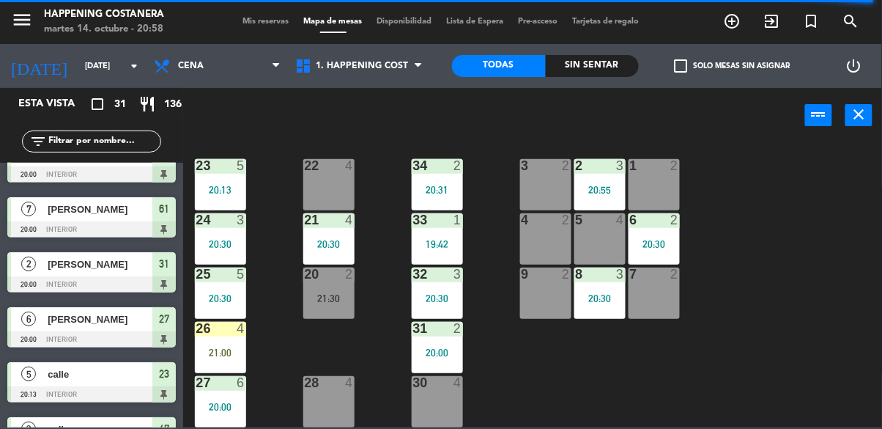
click at [106, 138] on input "text" at bounding box center [104, 141] width 114 height 16
type input "E"
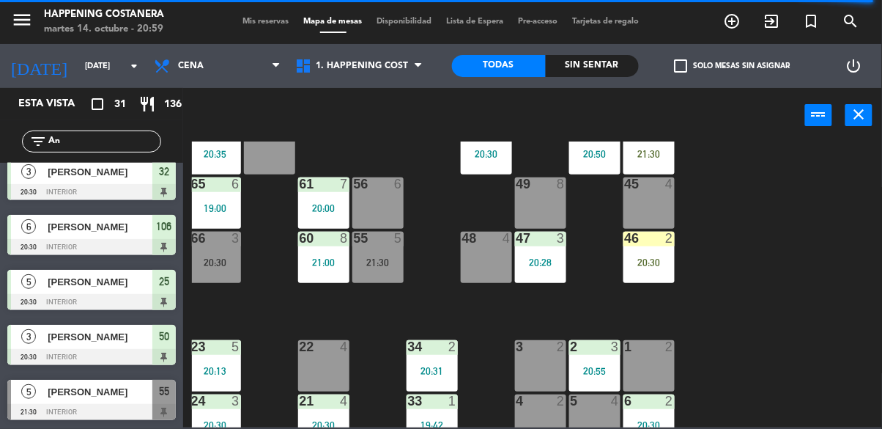
scroll to position [369, 5]
type input "An"
click at [740, 221] on div "69 2 122 6 121 6 120 6 14 4 CAVA 16 20:30 101 4 94 2 70 2 123 6 131 2 134 2 132…" at bounding box center [537, 284] width 690 height 286
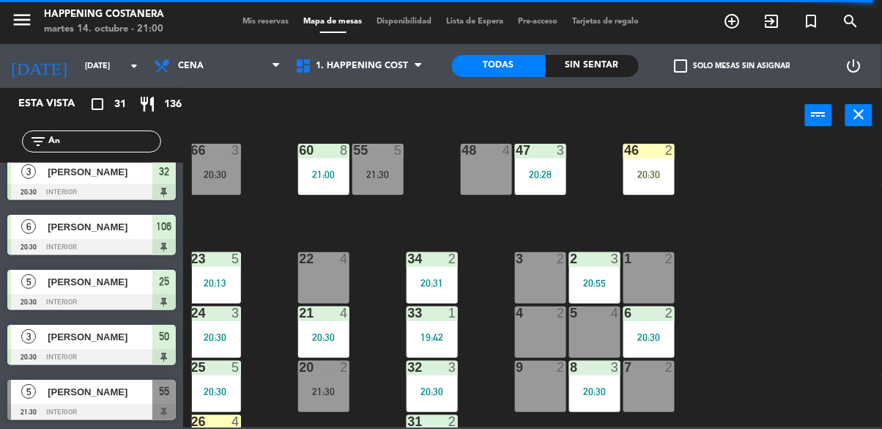
scroll to position [458, 5]
click at [122, 418] on div at bounding box center [91, 412] width 169 height 16
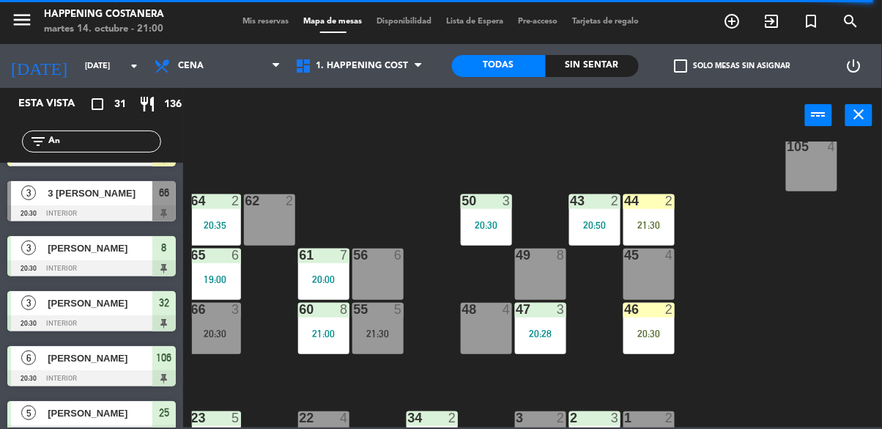
scroll to position [298, 5]
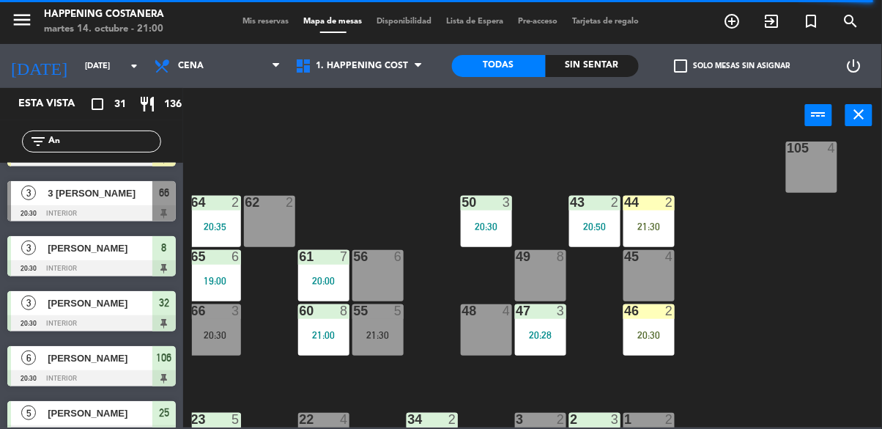
click at [391, 293] on div "56 6" at bounding box center [378, 275] width 51 height 51
click at [449, 328] on div "69 2 122 6 121 6 120 6 14 4 CAVA 16 20:30 101 4 94 2 70 2 123 6 131 2 134 2 132…" at bounding box center [537, 284] width 690 height 286
click at [378, 332] on div "21:30" at bounding box center [378, 335] width 51 height 10
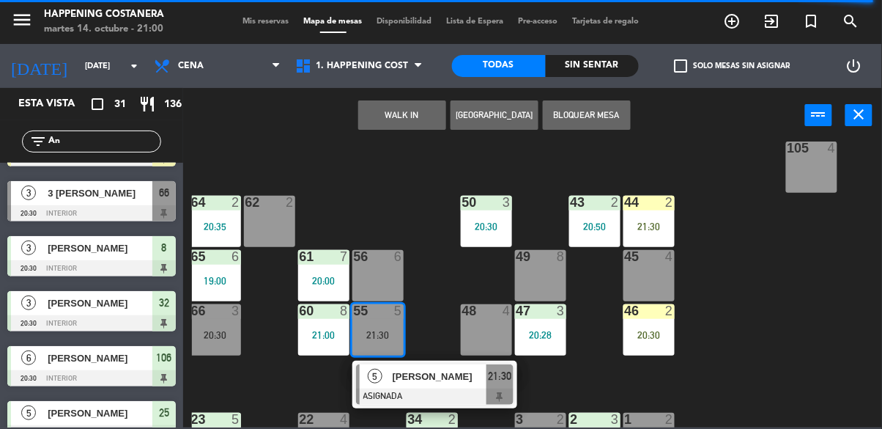
click at [543, 270] on div "49 8" at bounding box center [540, 275] width 51 height 51
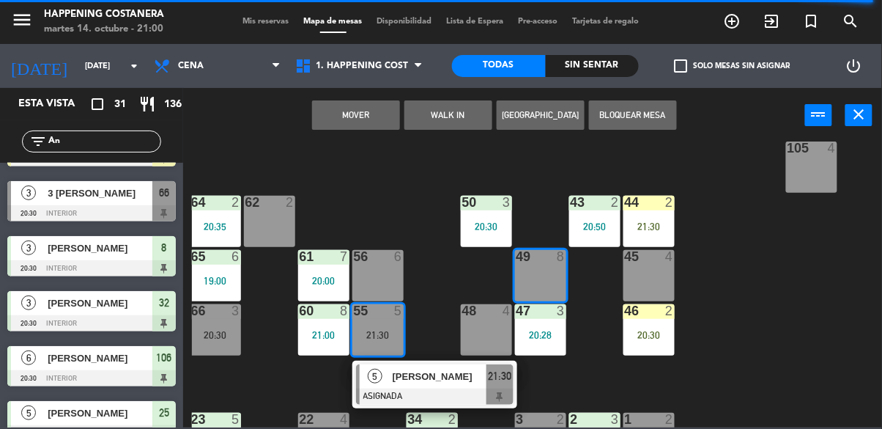
click at [362, 108] on button "Mover" at bounding box center [356, 114] width 88 height 29
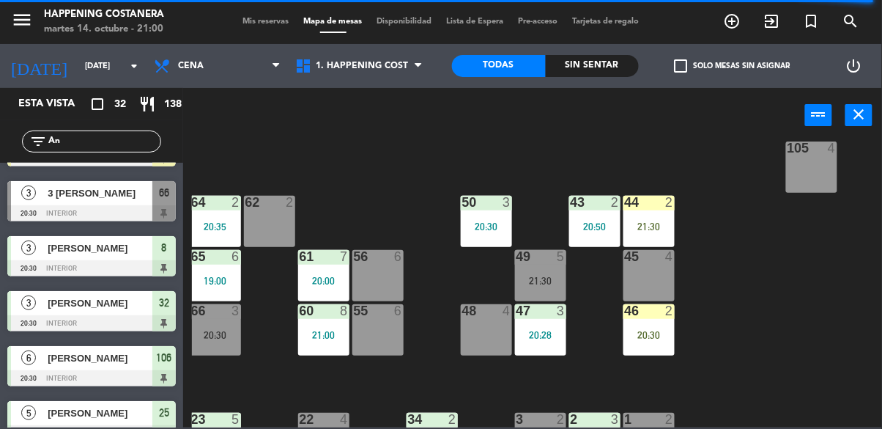
click at [548, 284] on div "21:30" at bounding box center [540, 281] width 51 height 10
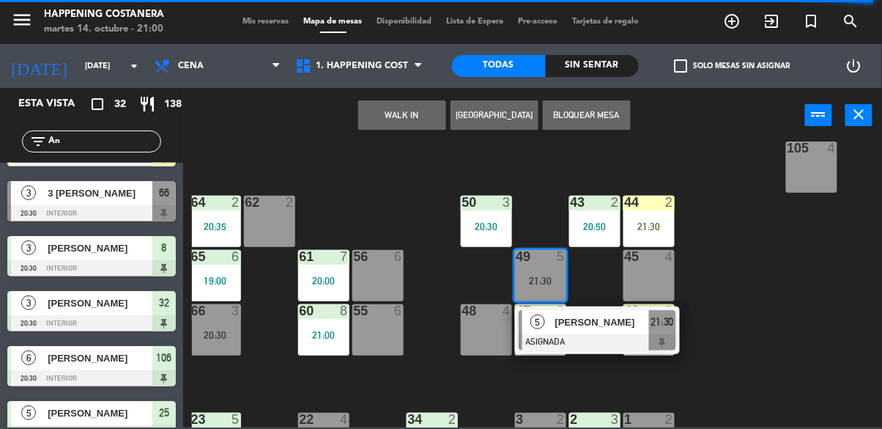
click at [580, 334] on div at bounding box center [598, 342] width 158 height 16
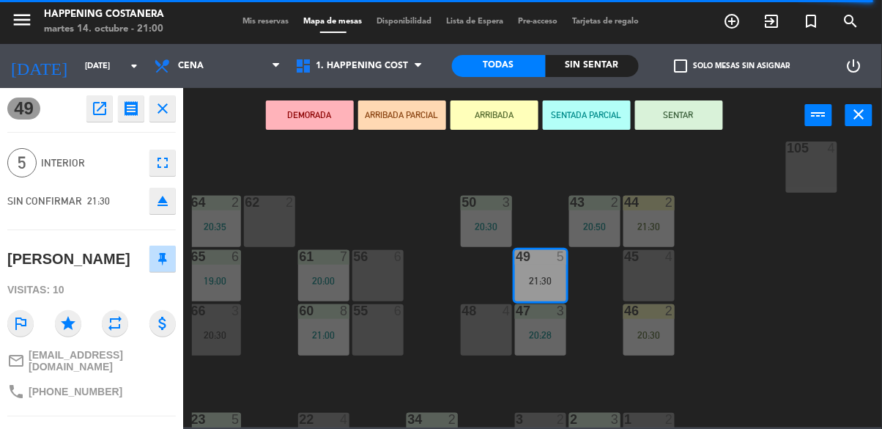
click at [493, 119] on button "ARRIBADA" at bounding box center [495, 114] width 88 height 29
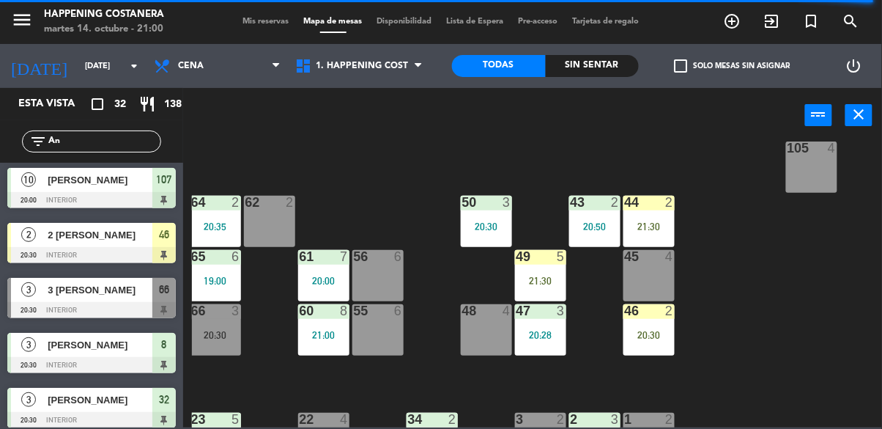
scroll to position [0, 0]
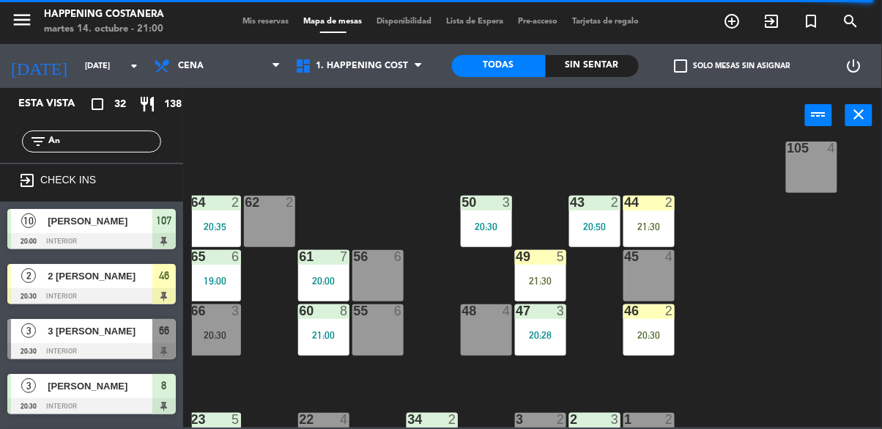
click at [85, 133] on input "An" at bounding box center [104, 141] width 114 height 16
type input "A"
click at [91, 139] on input "Ma" at bounding box center [104, 141] width 114 height 16
type input "M"
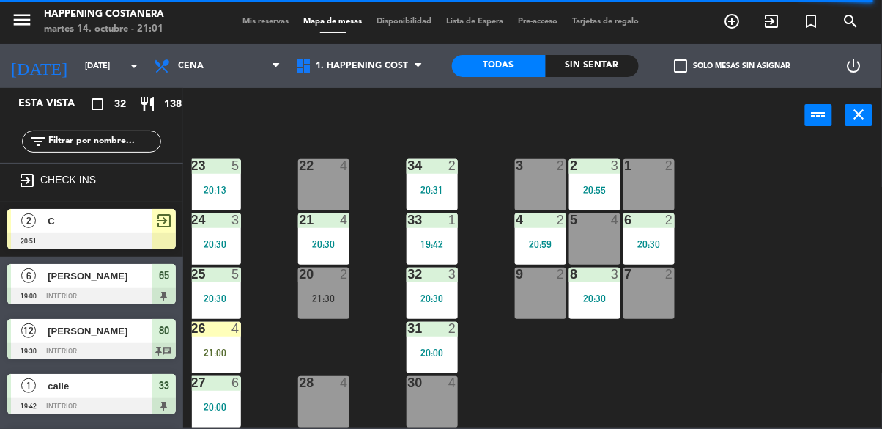
scroll to position [559, 0]
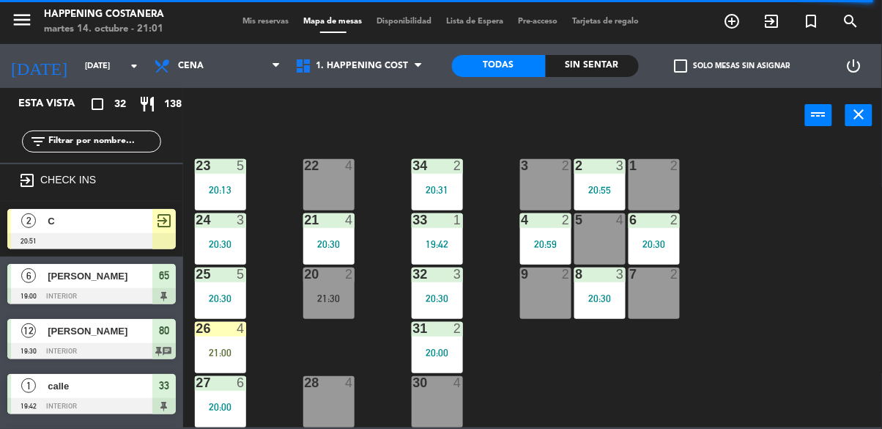
click at [235, 347] on div "21:00" at bounding box center [220, 352] width 51 height 10
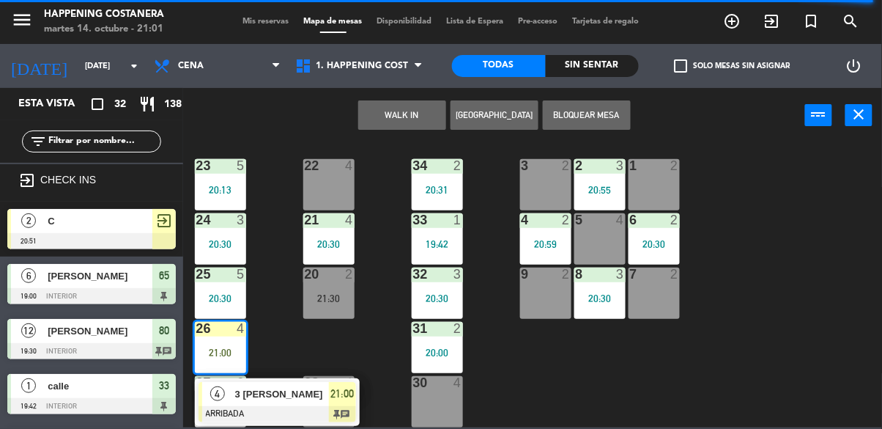
click at [227, 396] on div "4" at bounding box center [218, 394] width 32 height 24
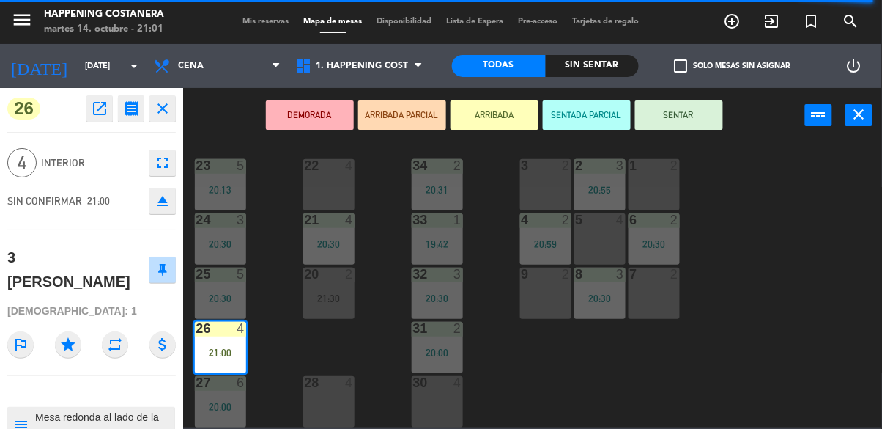
click at [757, 293] on div "69 2 122 6 121 6 120 6 14 4 CAVA 16 20:30 101 4 94 2 70 2 123 6 131 2 134 2 132…" at bounding box center [537, 284] width 690 height 286
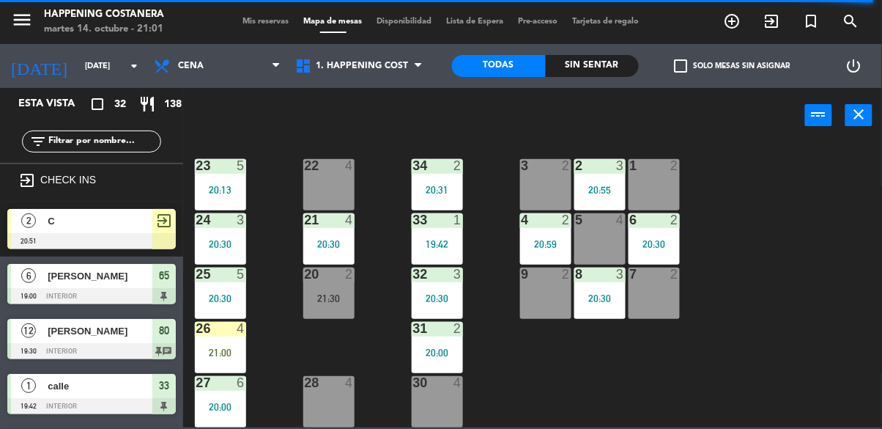
scroll to position [306, 0]
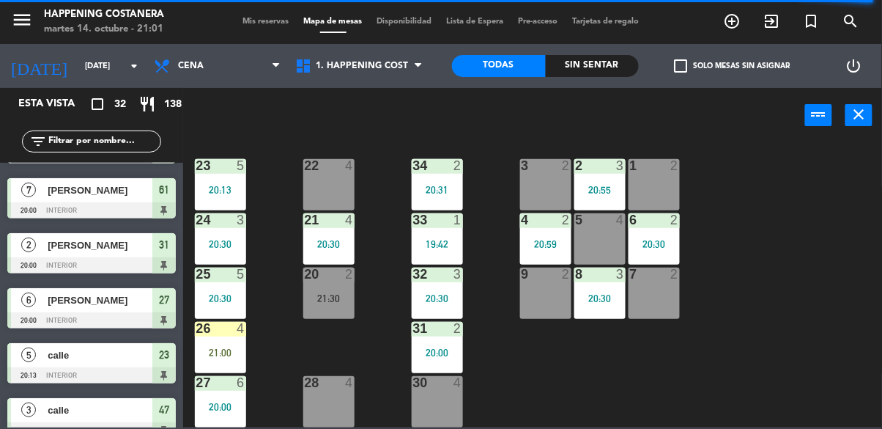
click at [238, 330] on div "26 4 21:00" at bounding box center [220, 347] width 51 height 51
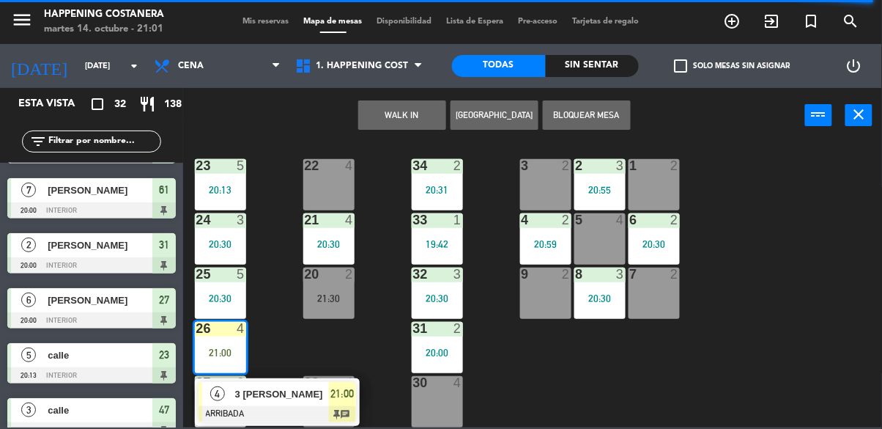
click at [292, 406] on div at bounding box center [278, 414] width 158 height 16
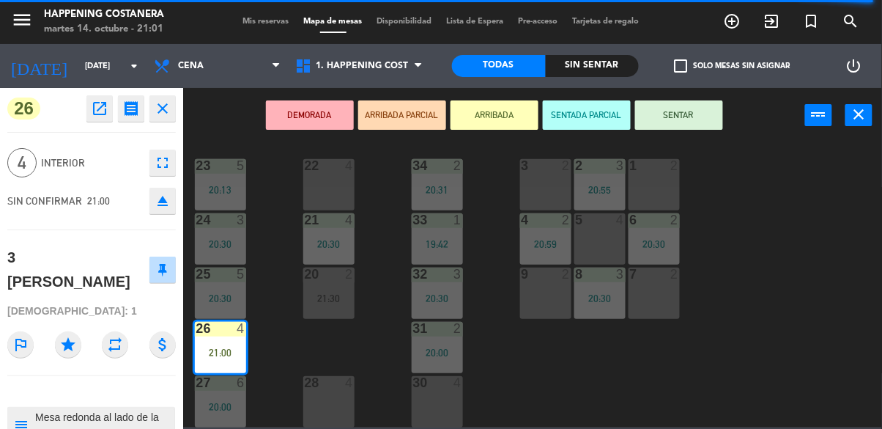
click at [679, 117] on button "SENTAR" at bounding box center [679, 114] width 88 height 29
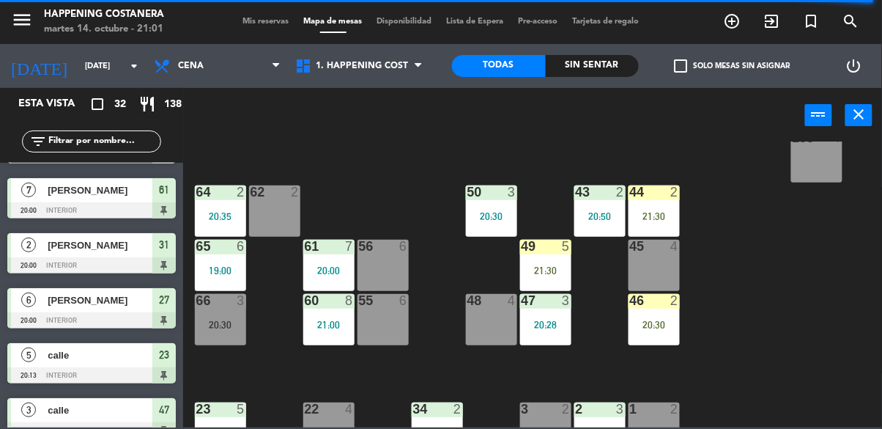
scroll to position [289, 0]
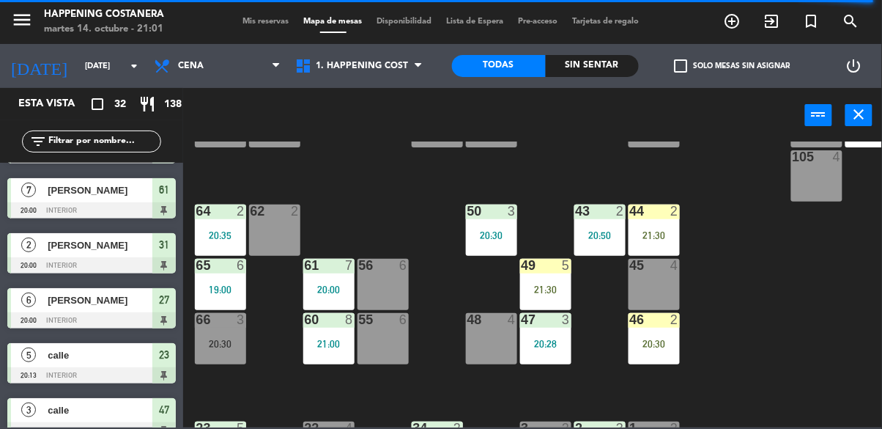
click at [649, 236] on div "21:30" at bounding box center [654, 235] width 51 height 10
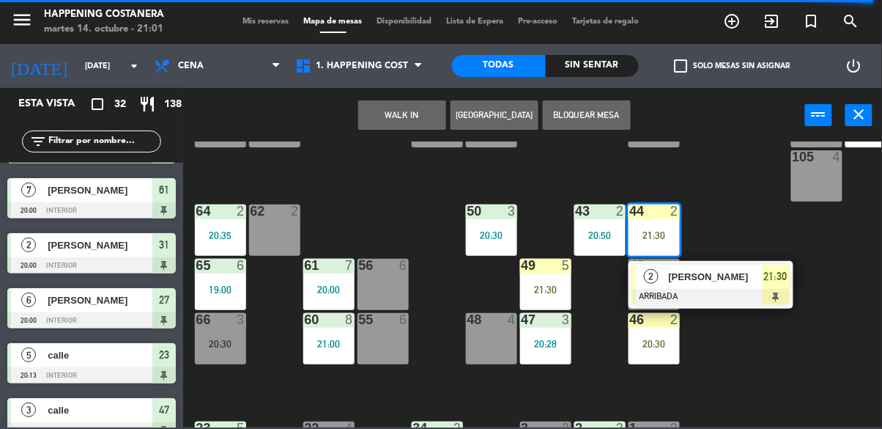
click at [682, 292] on div at bounding box center [711, 297] width 158 height 16
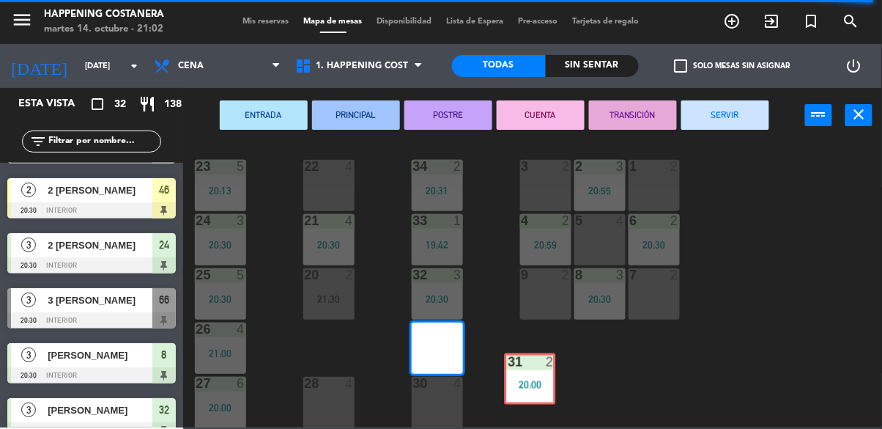
scroll to position [559, 0]
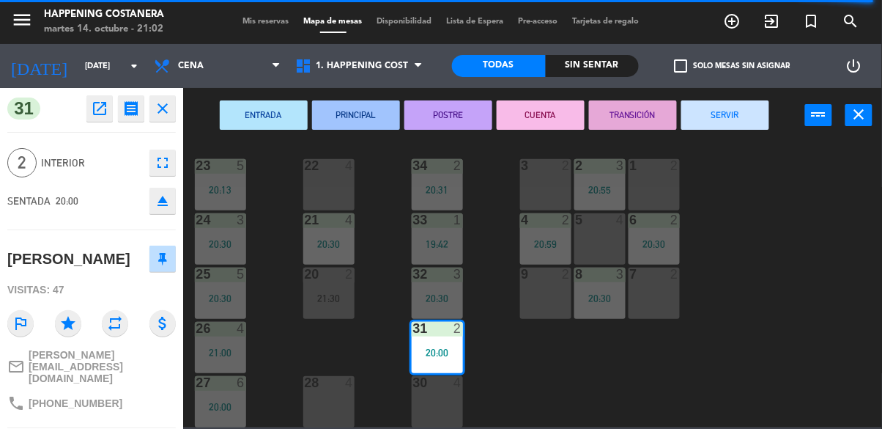
click at [735, 111] on button "SERVIR" at bounding box center [726, 114] width 88 height 29
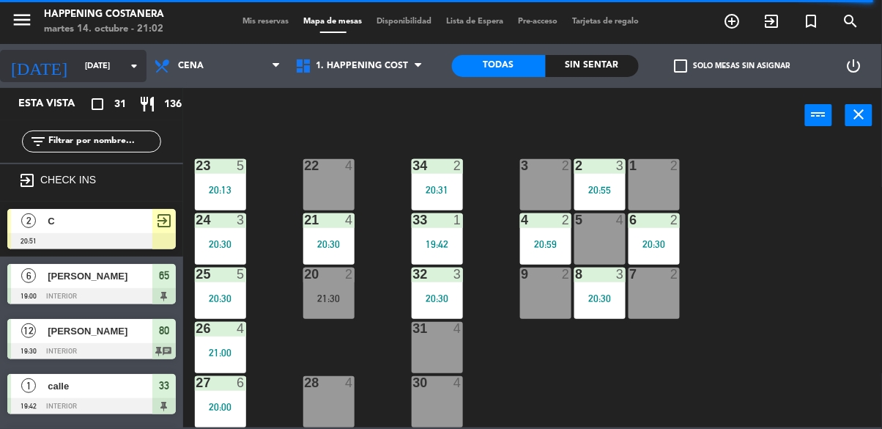
click at [86, 59] on input "[DATE]" at bounding box center [133, 66] width 110 height 24
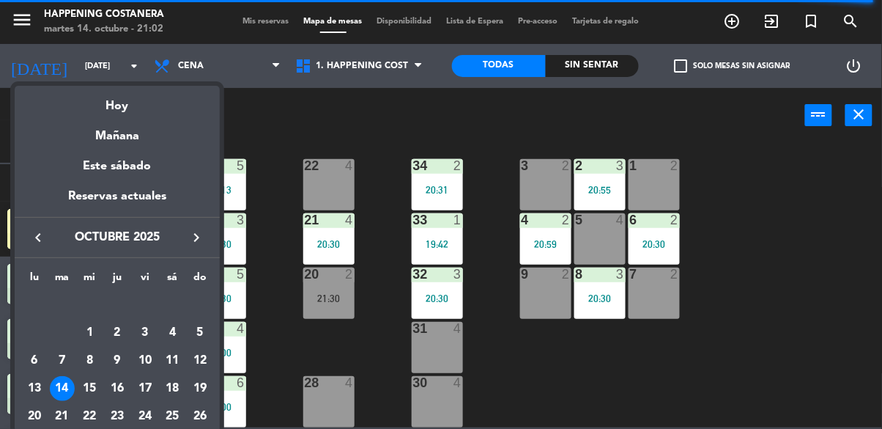
click at [34, 236] on icon "keyboard_arrow_left" at bounding box center [38, 238] width 18 height 18
click at [37, 237] on icon "keyboard_arrow_left" at bounding box center [38, 238] width 18 height 18
click at [33, 244] on icon "keyboard_arrow_left" at bounding box center [38, 238] width 18 height 18
click at [35, 240] on icon "keyboard_arrow_left" at bounding box center [38, 238] width 18 height 18
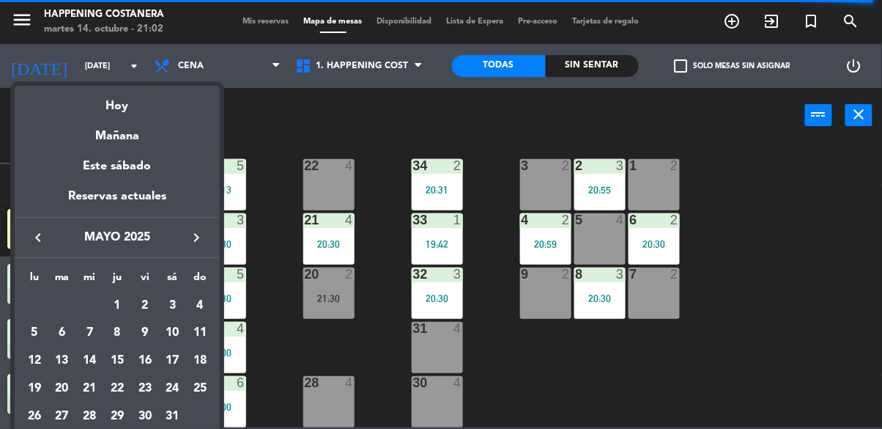
click at [35, 240] on icon "keyboard_arrow_left" at bounding box center [38, 238] width 18 height 18
click at [31, 243] on icon "keyboard_arrow_left" at bounding box center [38, 238] width 18 height 18
click at [31, 244] on icon "keyboard_arrow_left" at bounding box center [38, 238] width 18 height 18
click at [34, 238] on icon "keyboard_arrow_left" at bounding box center [38, 238] width 18 height 18
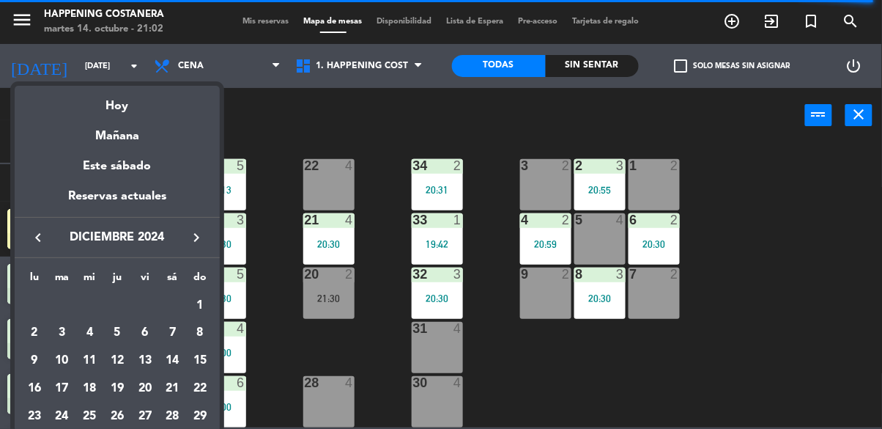
click at [34, 238] on icon "keyboard_arrow_left" at bounding box center [38, 238] width 18 height 18
click at [34, 239] on icon "keyboard_arrow_left" at bounding box center [38, 238] width 18 height 18
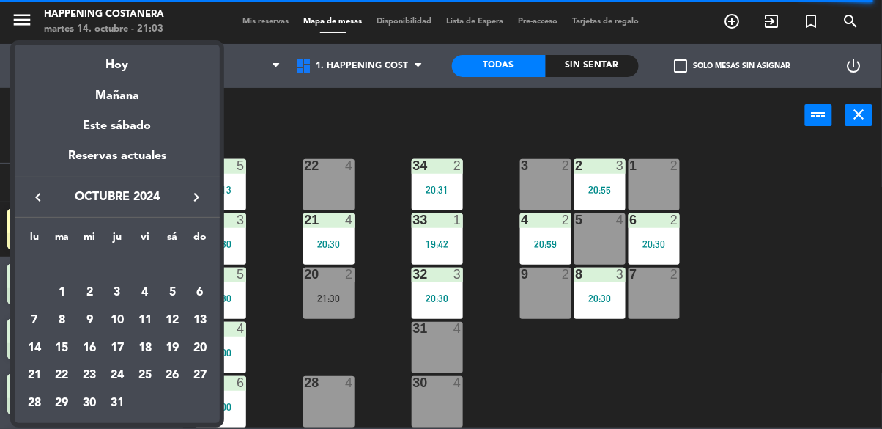
click at [556, 393] on div at bounding box center [441, 214] width 882 height 429
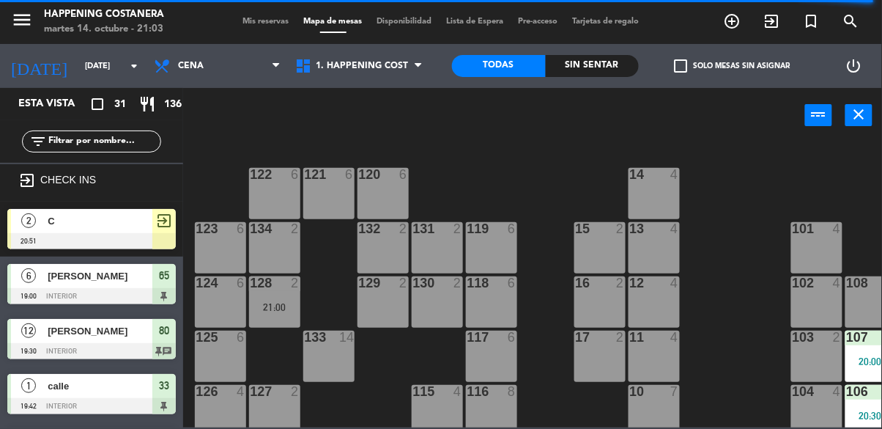
click at [99, 42] on div "menu Happening Costanera martes 14. octubre - 21:03 Mis reservas Mapa de mesas …" at bounding box center [441, 22] width 882 height 44
click at [117, 64] on input "[DATE]" at bounding box center [133, 66] width 110 height 24
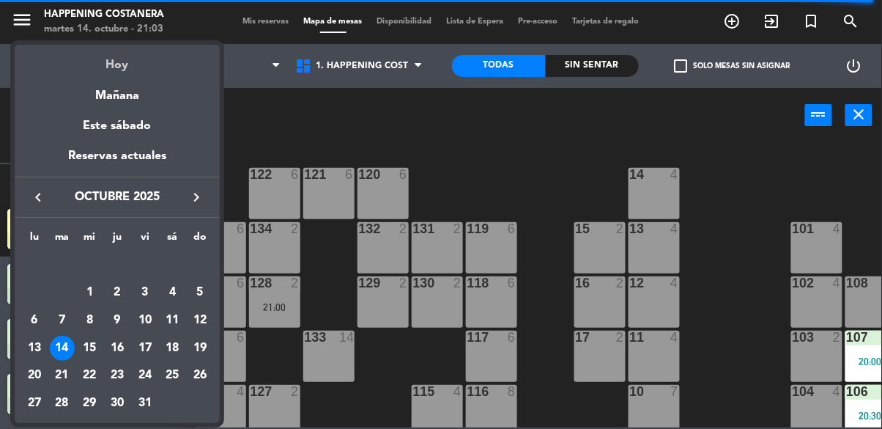
click at [165, 63] on div "Hoy" at bounding box center [117, 60] width 205 height 30
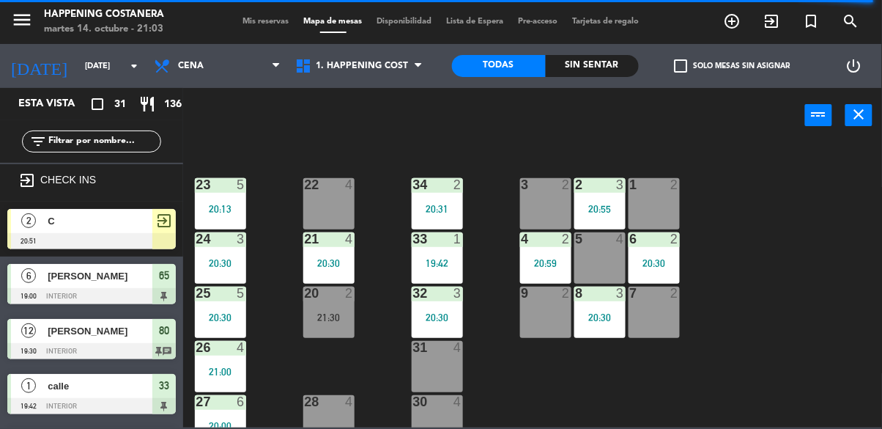
scroll to position [559, 0]
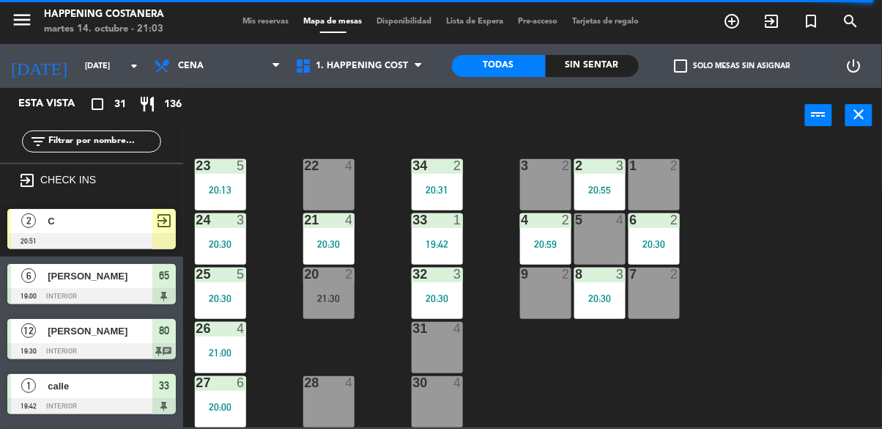
click at [124, 144] on input "text" at bounding box center [104, 141] width 114 height 16
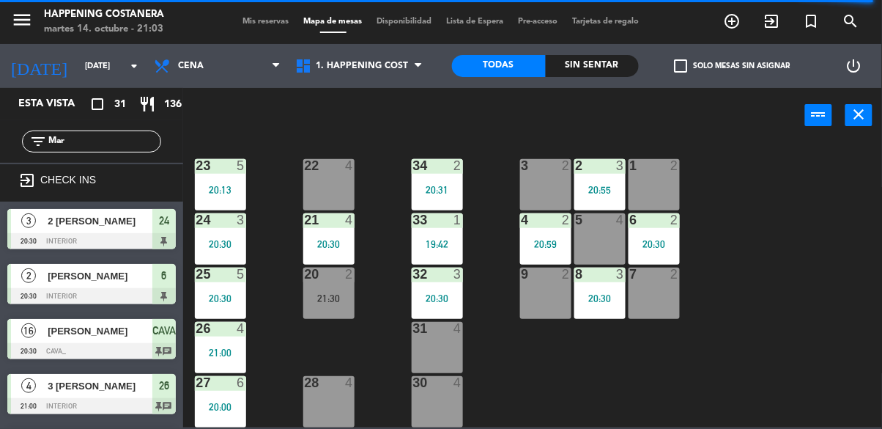
click at [102, 136] on input "Mar" at bounding box center [104, 141] width 114 height 16
type input "M"
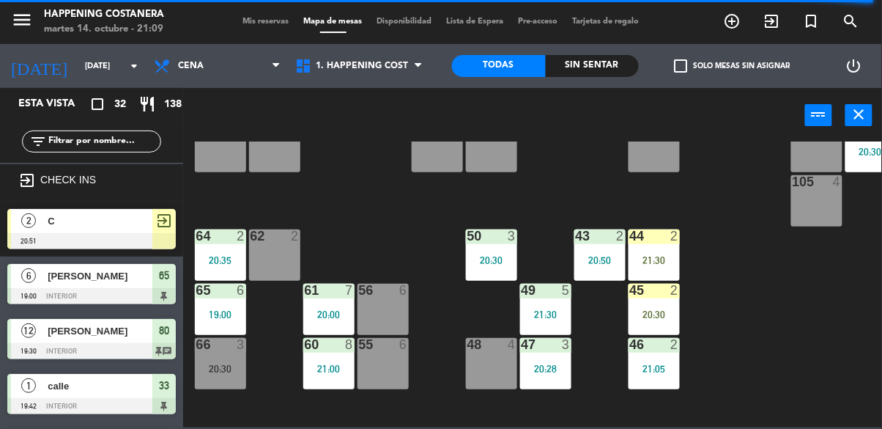
scroll to position [262, 0]
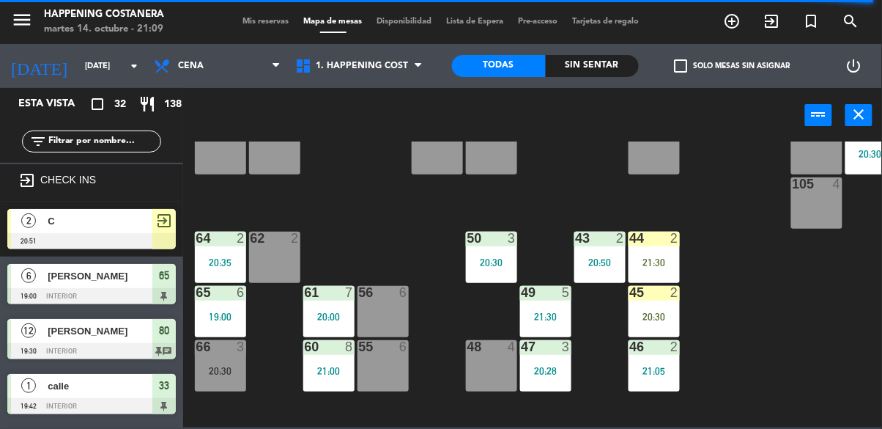
click at [653, 247] on div "44 2 21:30" at bounding box center [654, 257] width 51 height 51
click at [836, 259] on div "69 2 122 6 121 6 120 6 14 4 CAVA 16 20:30 101 4 94 2 70 2 123 6 131 2 134 2 132…" at bounding box center [537, 284] width 690 height 286
click at [668, 300] on div "45 2 20:30" at bounding box center [654, 311] width 51 height 51
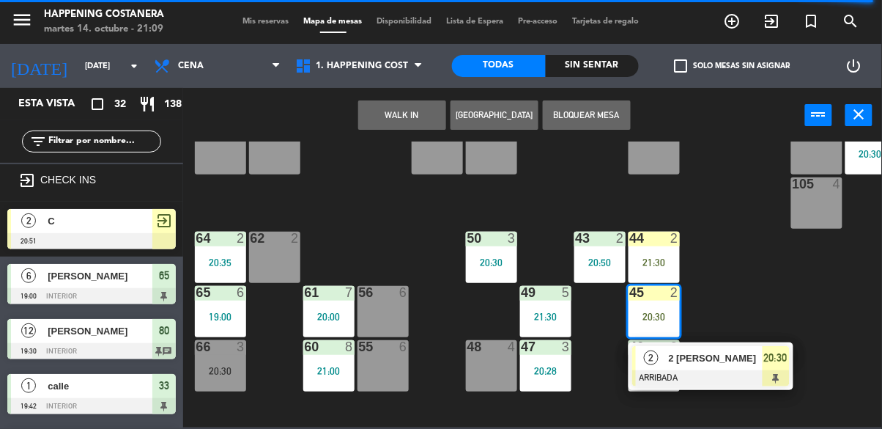
click at [736, 342] on div "2 2 [PERSON_NAME] ARRIBADA 20:30" at bounding box center [711, 366] width 165 height 48
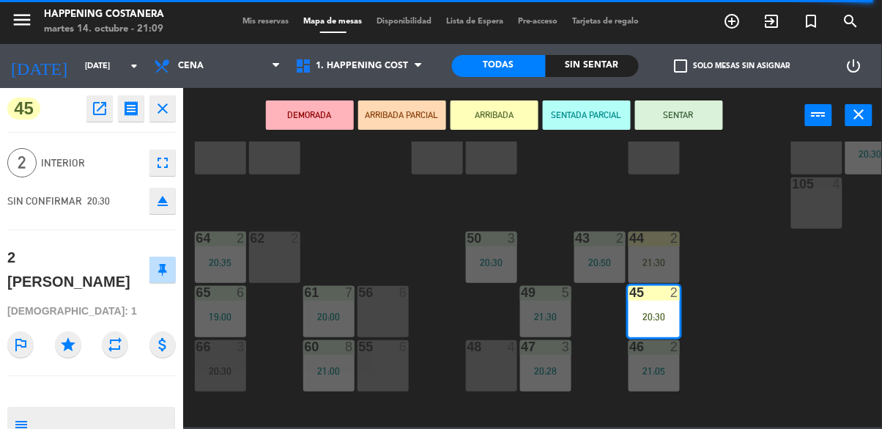
click at [161, 201] on icon "eject" at bounding box center [163, 201] width 18 height 18
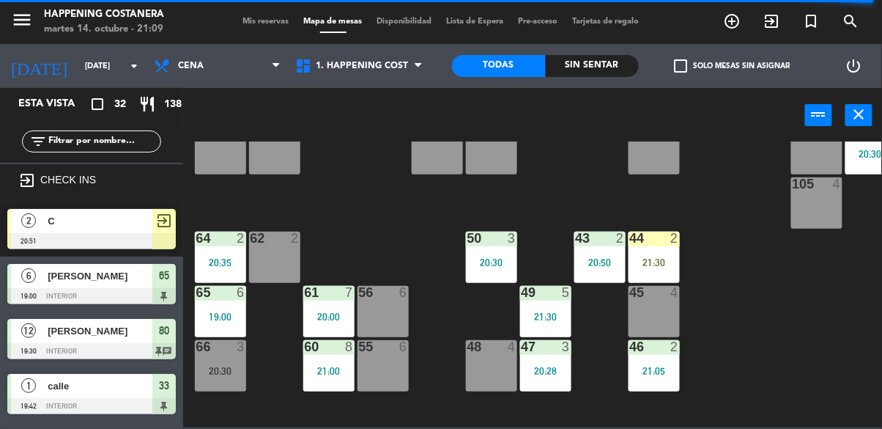
click at [652, 258] on div "21:30" at bounding box center [654, 262] width 51 height 10
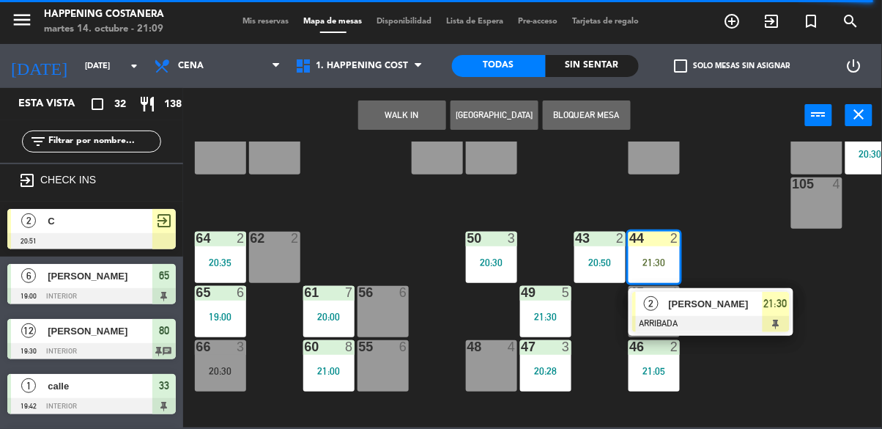
click at [712, 244] on div "69 2 122 6 121 6 120 6 14 4 CAVA 16 20:30 101 4 94 2 70 2 123 6 131 2 134 2 132…" at bounding box center [537, 284] width 690 height 286
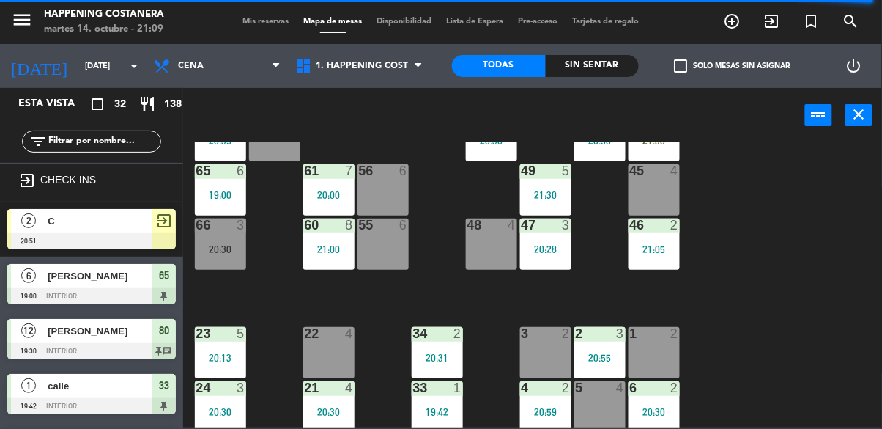
scroll to position [386, 0]
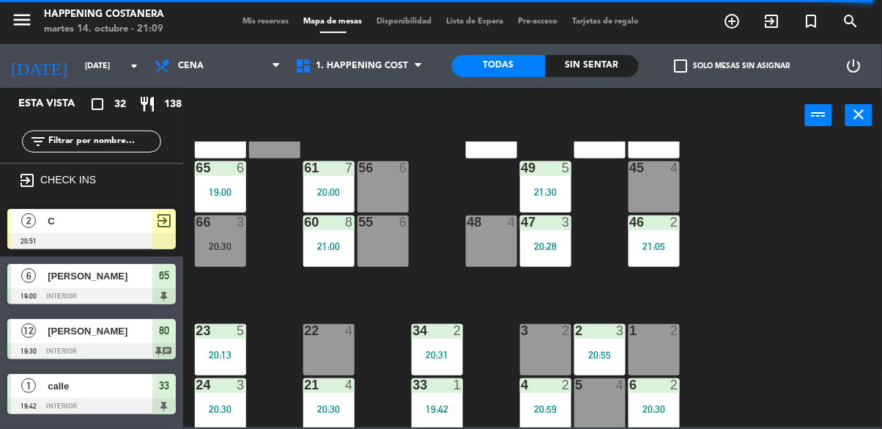
click at [748, 267] on div "69 2 122 6 121 6 120 6 14 4 CAVA 16 20:30 101 4 94 2 70 2 123 6 131 2 134 2 132…" at bounding box center [537, 284] width 690 height 286
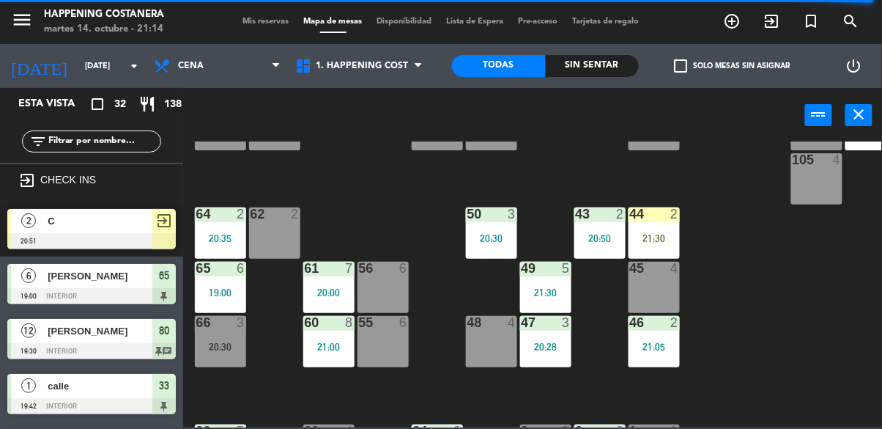
scroll to position [287, 0]
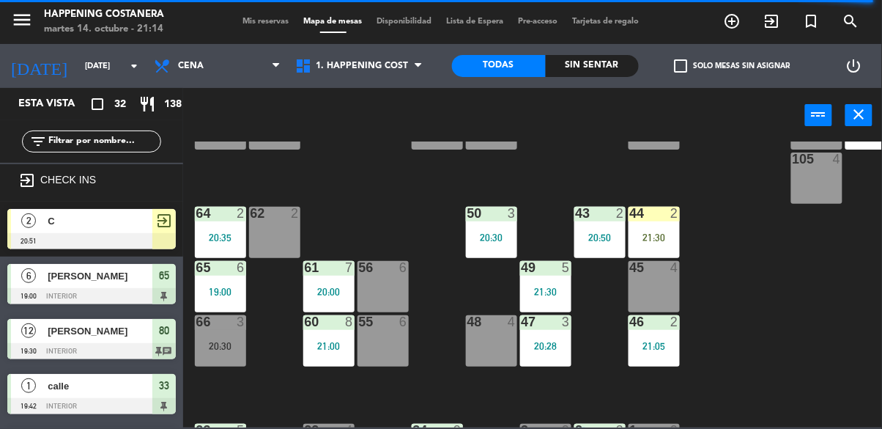
click at [758, 365] on div "69 2 122 6 121 6 120 6 14 4 CAVA 16 20:30 101 4 94 2 70 2 123 6 131 2 134 2 132…" at bounding box center [537, 284] width 690 height 286
click at [70, 146] on input "text" at bounding box center [104, 141] width 114 height 16
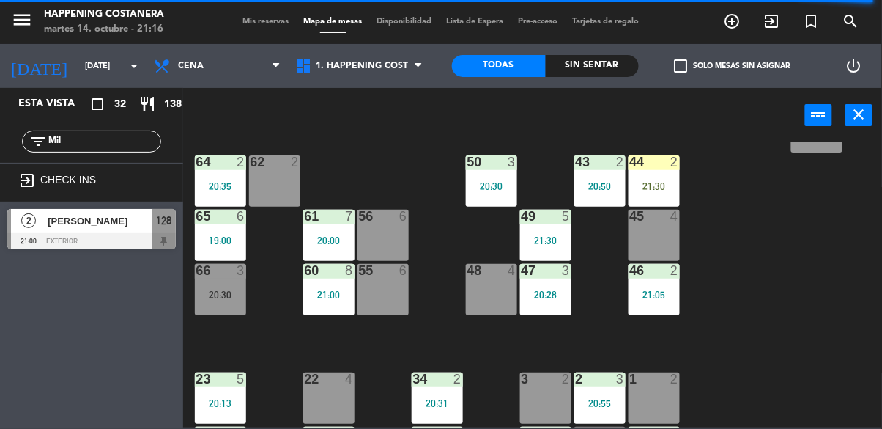
scroll to position [340, 0]
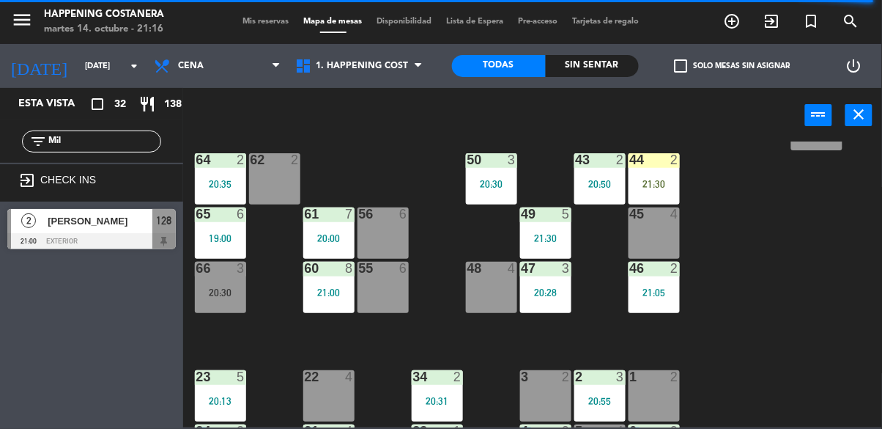
type input "Mil"
click at [76, 232] on div "[PERSON_NAME]" at bounding box center [99, 221] width 106 height 24
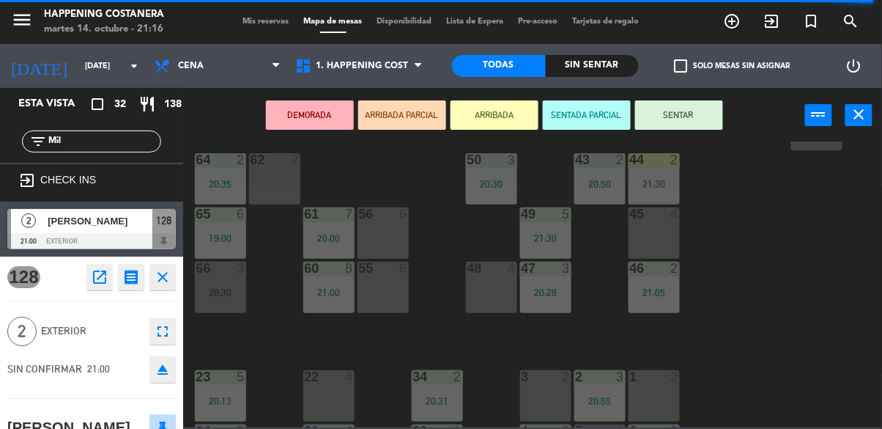
click at [501, 273] on div at bounding box center [491, 268] width 24 height 13
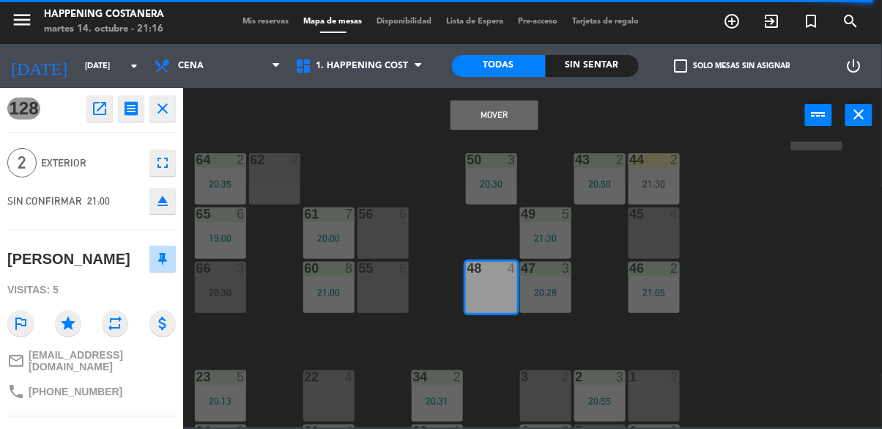
click at [509, 119] on button "Mover" at bounding box center [495, 114] width 88 height 29
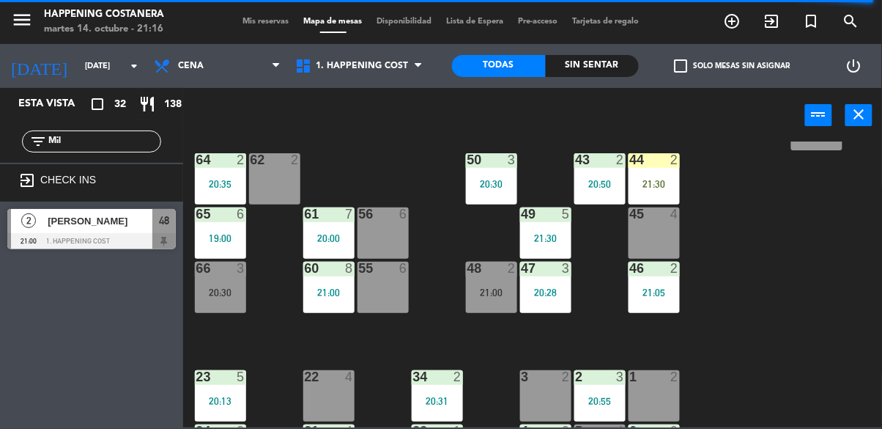
click at [507, 287] on div "21:00" at bounding box center [491, 292] width 51 height 10
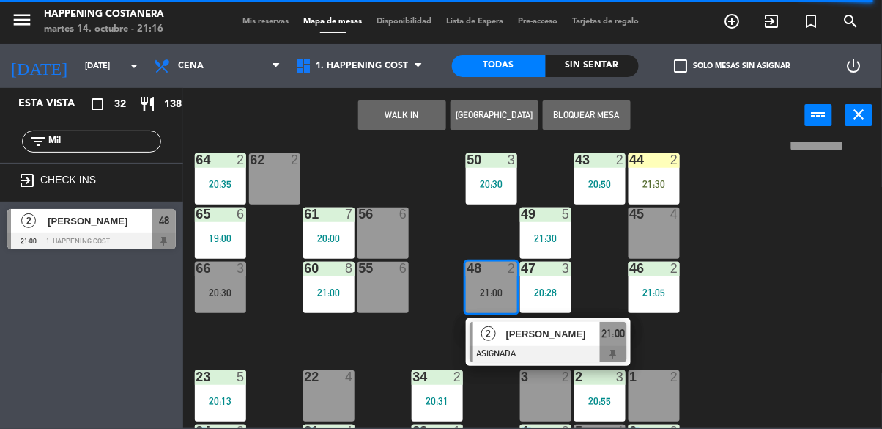
click at [526, 334] on span "[PERSON_NAME]" at bounding box center [553, 333] width 94 height 15
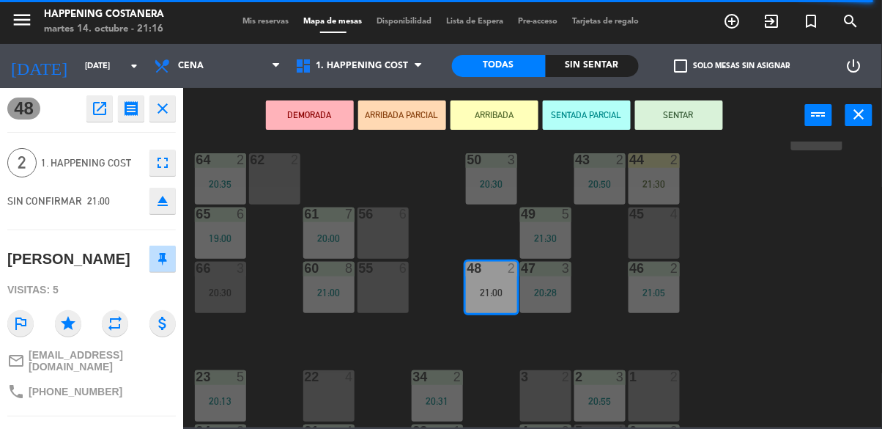
click at [701, 111] on button "SENTAR" at bounding box center [679, 114] width 88 height 29
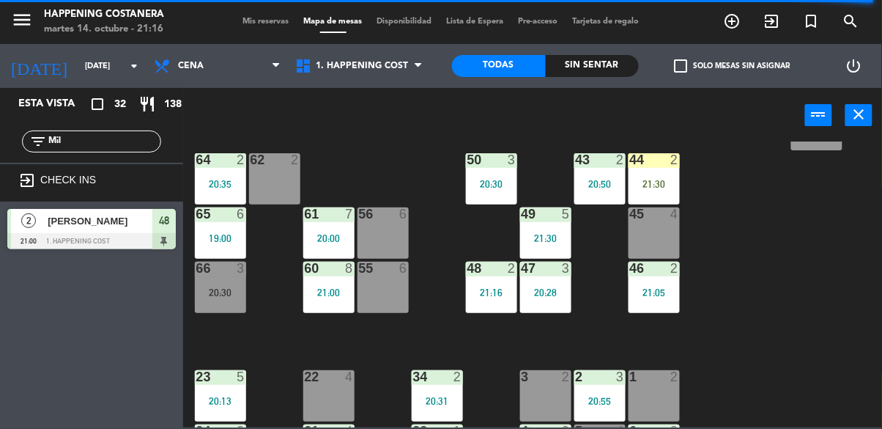
click at [135, 148] on input "Mil" at bounding box center [104, 141] width 114 height 16
type input "M"
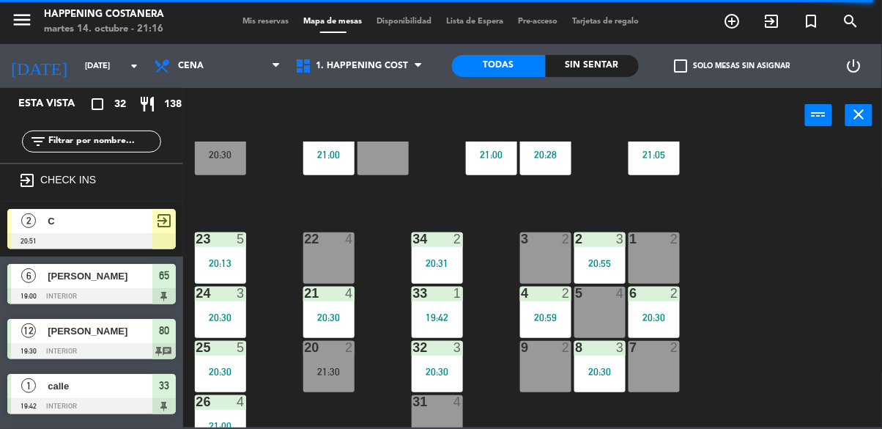
scroll to position [559, 0]
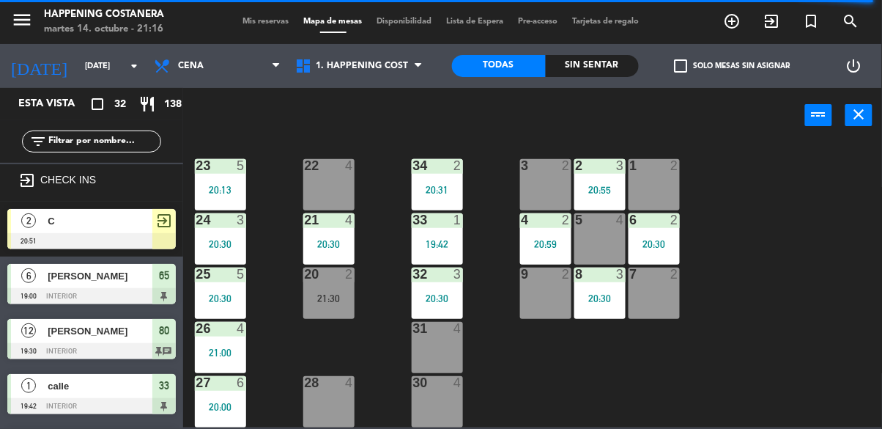
click at [343, 293] on div "21:30" at bounding box center [328, 298] width 51 height 10
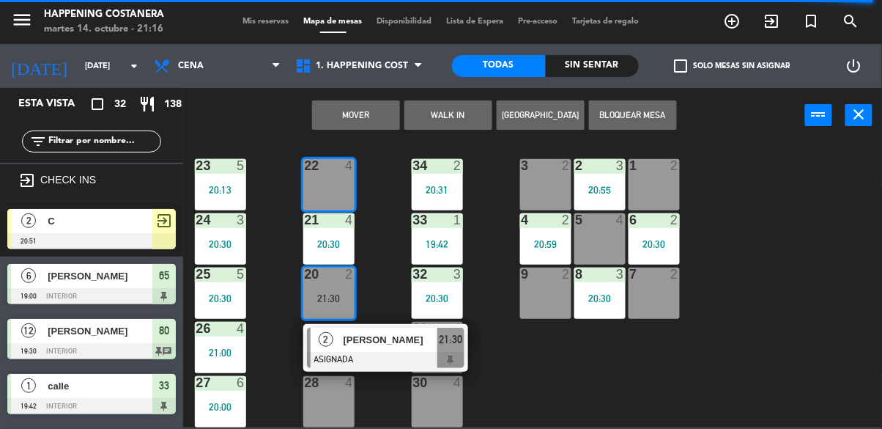
click at [363, 123] on button "Mover" at bounding box center [356, 114] width 88 height 29
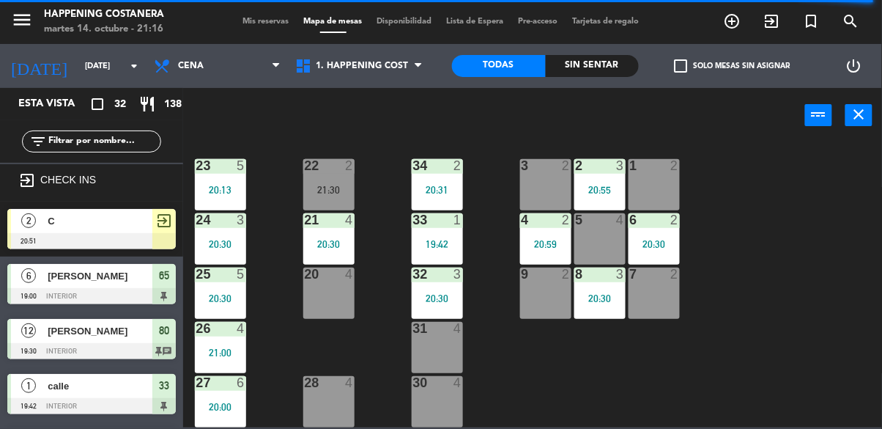
click at [328, 296] on div "20 4" at bounding box center [328, 293] width 51 height 51
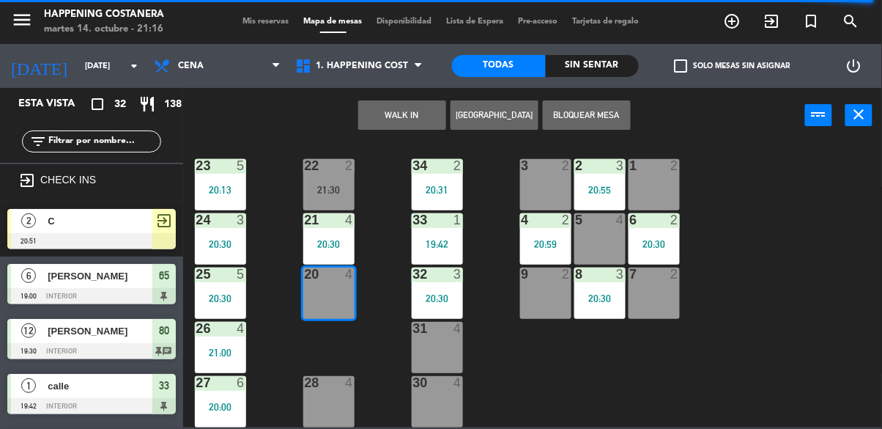
click at [399, 107] on button "WALK IN" at bounding box center [402, 114] width 88 height 29
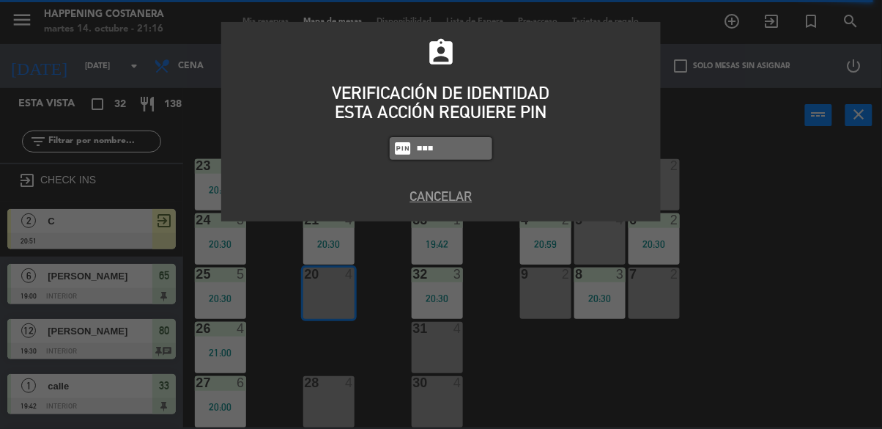
type input "5759"
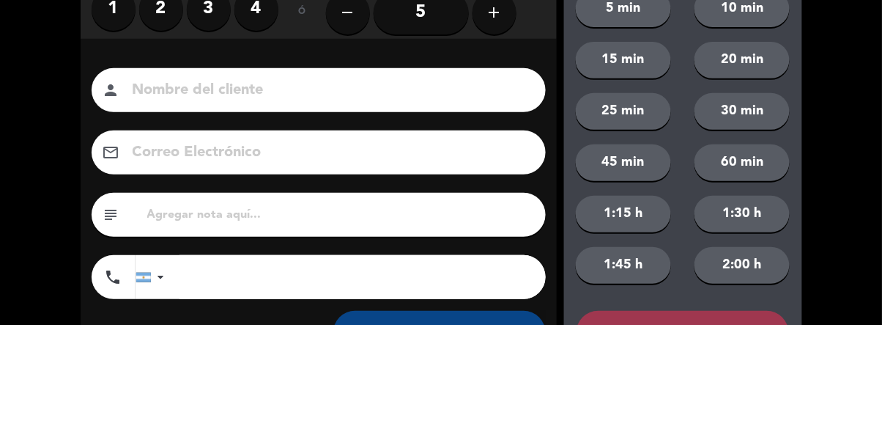
click at [167, 185] on input at bounding box center [329, 195] width 396 height 26
click at [160, 128] on label "2" at bounding box center [161, 113] width 44 height 44
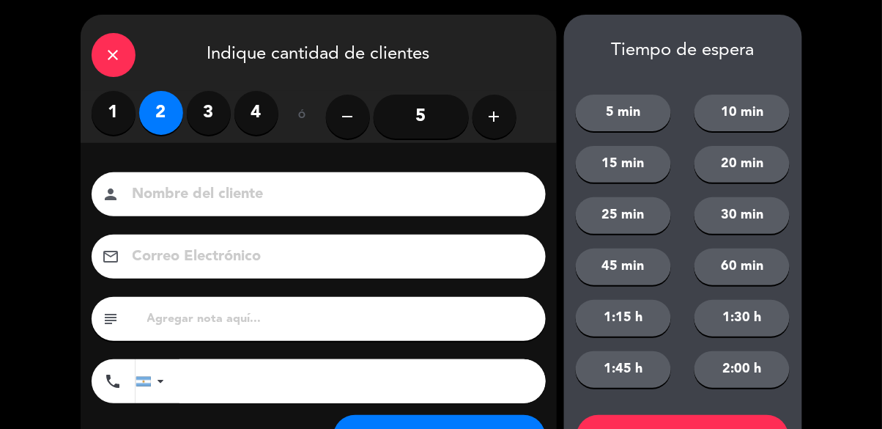
click at [218, 184] on input at bounding box center [329, 195] width 396 height 26
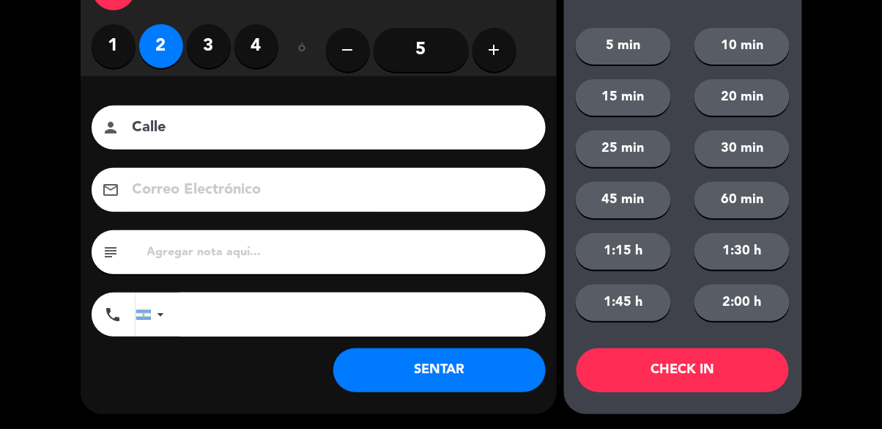
type input "Calle"
click at [470, 378] on button "SENTAR" at bounding box center [439, 370] width 213 height 44
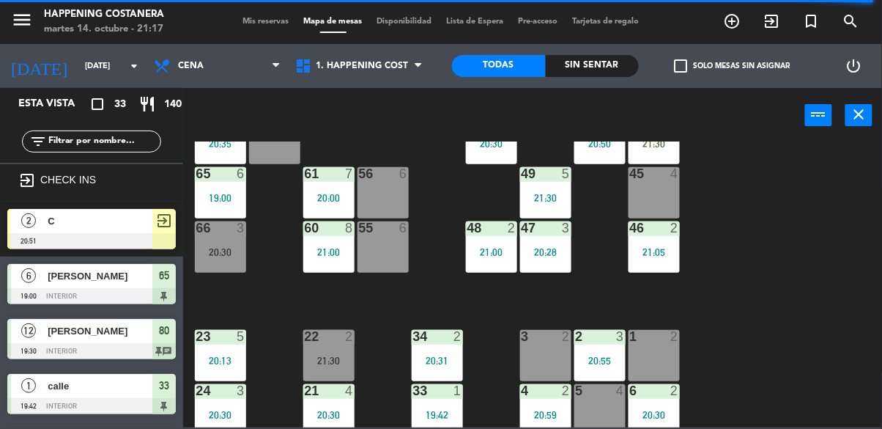
scroll to position [387, 0]
